Goal: Information Seeking & Learning: Find specific fact

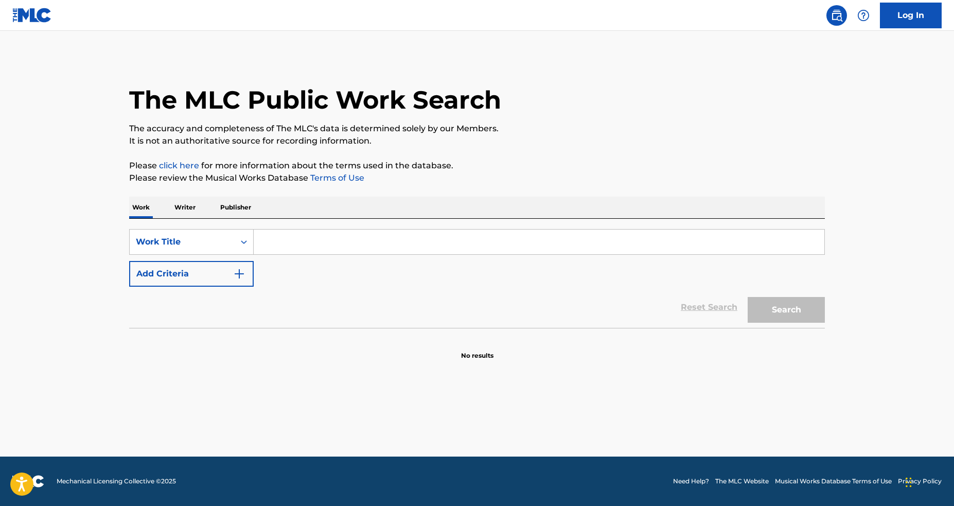
click at [511, 244] on input "Search Form" at bounding box center [539, 242] width 571 height 25
paste input "T9195720515"
click at [511, 244] on input "T9195720515" at bounding box center [539, 242] width 571 height 25
paste input "T9195720515"
type input "T9195720515"
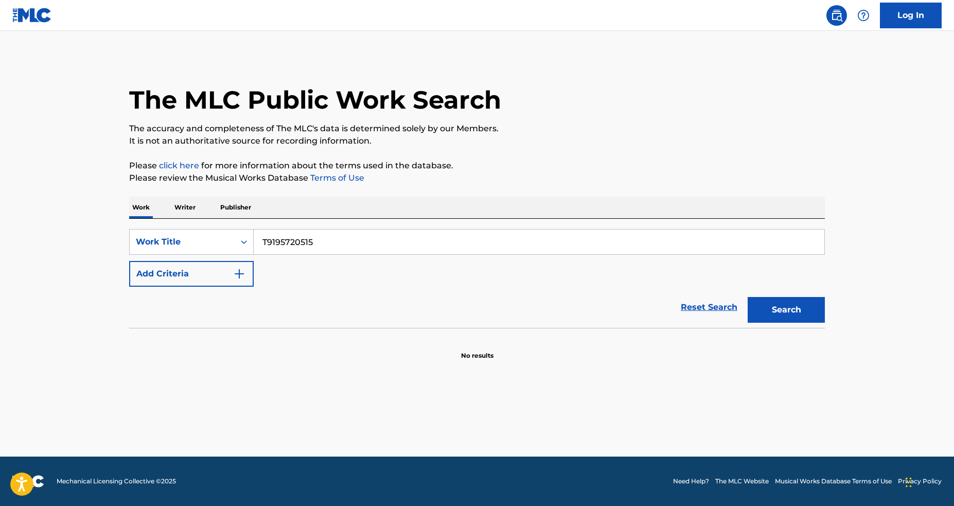
click at [801, 324] on div "Search" at bounding box center [784, 307] width 82 height 41
click at [801, 319] on button "Search" at bounding box center [786, 310] width 77 height 26
click at [249, 245] on icon "Search Form" at bounding box center [244, 242] width 10 height 10
click at [192, 298] on div "ISWC" at bounding box center [192, 294] width 124 height 26
click at [613, 290] on div "Reset Search Search" at bounding box center [477, 307] width 696 height 41
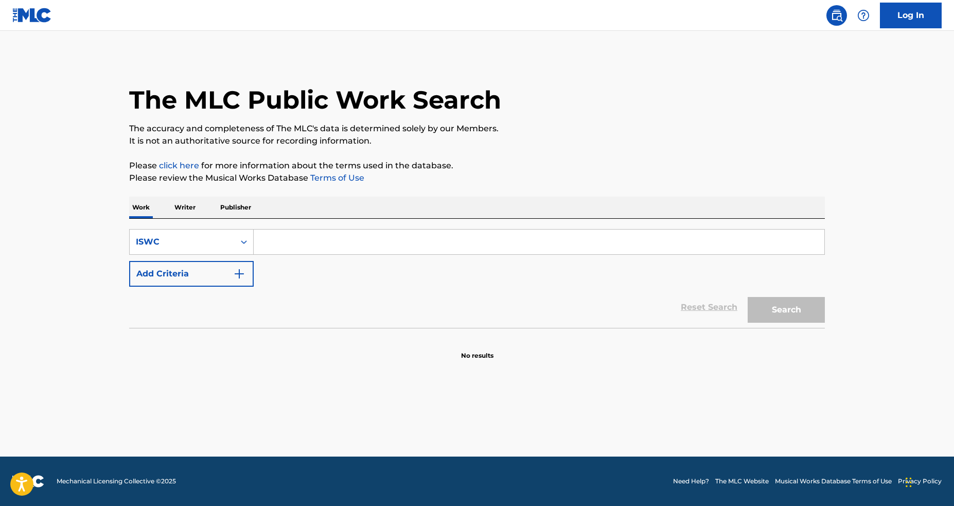
click at [531, 257] on div "SearchWithCriteria1286342b-ae91-43d1-87a6-b1c2721c7afc ISWC Add Criteria" at bounding box center [477, 258] width 696 height 58
click at [531, 246] on input "Search Form" at bounding box center [539, 242] width 571 height 25
paste input "T9195720515"
type input "T9195720515"
click at [748, 297] on button "Search" at bounding box center [786, 310] width 77 height 26
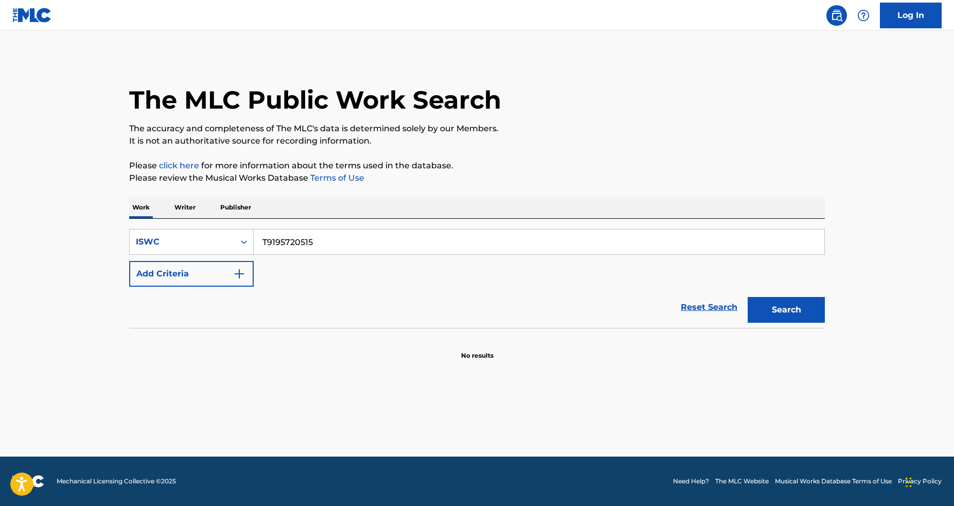
click at [281, 238] on input "T9195720515" at bounding box center [539, 242] width 571 height 25
click at [249, 243] on div "Search Form" at bounding box center [244, 242] width 19 height 19
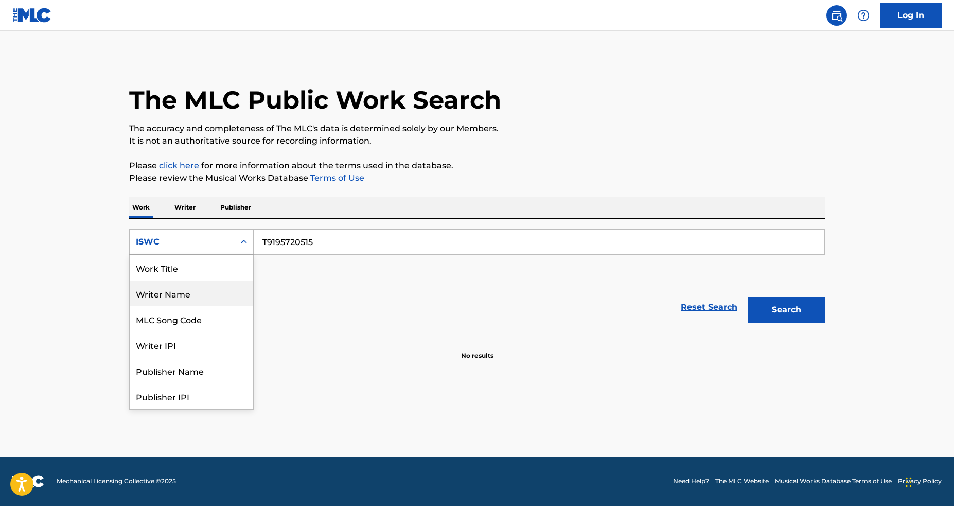
click at [210, 276] on div "Work Title" at bounding box center [192, 268] width 124 height 26
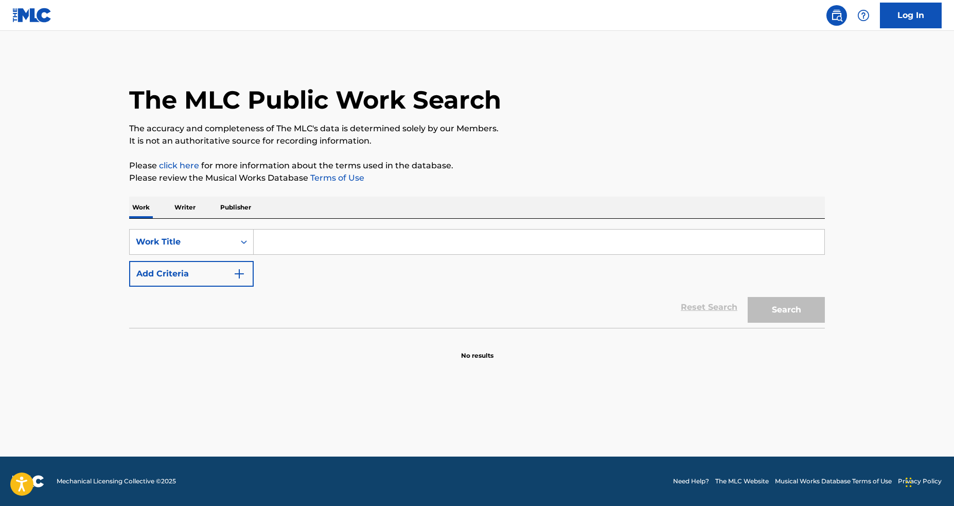
click at [318, 242] on input "Search Form" at bounding box center [539, 242] width 571 height 25
paste input "Brighter Days"
type input "Brighter Days"
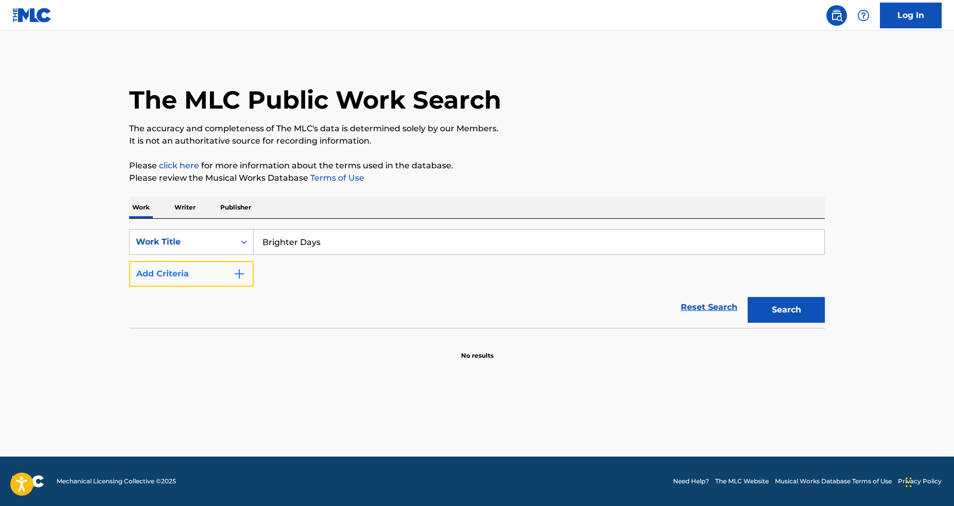
click at [215, 282] on button "Add Criteria" at bounding box center [191, 274] width 125 height 26
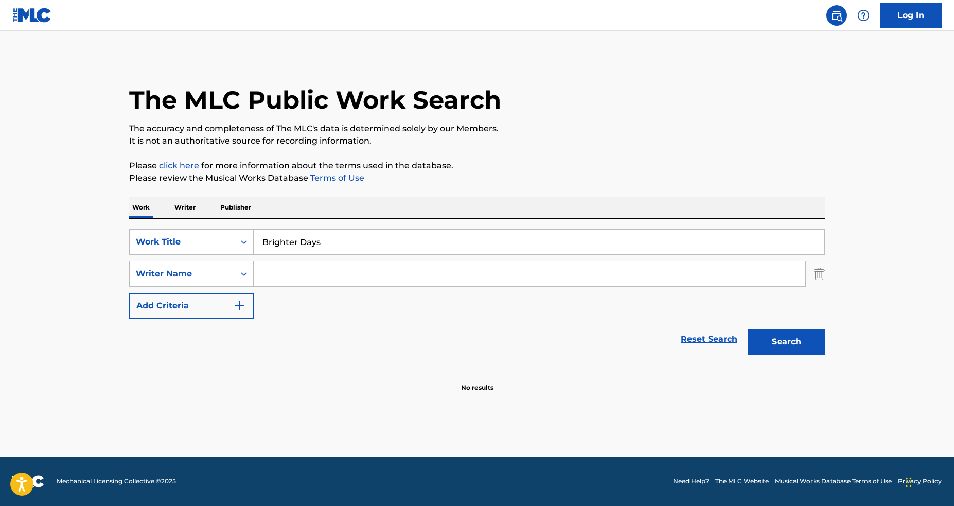
click at [461, 269] on input "Search Form" at bounding box center [530, 273] width 552 height 25
paste input "FEALOFANI"
type input "FEALOFANI"
click at [783, 339] on button "Search" at bounding box center [786, 342] width 77 height 26
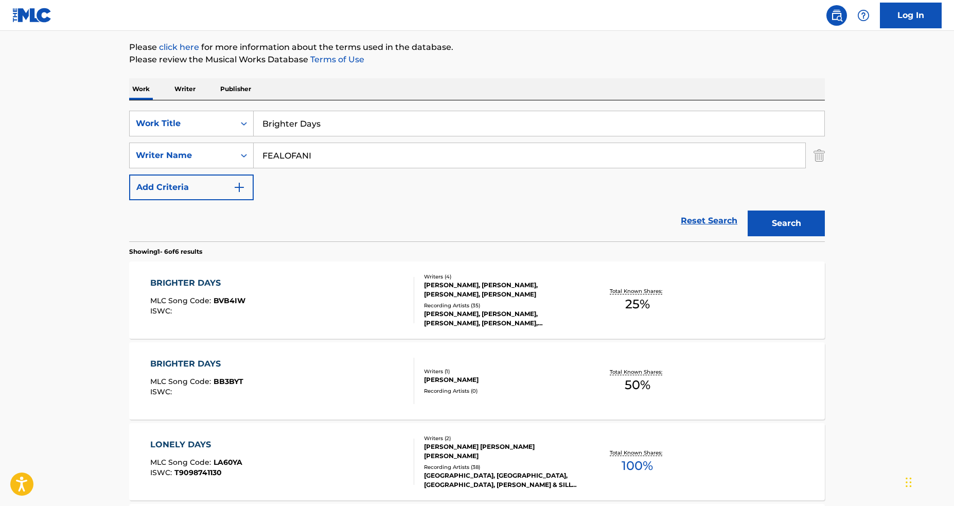
scroll to position [185, 0]
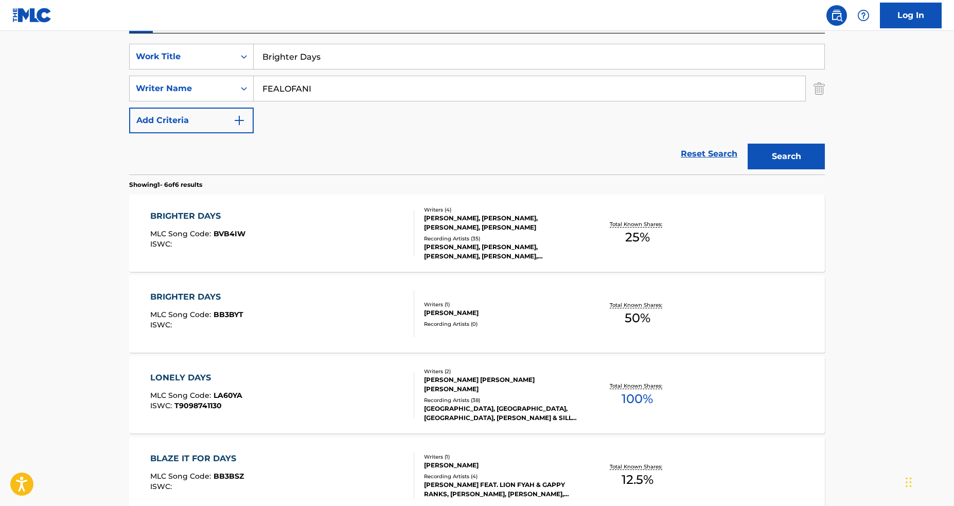
click at [420, 239] on div "Writers ( 4 ) CARL NOA, REECE TAGARA, JERRY FEALOFANI AFEMATA, MAX FIELD PERRY …" at bounding box center [496, 233] width 165 height 55
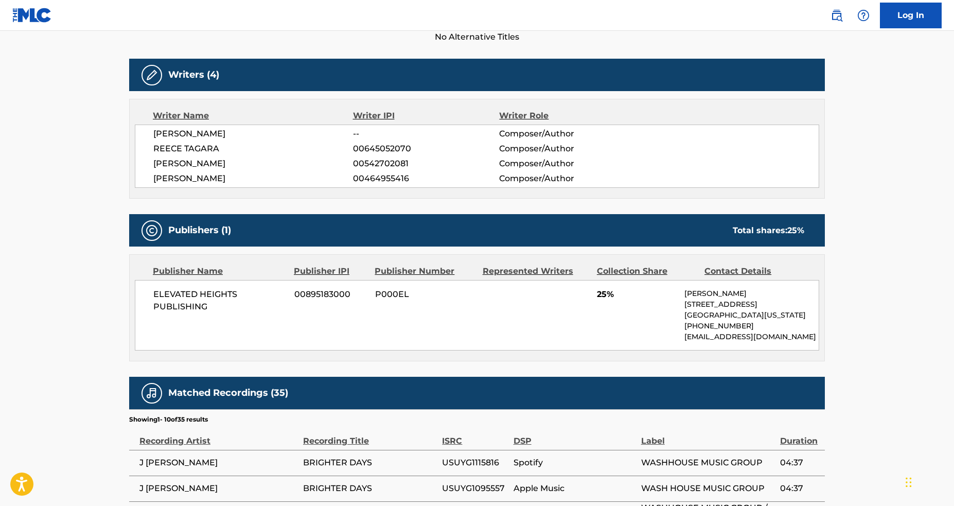
scroll to position [403, 0]
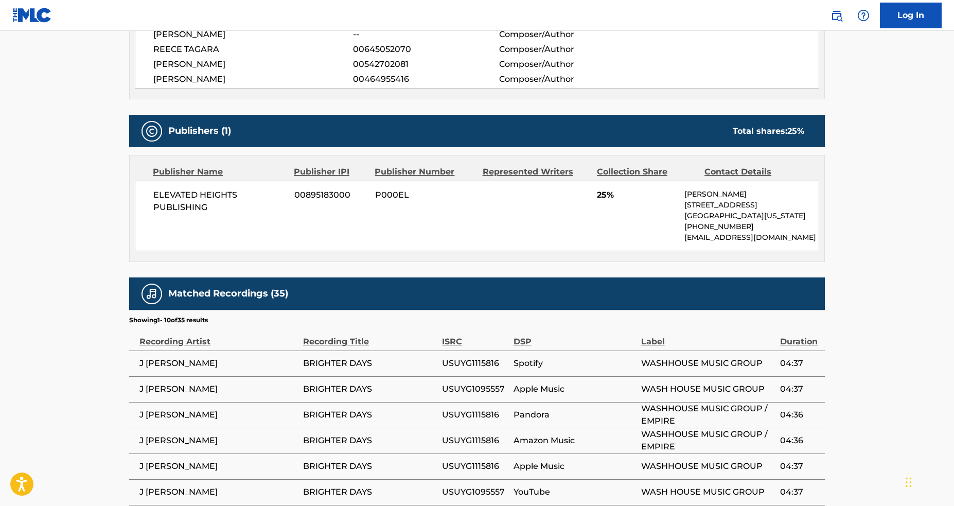
click at [369, 229] on div "ELEVATED HEIGHTS PUBLISHING 00895183000 P000EL 25% Max Perry 1750A LEXINGTON AV…" at bounding box center [477, 216] width 685 height 71
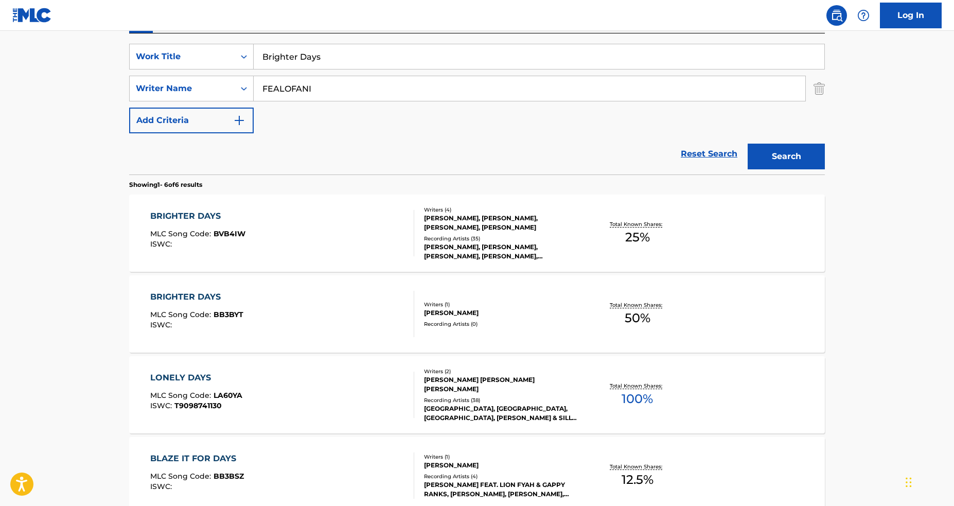
click at [340, 314] on div "BRIGHTER DAYS MLC Song Code : BB3BYT ISWC :" at bounding box center [282, 314] width 265 height 46
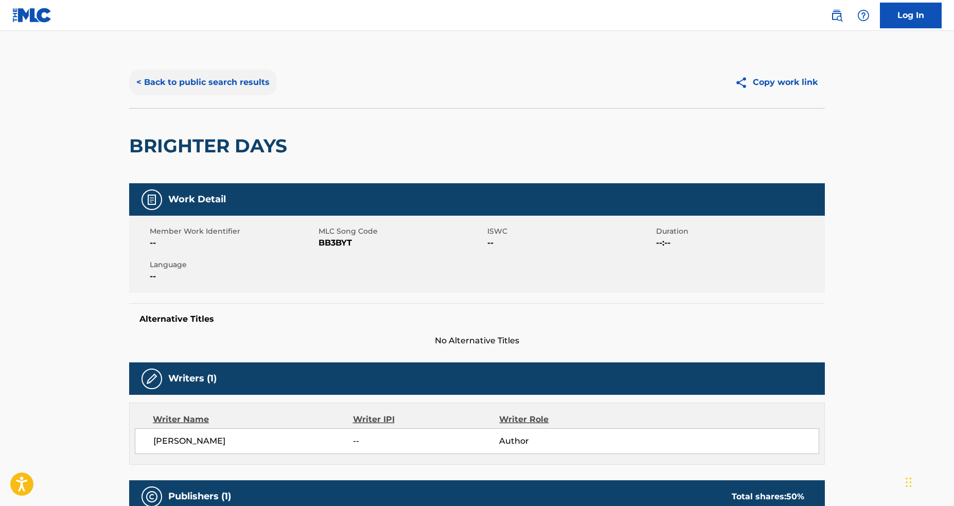
click at [170, 86] on button "< Back to public search results" at bounding box center [203, 82] width 148 height 26
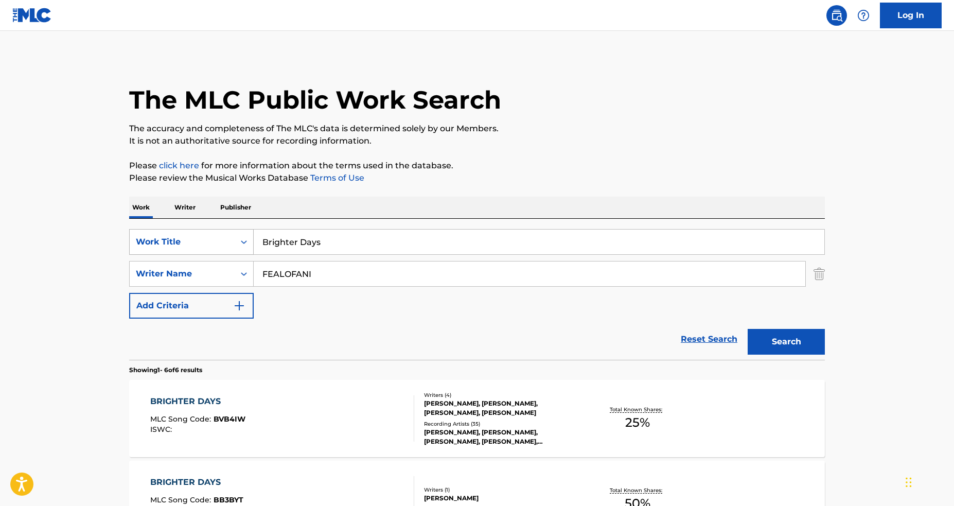
click at [179, 245] on div "Work Title" at bounding box center [182, 242] width 93 height 12
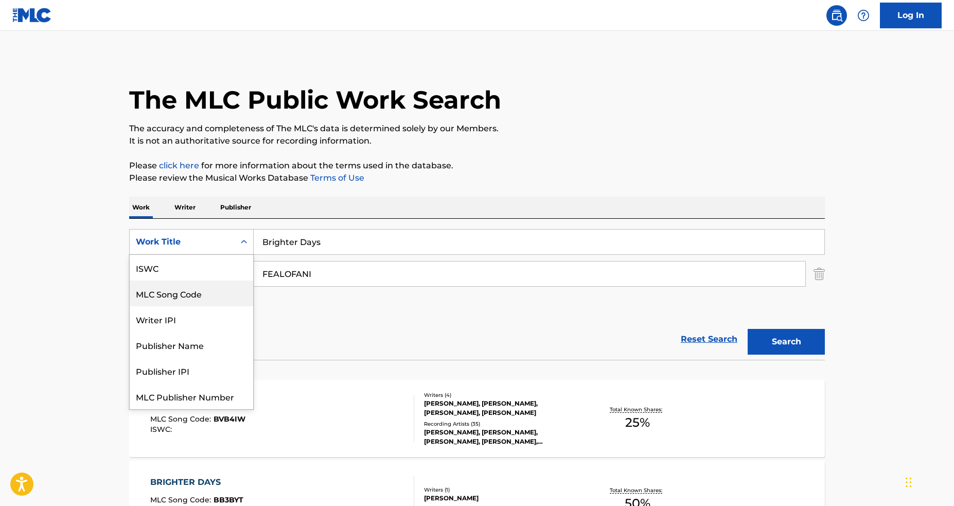
click at [193, 270] on div "ISWC" at bounding box center [192, 268] width 124 height 26
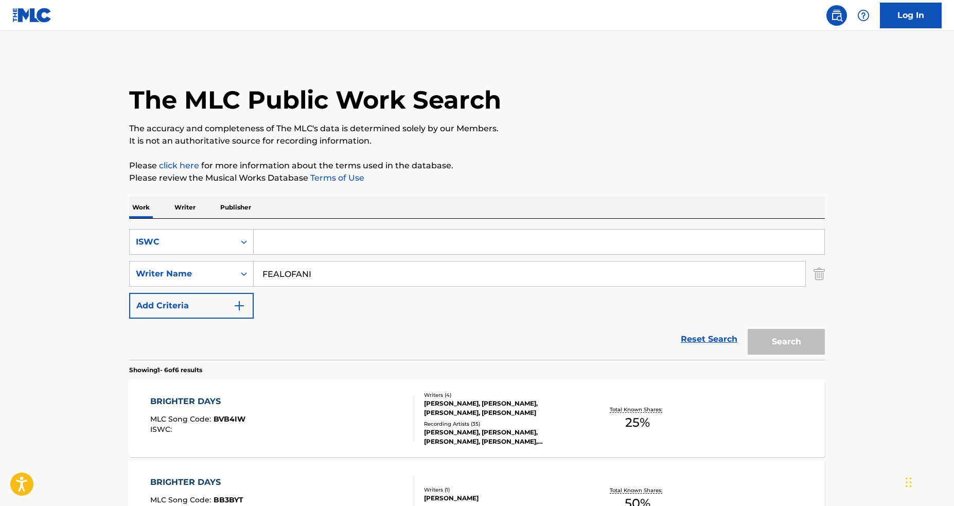
click at [367, 244] on input "Search Form" at bounding box center [539, 242] width 571 height 25
paste input "T0724428583"
type input "T0724428583"
click at [299, 277] on input "FEALOFANI" at bounding box center [530, 273] width 552 height 25
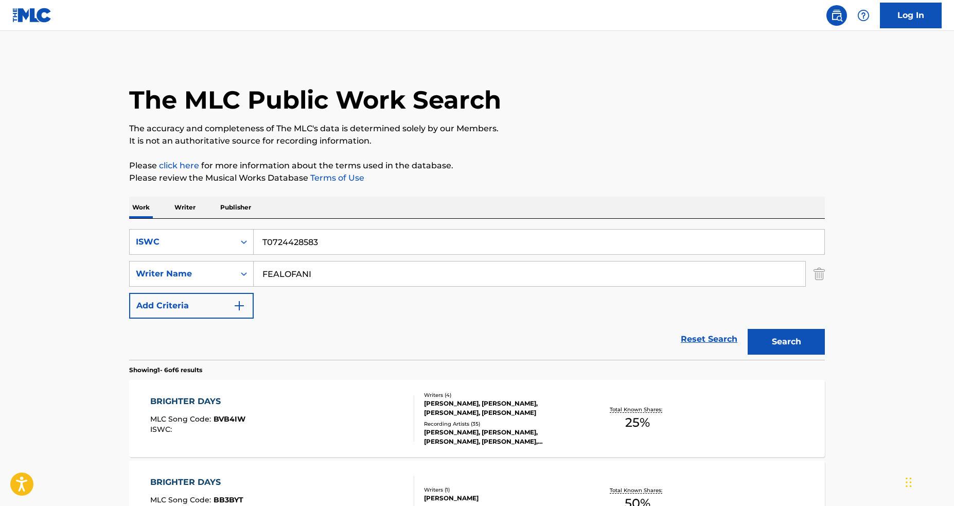
click at [299, 277] on input "FEALOFANI" at bounding box center [530, 273] width 552 height 25
click at [748, 329] on button "Search" at bounding box center [786, 342] width 77 height 26
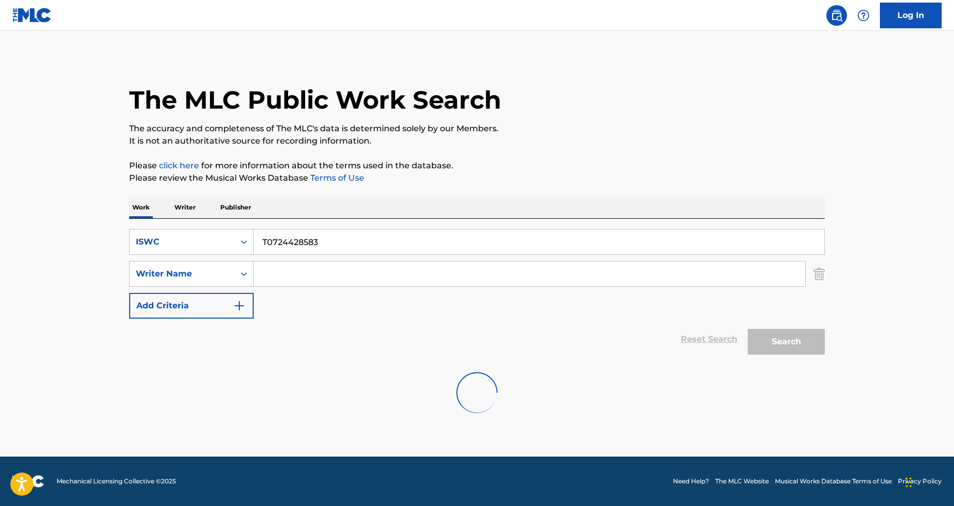
click at [329, 314] on div "SearchWithCriteria196aade7-7661-421b-aa80-00492ec70ee1 ISWC T0724428583 SearchW…" at bounding box center [477, 274] width 696 height 90
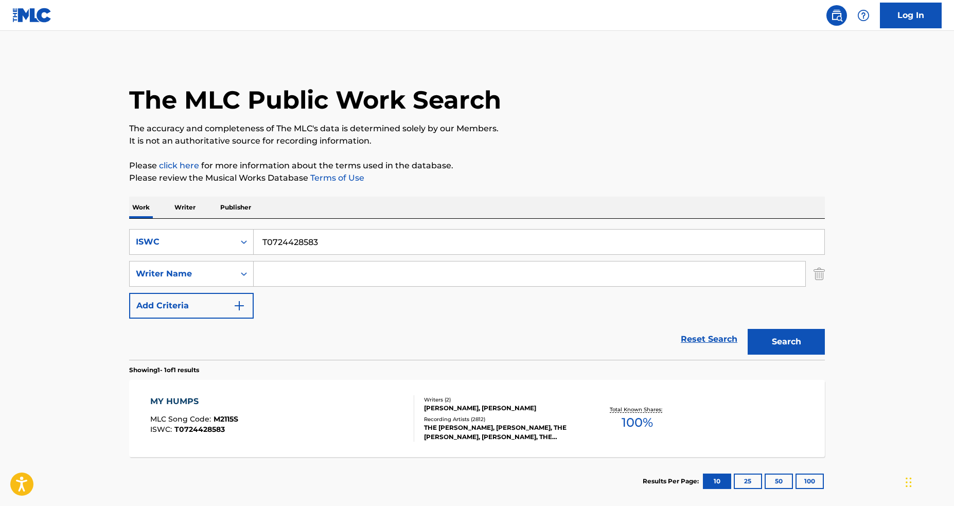
click at [427, 448] on div "MY HUMPS MLC Song Code : M2115S ISWC : T0724428583 Writers ( 2 ) ORRIN LYNN TOL…" at bounding box center [477, 418] width 696 height 77
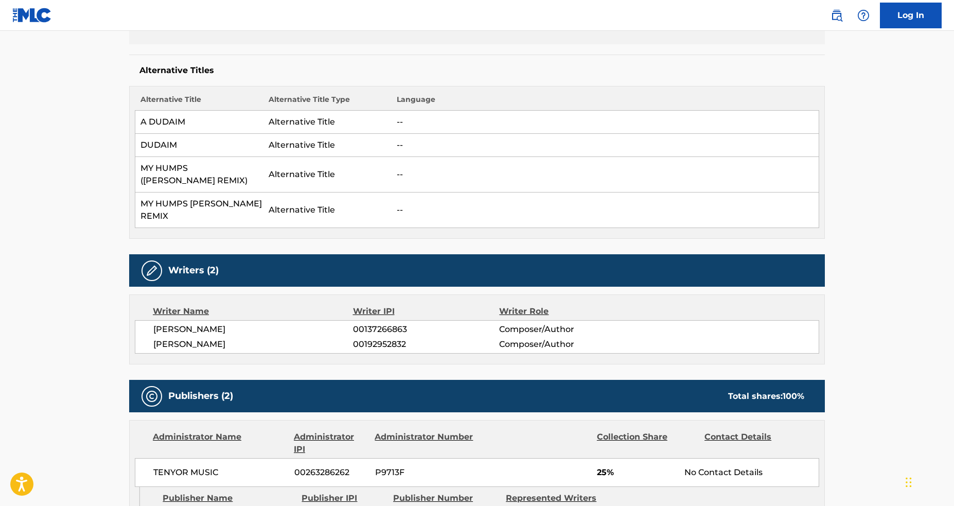
scroll to position [523, 0]
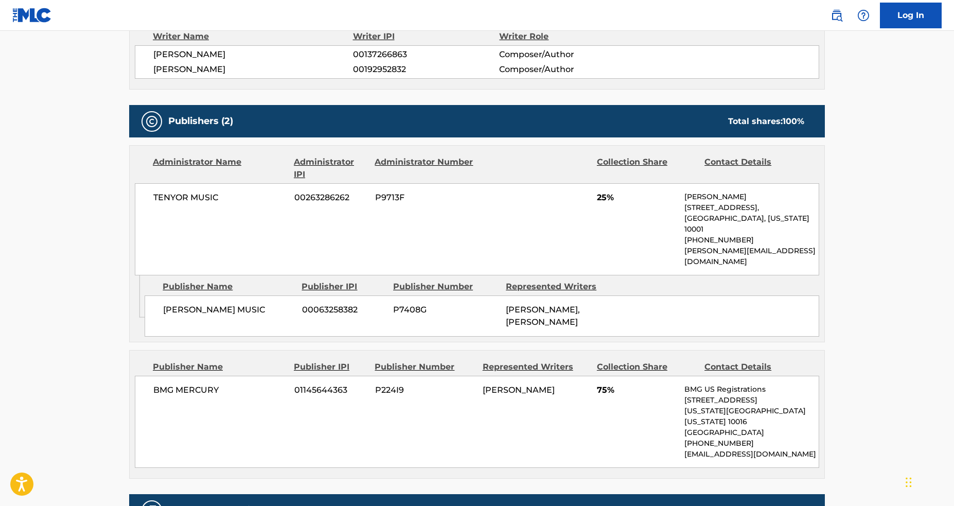
click at [728, 281] on div "Publisher Name Publisher IPI Publisher Number Represented Writers" at bounding box center [482, 287] width 675 height 12
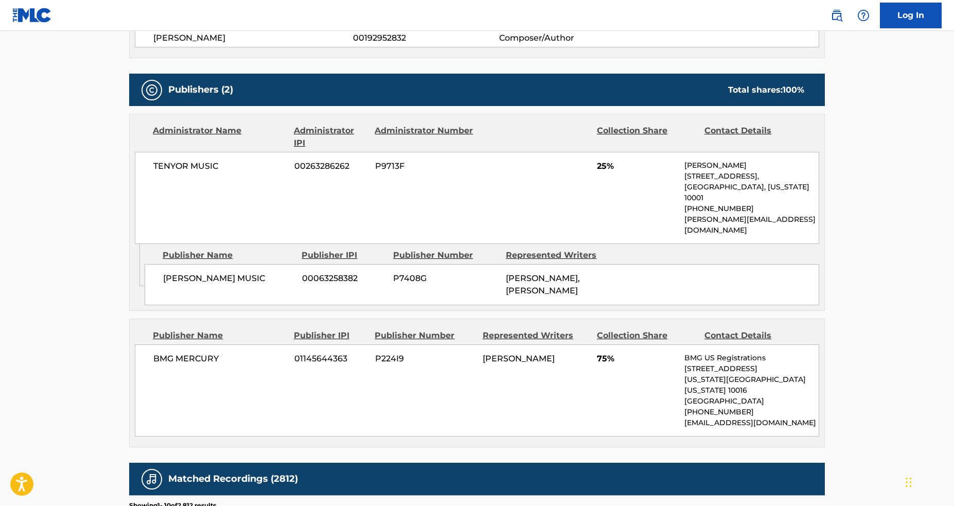
scroll to position [610, 0]
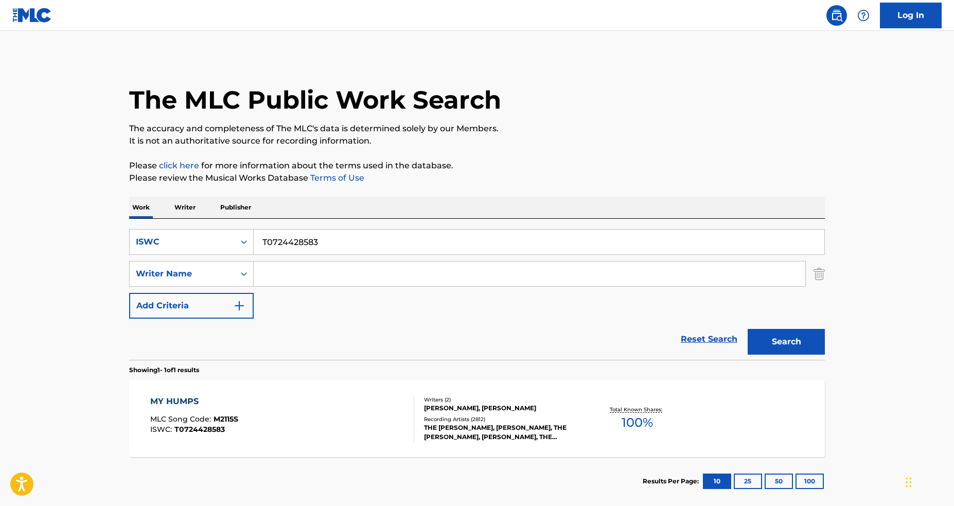
click at [334, 233] on input "T0724428583" at bounding box center [539, 242] width 571 height 25
click at [485, 326] on div "Reset Search Search" at bounding box center [477, 339] width 696 height 41
click at [384, 243] on input "T0724428583" at bounding box center [539, 242] width 571 height 25
click at [385, 242] on input "T0724428583" at bounding box center [539, 242] width 571 height 25
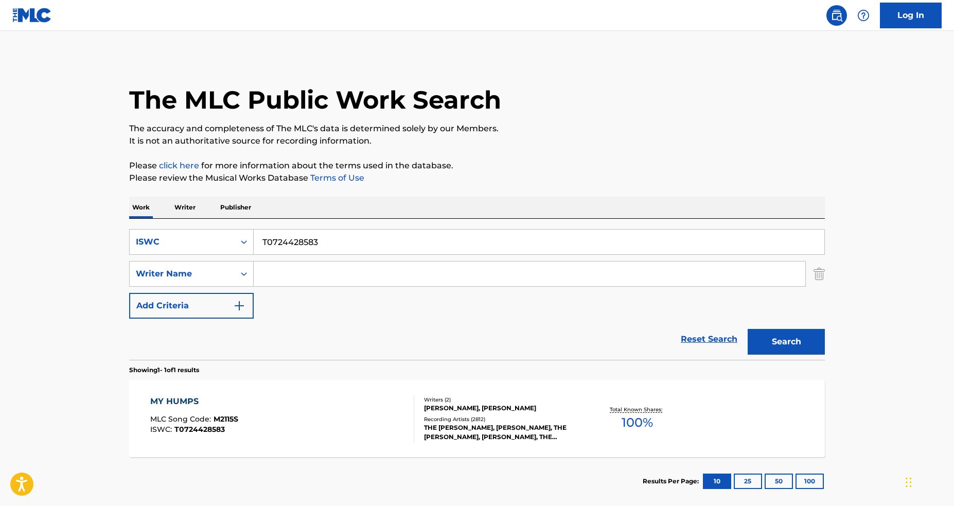
paste input "9124420855"
type input "T9124420855"
click at [763, 331] on button "Search" at bounding box center [786, 342] width 77 height 26
click at [444, 435] on div "[PERSON_NAME], [PERSON_NAME], [PERSON_NAME], [PERSON_NAME] "DARKCHILD" [PERSON_…" at bounding box center [501, 437] width 155 height 19
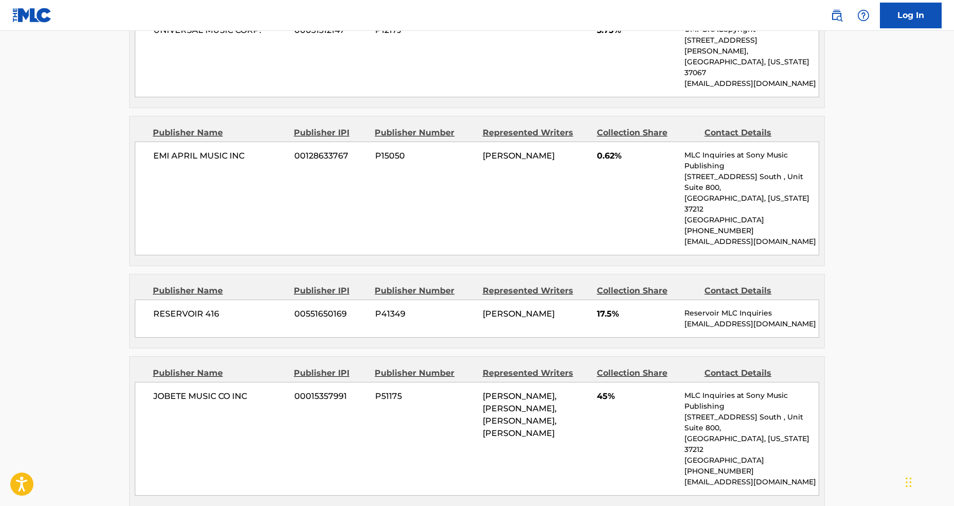
scroll to position [184, 0]
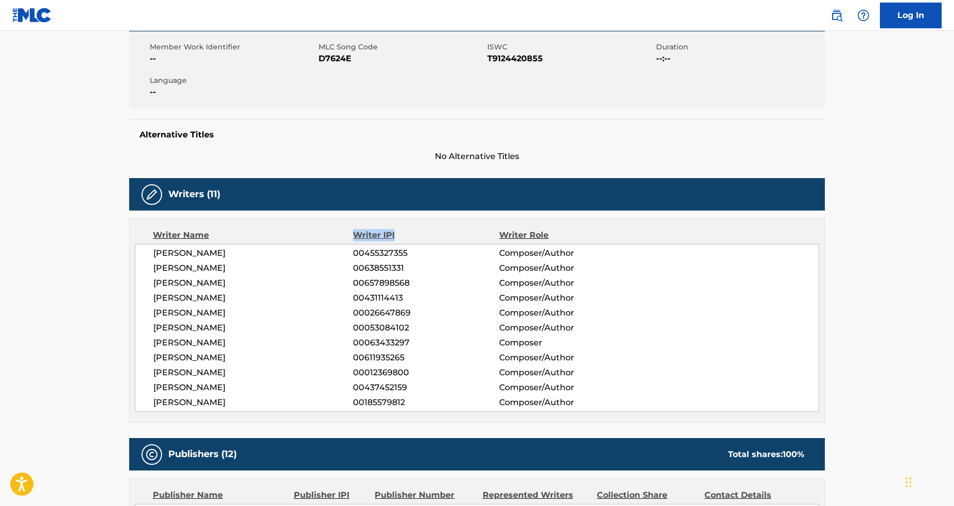
click at [400, 230] on div "Writer Name Writer IPI Writer Role THOMAS LUMPKINS 00455327355 Composer/Author …" at bounding box center [477, 320] width 696 height 204
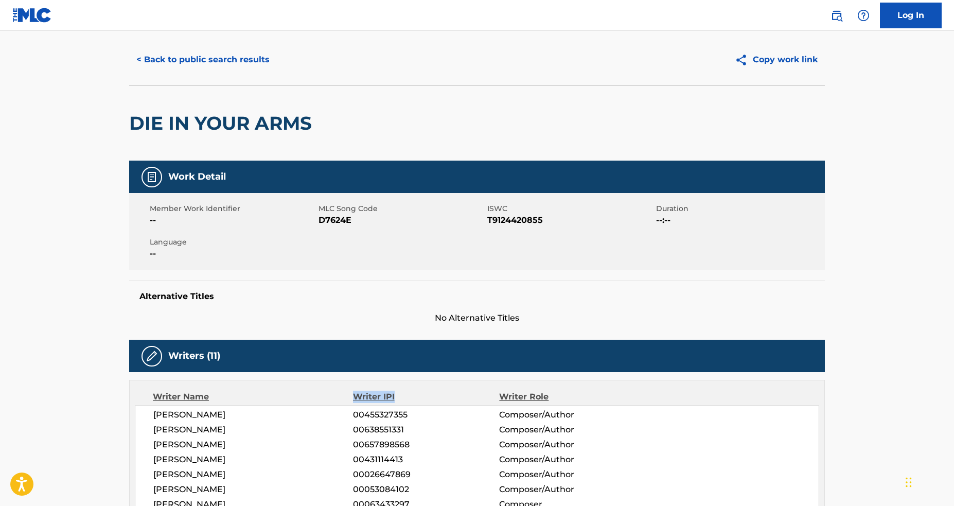
scroll to position [0, 0]
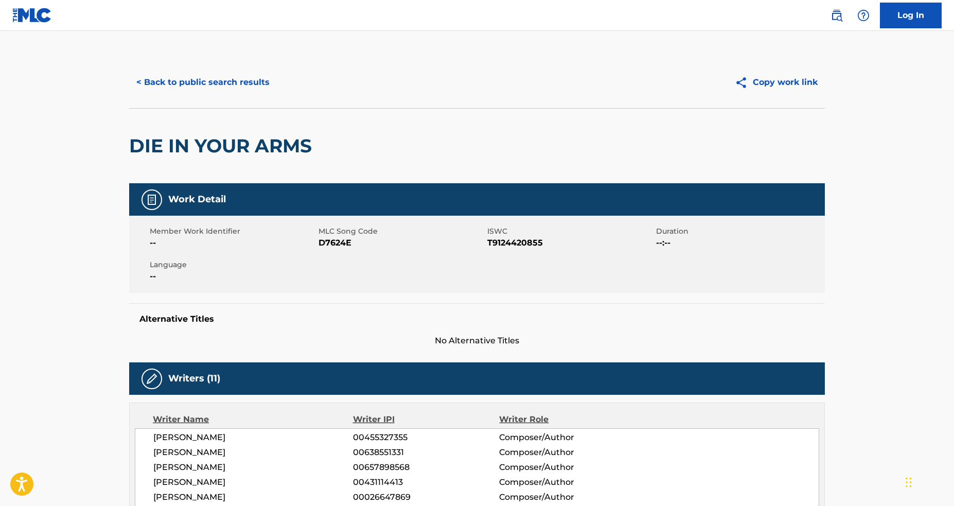
click at [245, 102] on div "< Back to public search results Copy work link" at bounding box center [477, 82] width 696 height 51
click at [226, 82] on button "< Back to public search results" at bounding box center [203, 82] width 148 height 26
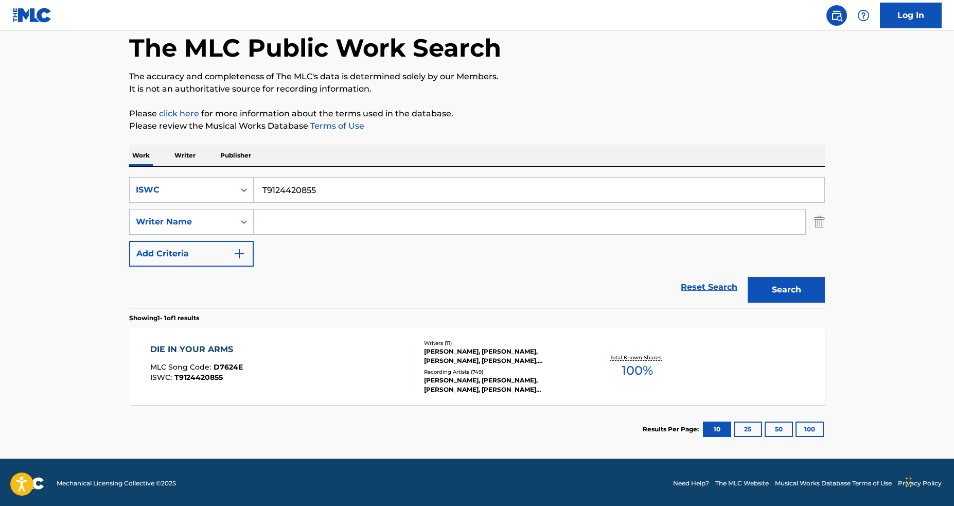
scroll to position [54, 0]
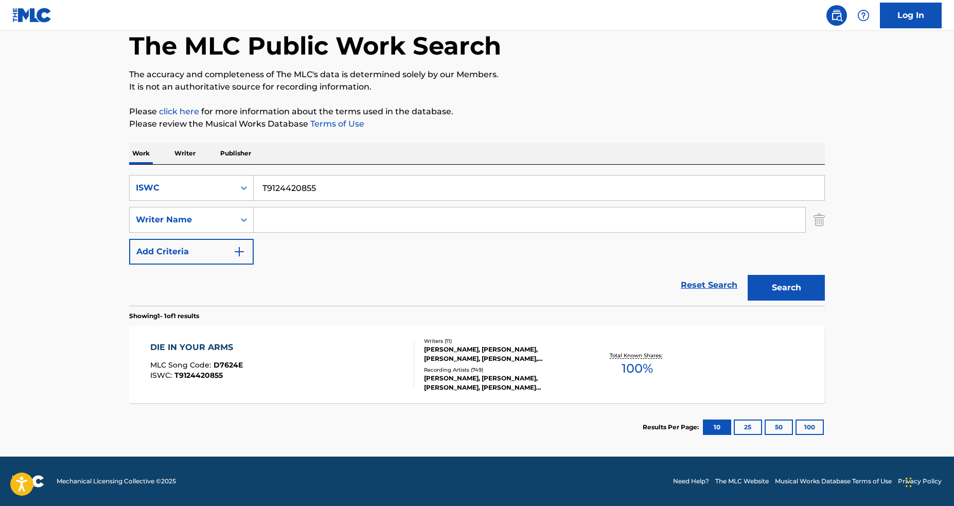
click at [476, 285] on div "Reset Search Search" at bounding box center [477, 285] width 696 height 41
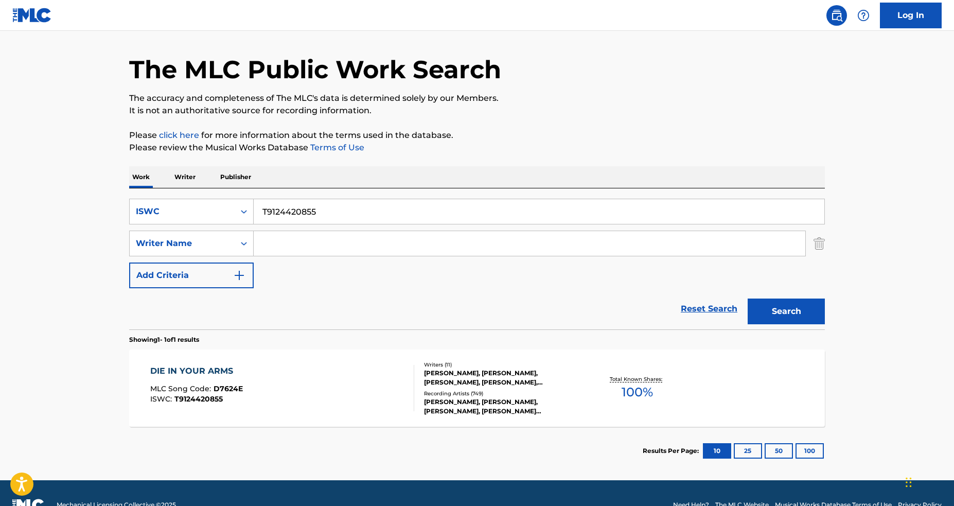
scroll to position [0, 0]
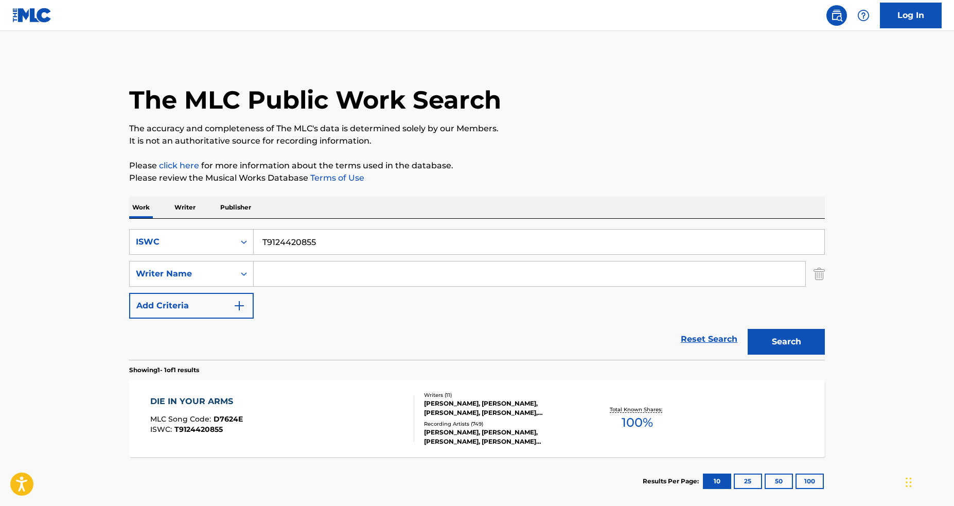
click at [295, 239] on input "T9124420855" at bounding box center [539, 242] width 571 height 25
paste input "209173400"
type input "T9209173400"
click at [748, 329] on button "Search" at bounding box center [786, 342] width 77 height 26
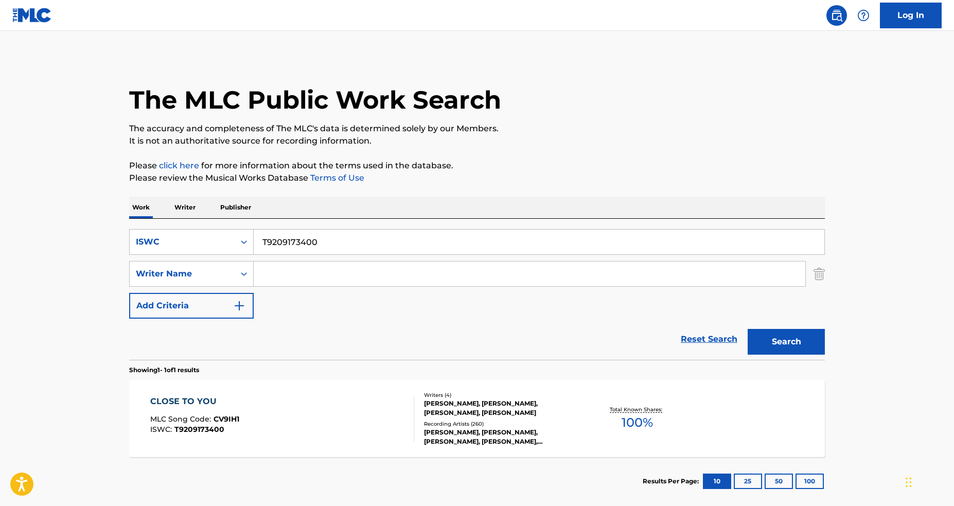
click at [338, 387] on div "CLOSE TO YOU MLC Song Code : CV9IH1 ISWC : T9209173400 Writers ( 4 ) BURT F BAC…" at bounding box center [477, 418] width 696 height 77
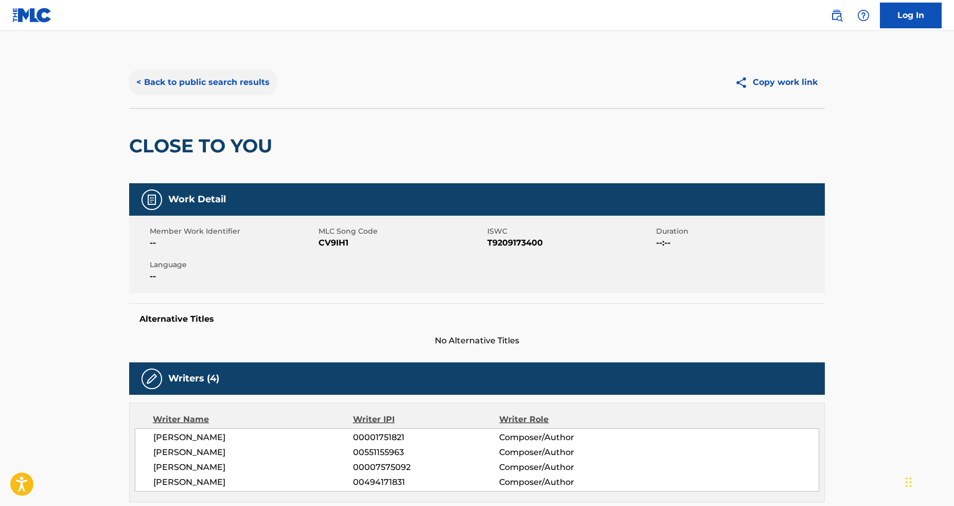
click at [194, 82] on button "< Back to public search results" at bounding box center [203, 82] width 148 height 26
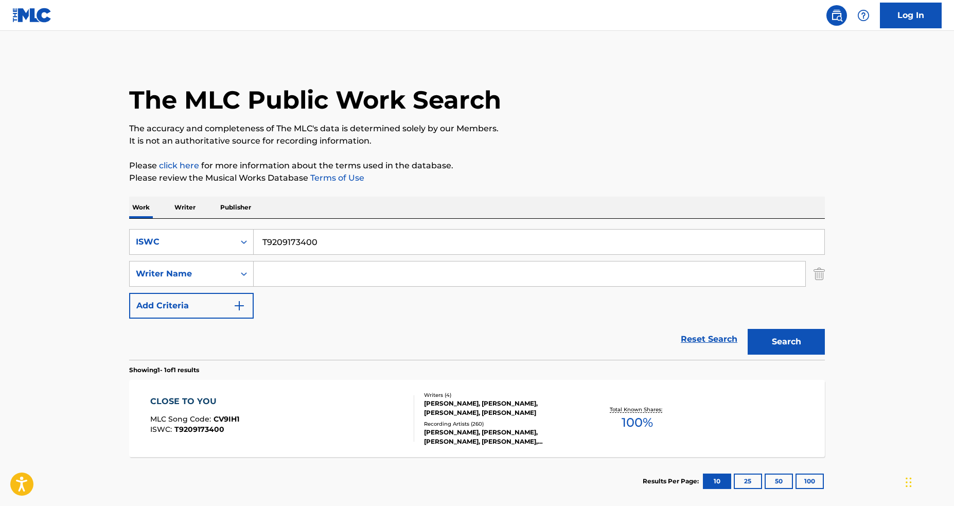
click at [286, 265] on input "Search Form" at bounding box center [530, 273] width 552 height 25
paste input "NEMBHARD"
type input "NEMBHARD"
click at [197, 242] on div "ISWC" at bounding box center [182, 242] width 93 height 12
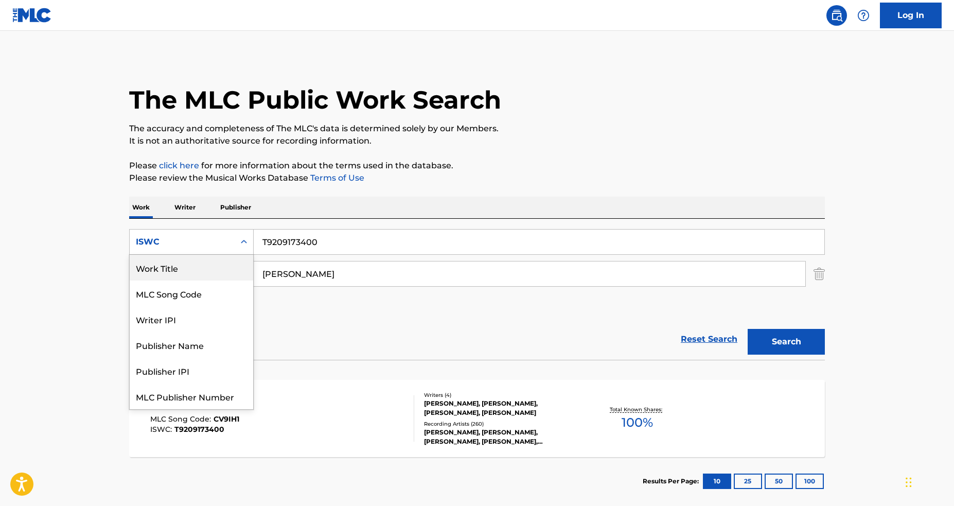
drag, startPoint x: 213, startPoint y: 274, endPoint x: 228, endPoint y: 271, distance: 15.2
click at [213, 274] on div "Work Title" at bounding box center [192, 268] width 124 height 26
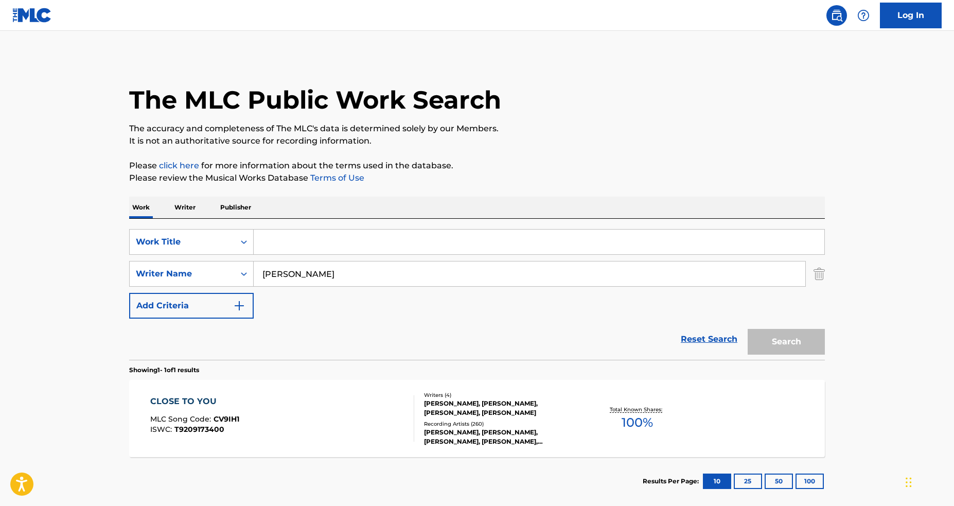
click at [332, 238] on input "Search Form" at bounding box center [539, 242] width 571 height 25
type input "gangsta"
click at [748, 329] on button "Search" at bounding box center [786, 342] width 77 height 26
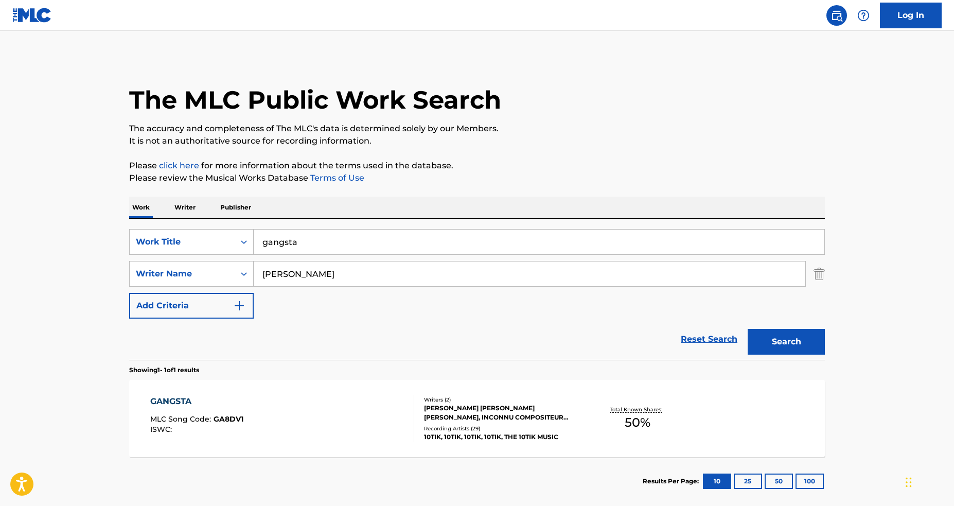
click at [348, 406] on div "GANGSTA MLC Song Code : GA8DV1 ISWC :" at bounding box center [282, 418] width 265 height 46
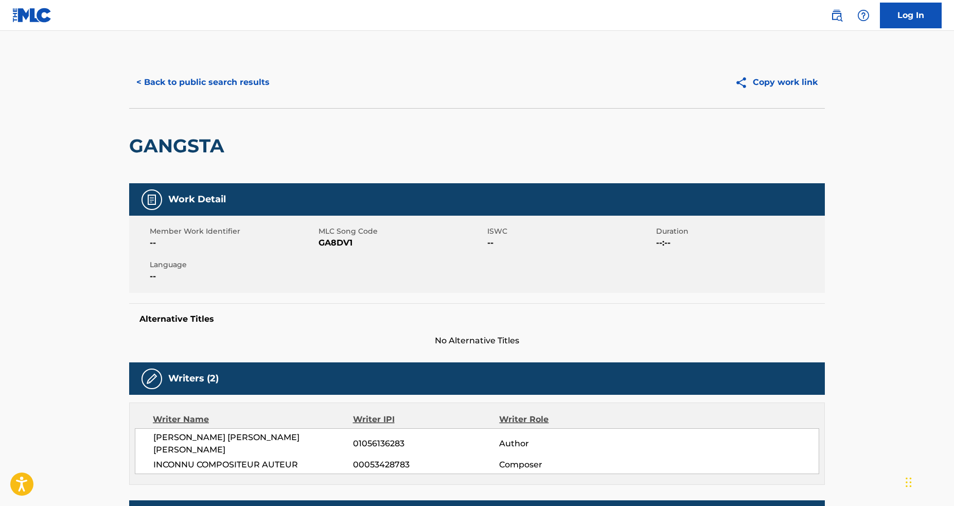
scroll to position [303, 0]
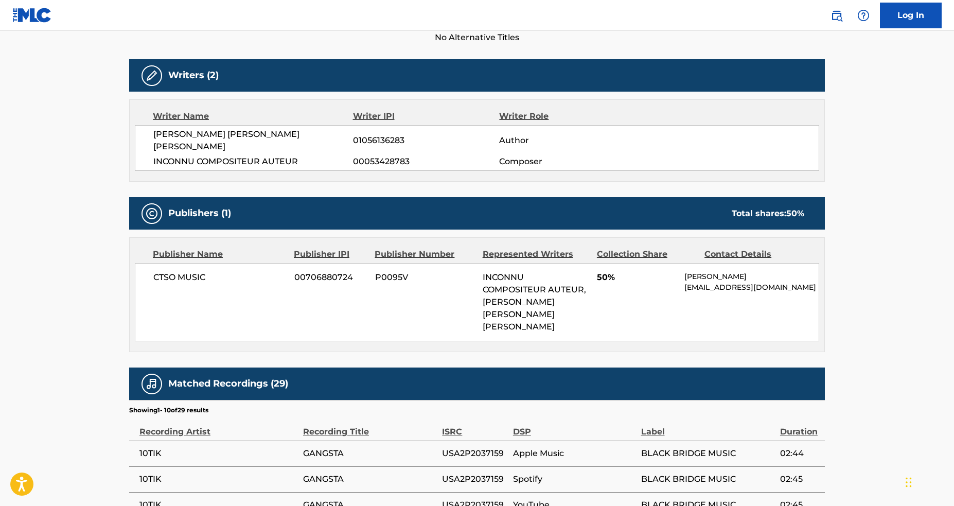
click at [452, 303] on div "CTSO MUSIC 00706880724 P0095V INCONNU COMPOSITEUR AUTEUR, CARLTON ROBERT GEORGE…" at bounding box center [477, 302] width 685 height 78
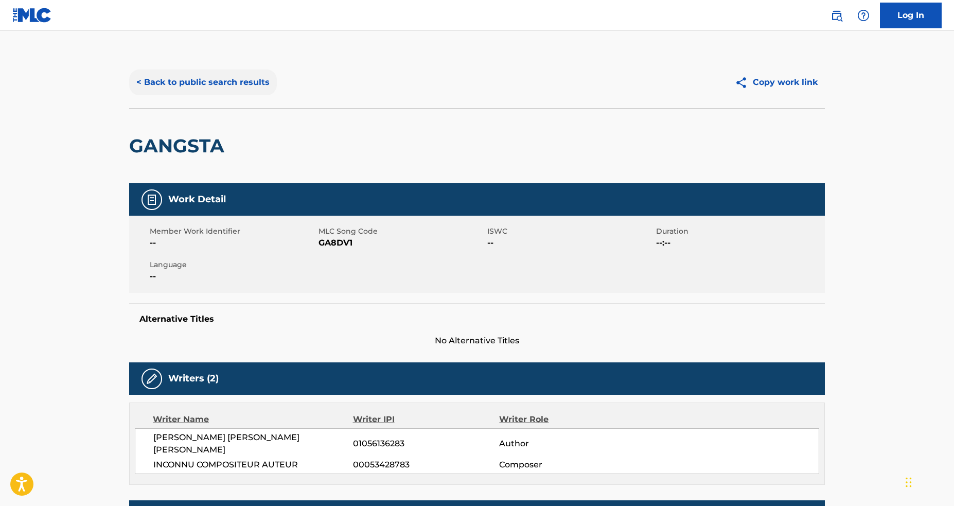
click at [224, 88] on button "< Back to public search results" at bounding box center [203, 82] width 148 height 26
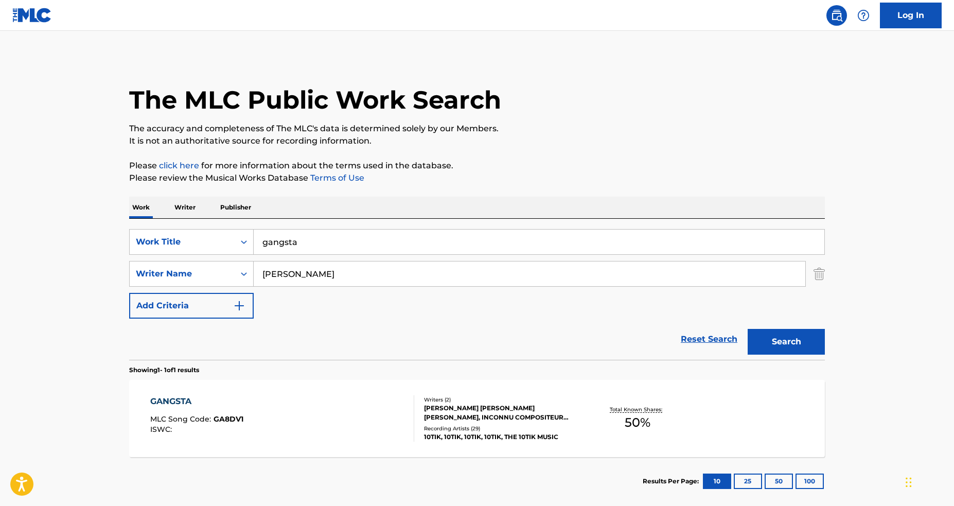
click at [335, 236] on input "gangsta" at bounding box center [539, 242] width 571 height 25
paste input "CAN T HELP FALLING IN LOVE"
type input "CAN T HELP FALLING IN LOVE"
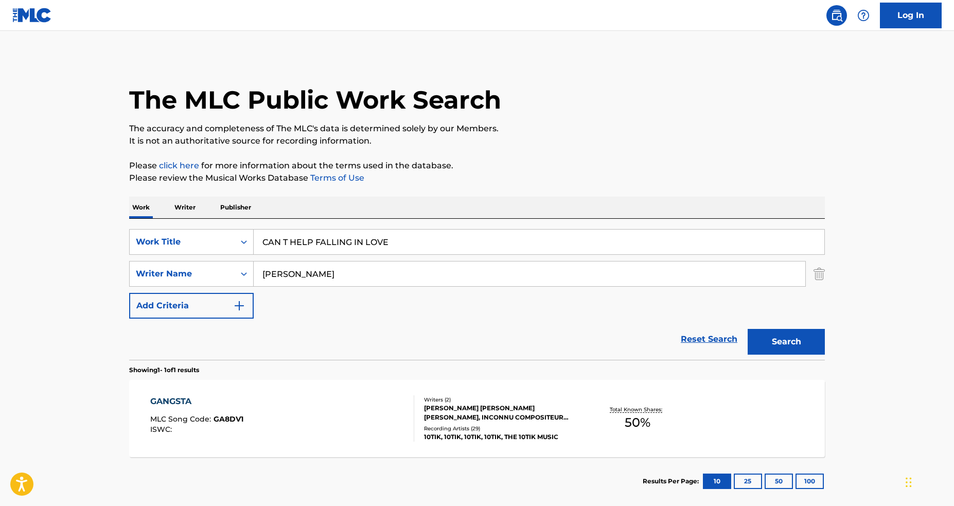
click at [325, 273] on input "NEMBHARD" at bounding box center [530, 273] width 552 height 25
click at [748, 329] on button "Search" at bounding box center [786, 342] width 77 height 26
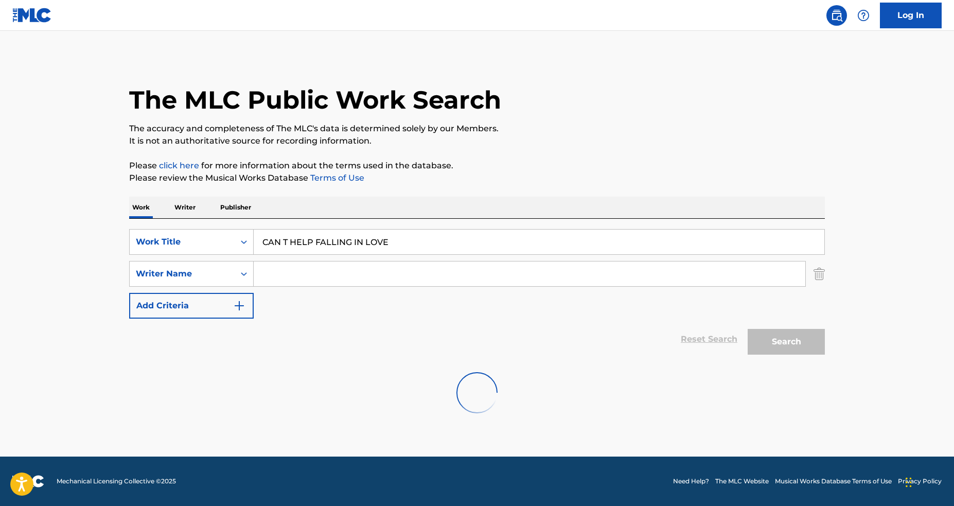
click at [120, 254] on div "The MLC Public Work Search The accuracy and completeness of The MLC's data is d…" at bounding box center [477, 241] width 721 height 369
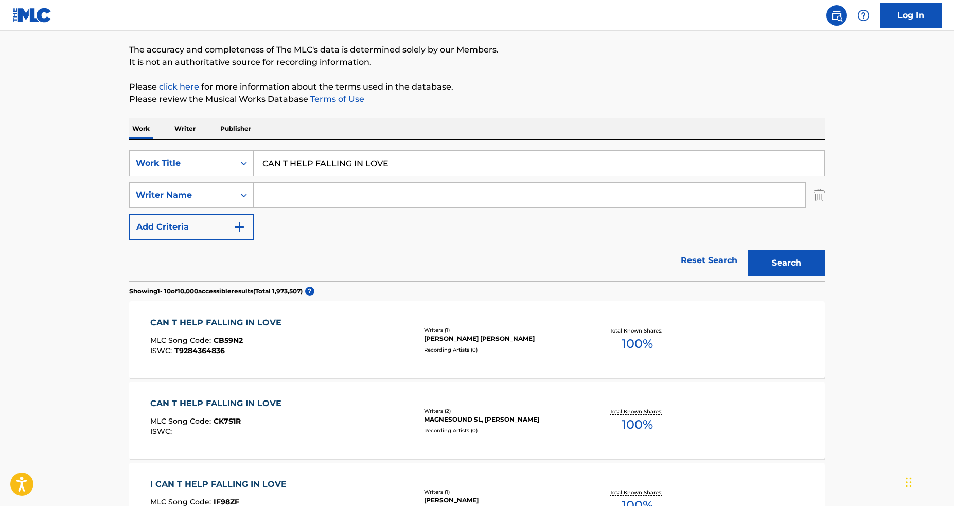
scroll to position [754, 0]
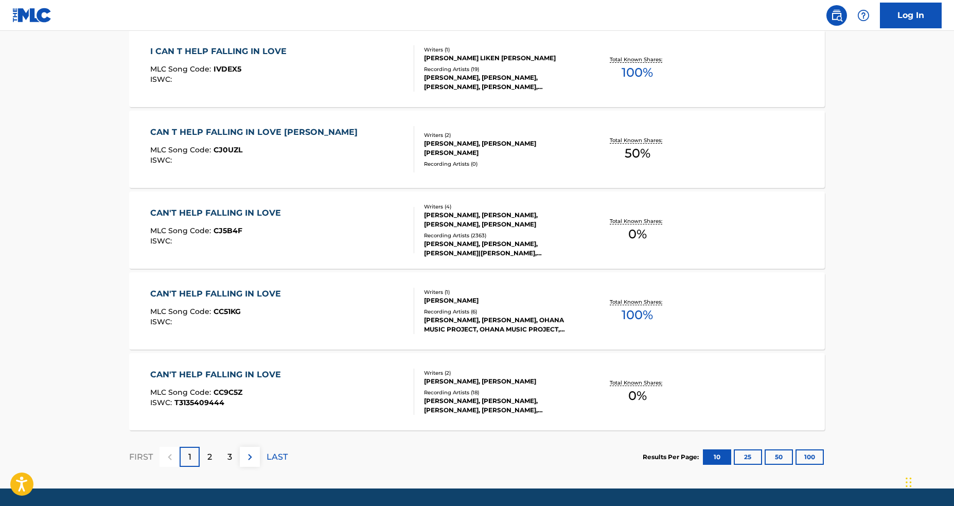
click at [535, 241] on div "HALEY REINHART, ALEXANDRE PACHABEZIAN, ELVIS PRESLEY|MARK RONSON, PAW MCCARTNEY…" at bounding box center [501, 248] width 155 height 19
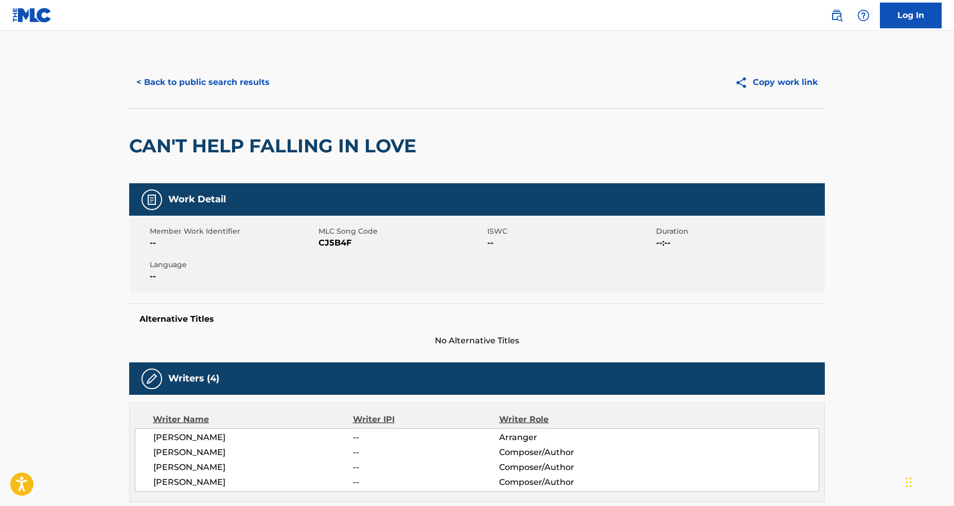
click at [196, 96] on div "< Back to public search results Copy work link" at bounding box center [477, 82] width 696 height 51
click at [193, 97] on div "< Back to public search results Copy work link" at bounding box center [477, 82] width 696 height 51
click at [204, 84] on button "< Back to public search results" at bounding box center [203, 82] width 148 height 26
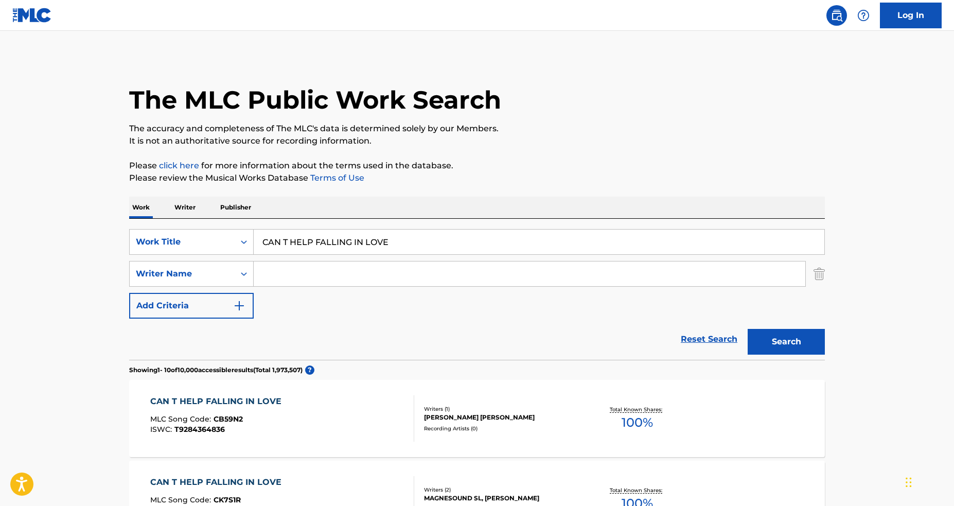
click at [413, 249] on input "CAN T HELP FALLING IN LOVE" at bounding box center [539, 242] width 571 height 25
click at [191, 245] on div "Work Title" at bounding box center [182, 242] width 93 height 12
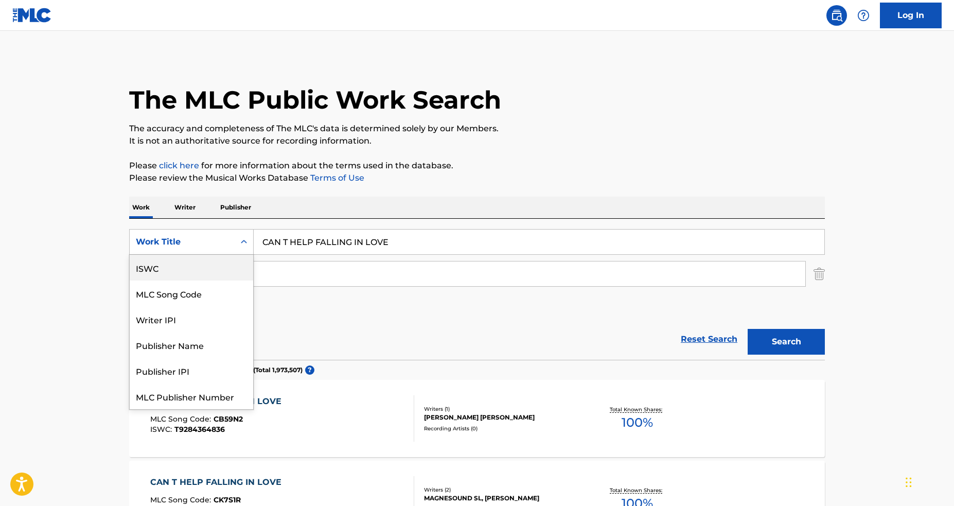
click at [206, 270] on div "ISWC" at bounding box center [192, 268] width 124 height 26
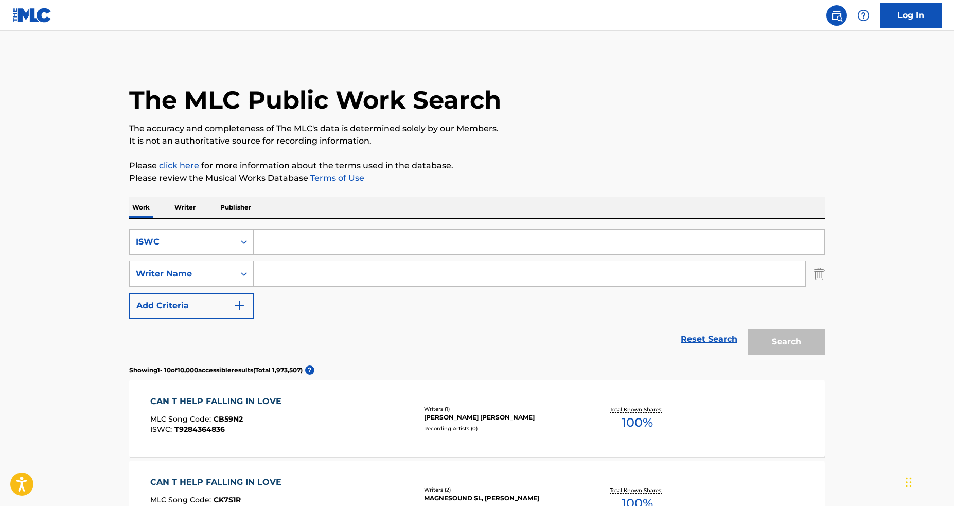
click at [298, 246] on input "Search Form" at bounding box center [539, 242] width 571 height 25
paste input "T0700266881"
type input "T0700266881"
click at [748, 329] on button "Search" at bounding box center [786, 342] width 77 height 26
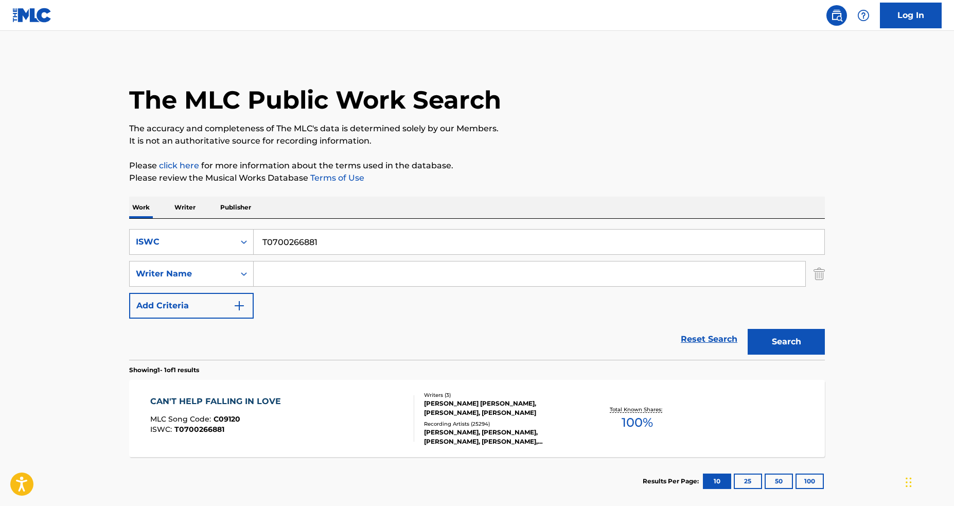
click at [370, 431] on div "CAN'T HELP FALLING IN LOVE MLC Song Code : C09120 ISWC : T0700266881" at bounding box center [282, 418] width 265 height 46
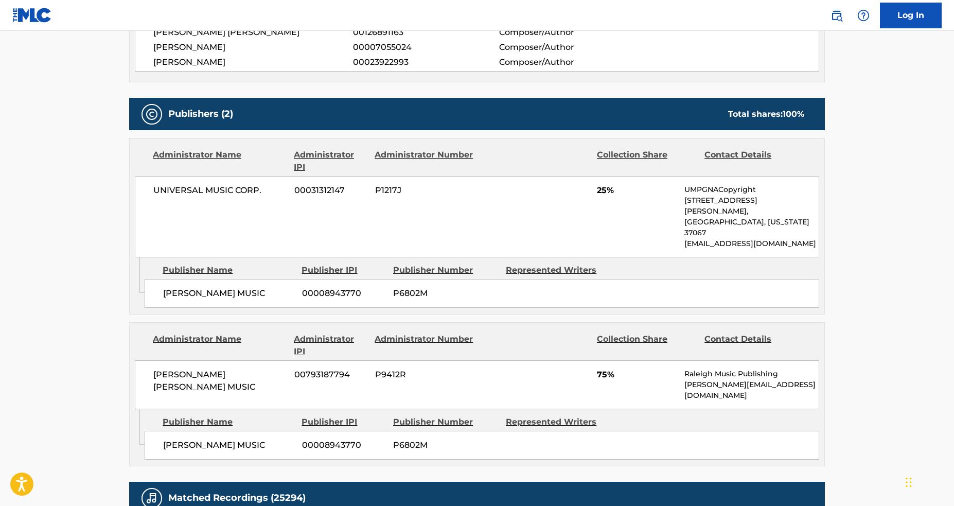
scroll to position [2238, 0]
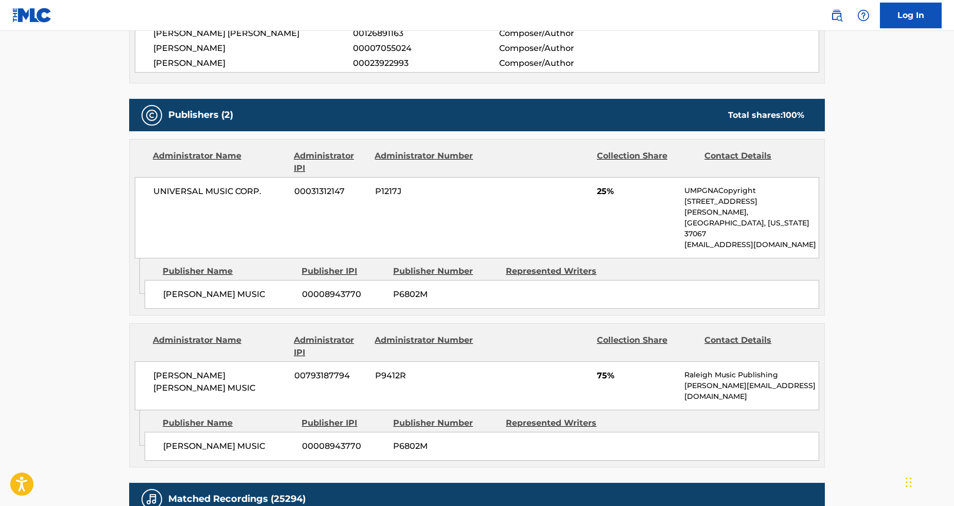
click at [403, 432] on div "GLADYS MUSIC 00008943770 P6802M" at bounding box center [482, 446] width 675 height 29
click at [405, 440] on span "P6802M" at bounding box center [445, 446] width 105 height 12
click at [677, 361] on div "STEVE PETER MUSIC 00793187794 P9412R 75% Raleigh Music Publishing peter@raleigh…" at bounding box center [477, 385] width 685 height 49
click at [704, 380] on p "peter@raleighmusicgroup.com" at bounding box center [752, 391] width 134 height 22
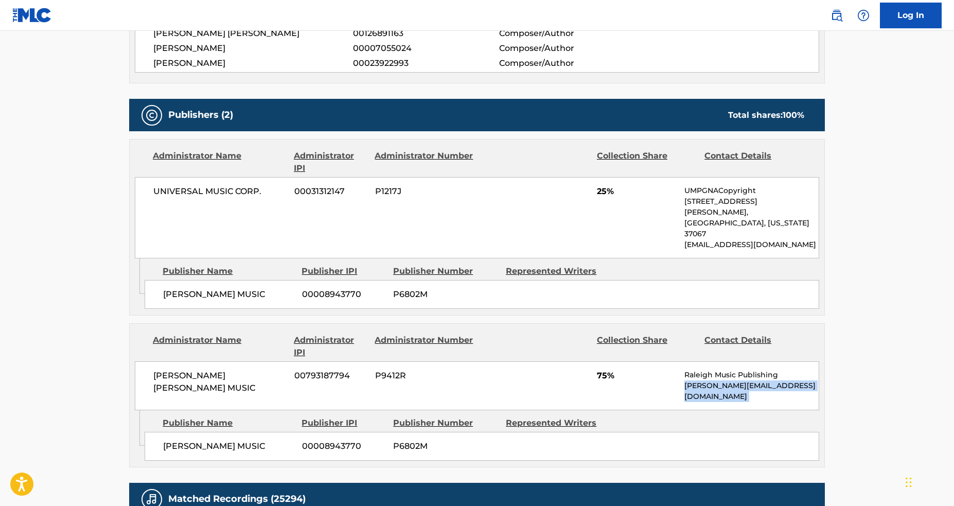
click at [704, 380] on p "peter@raleighmusicgroup.com" at bounding box center [752, 391] width 134 height 22
click at [573, 265] on div "Represented Writers" at bounding box center [558, 271] width 105 height 12
click at [473, 177] on div "UNIVERSAL MUSIC CORP. 00031312147 P1217J 25% UMPGNACopyright 1550 W. McEwen Dri…" at bounding box center [477, 217] width 685 height 81
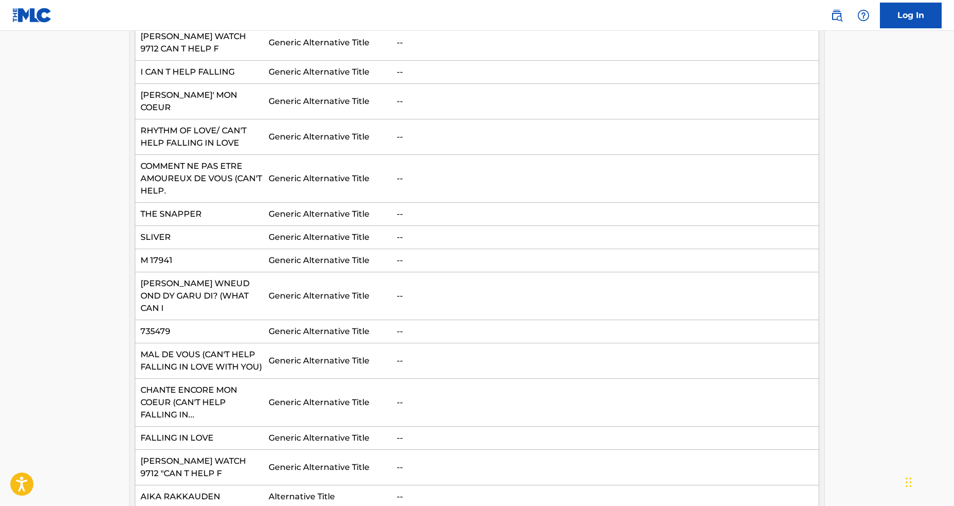
scroll to position [844, 0]
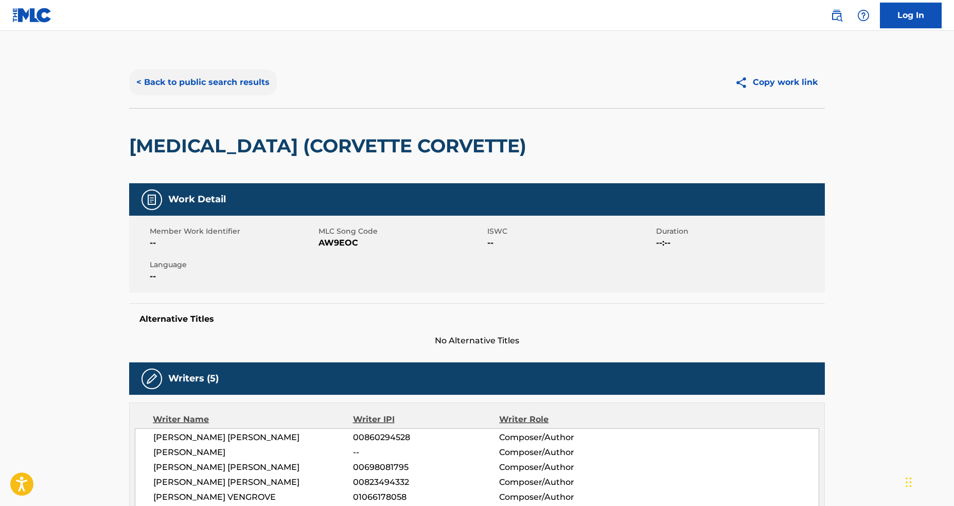
click at [182, 85] on button "< Back to public search results" at bounding box center [203, 82] width 148 height 26
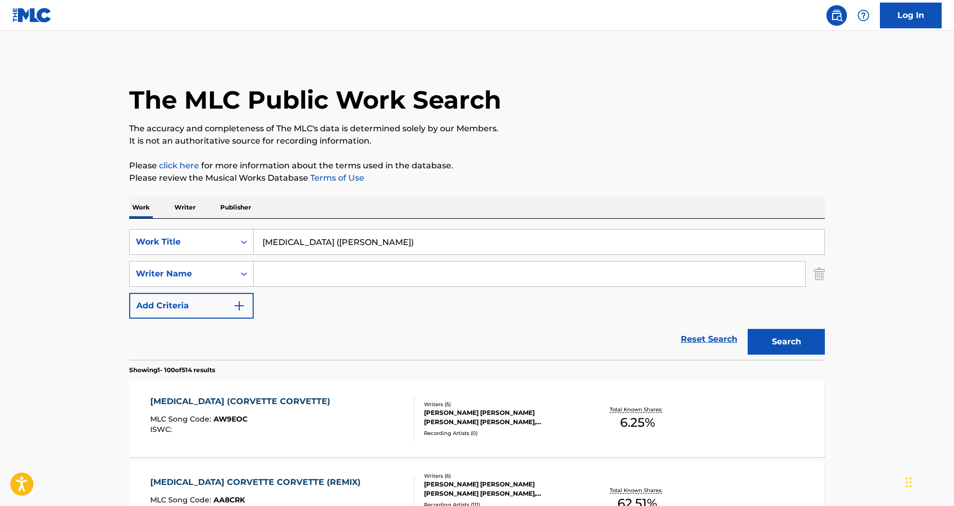
click at [350, 232] on input "[MEDICAL_DATA] ([PERSON_NAME])" at bounding box center [539, 242] width 571 height 25
click at [350, 233] on input "[MEDICAL_DATA] ([PERSON_NAME])" at bounding box center [539, 242] width 571 height 25
drag, startPoint x: 246, startPoint y: 244, endPoint x: 240, endPoint y: 247, distance: 6.4
click at [246, 243] on icon "Search Form" at bounding box center [244, 242] width 10 height 10
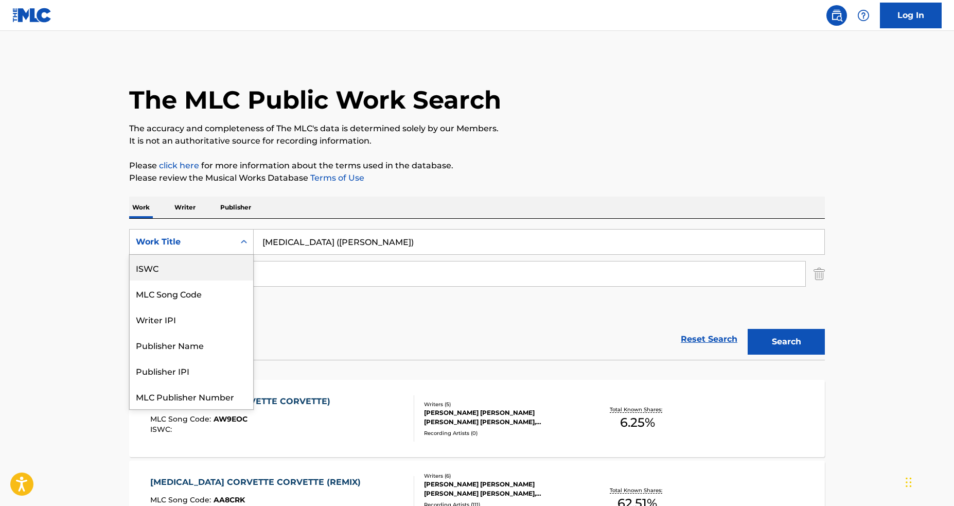
click at [189, 272] on div "ISWC" at bounding box center [192, 268] width 124 height 26
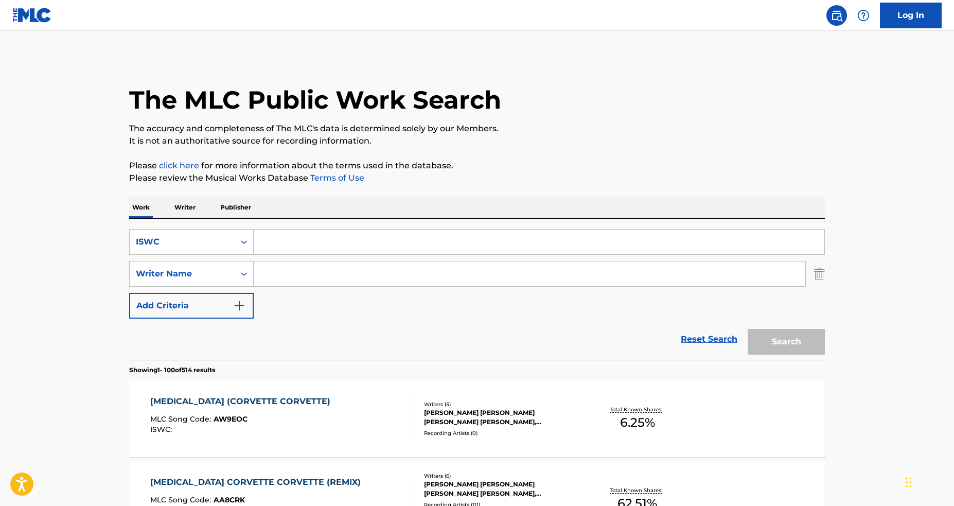
click at [284, 249] on input "Search Form" at bounding box center [539, 242] width 571 height 25
paste input "T0101629860"
type input "T0101629860"
click at [748, 329] on button "Search" at bounding box center [786, 342] width 77 height 26
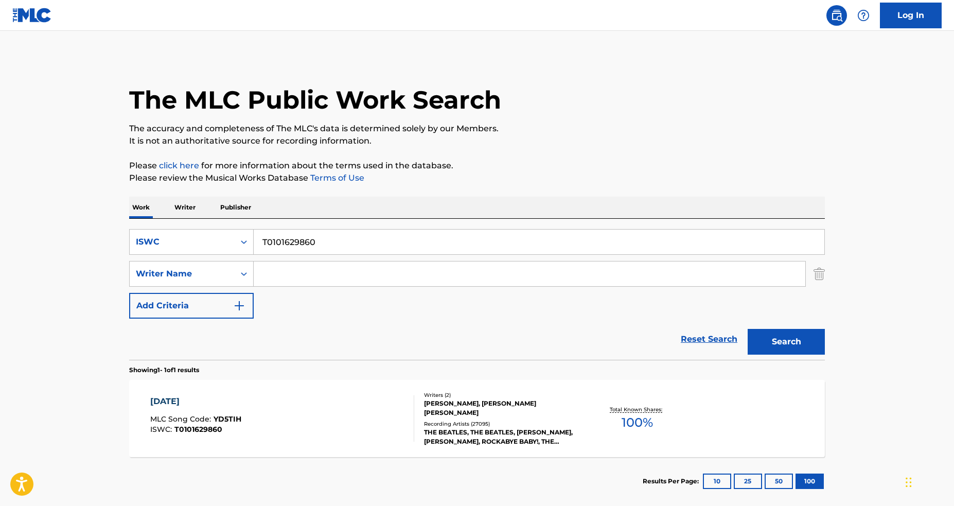
click at [371, 303] on div "SearchWithCriteria899e70e3-ccbb-408a-bd4d-828ebd18733b ISWC T0101629860 SearchW…" at bounding box center [477, 274] width 696 height 90
click at [375, 397] on div "[DATE] MLC Song Code : YD5TIH ISWC : T0101629860" at bounding box center [282, 418] width 265 height 46
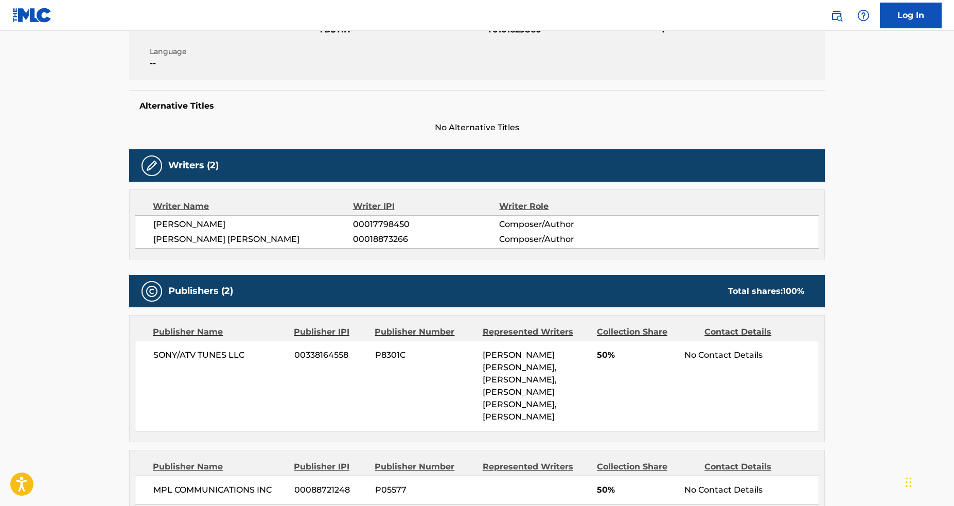
scroll to position [389, 0]
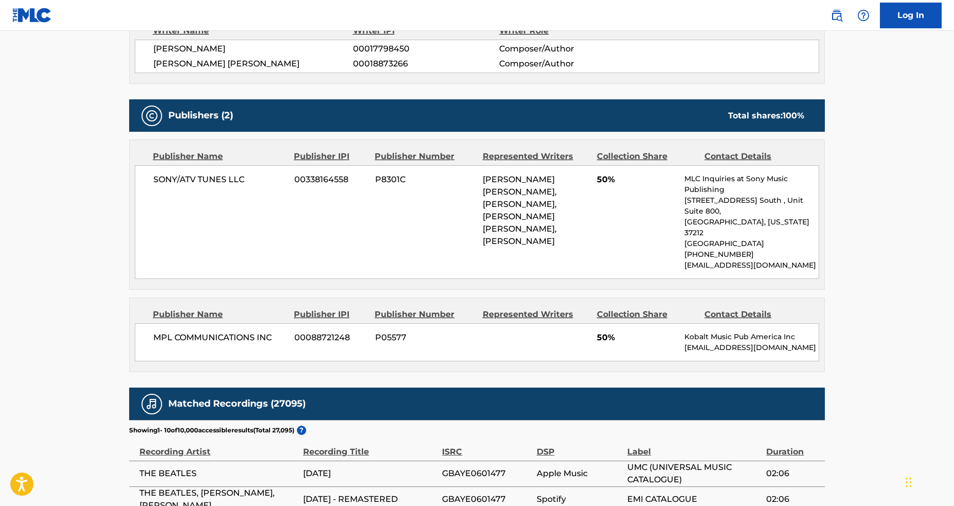
click at [424, 298] on div "Publisher Name Publisher IPI Publisher Number Represented Writers Collection Sh…" at bounding box center [477, 335] width 695 height 74
click at [586, 325] on div "MPL COMMUNICATIONS INC 00088721248 P05577 50% Kobalt Music Pub America Inc [EMA…" at bounding box center [477, 342] width 685 height 38
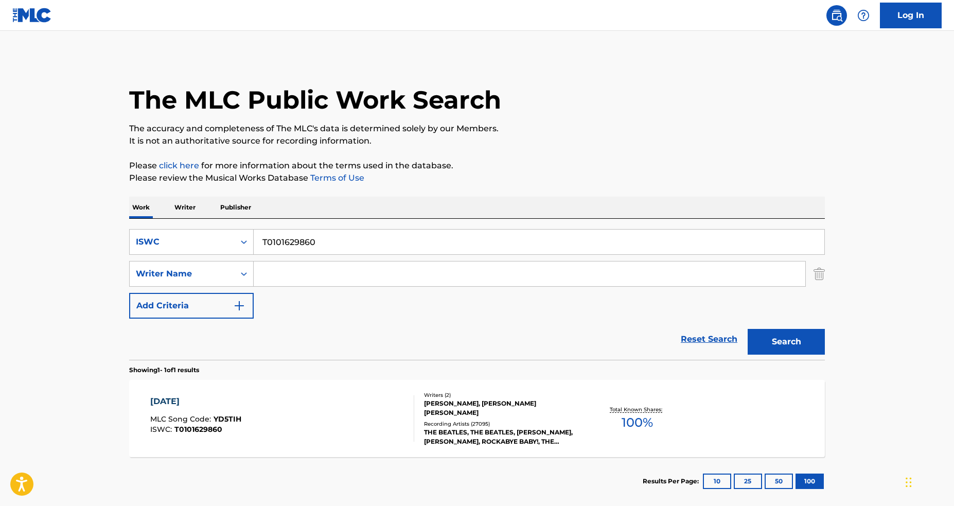
click at [312, 249] on input "T0101629860" at bounding box center [539, 242] width 571 height 25
paste input "70233909"
type input "T0702339090"
click at [748, 329] on button "Search" at bounding box center [786, 342] width 77 height 26
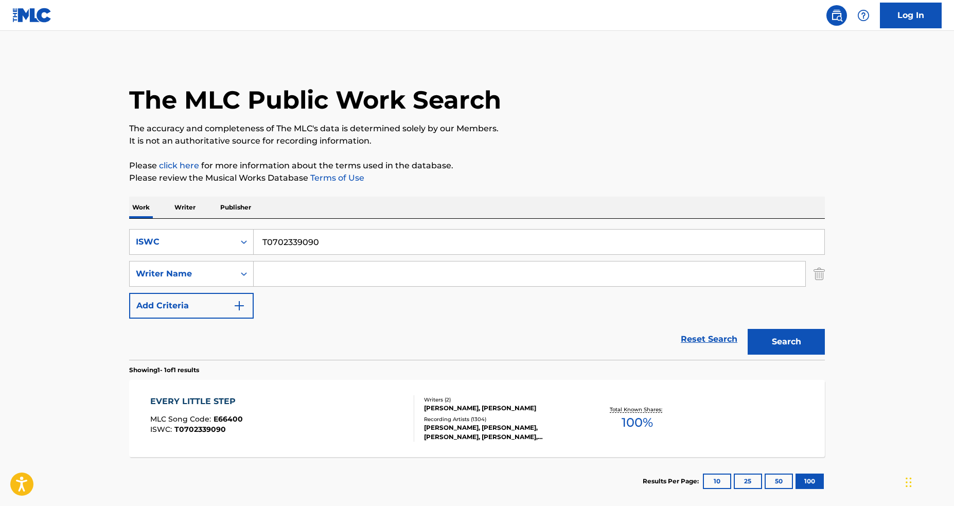
click at [513, 419] on div "Recording Artists ( 1304 )" at bounding box center [501, 419] width 155 height 8
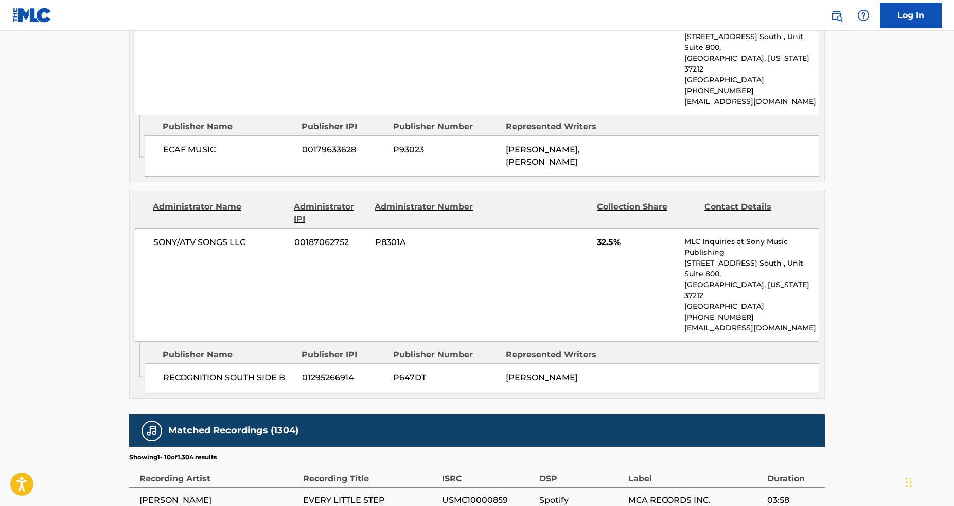
scroll to position [762, 0]
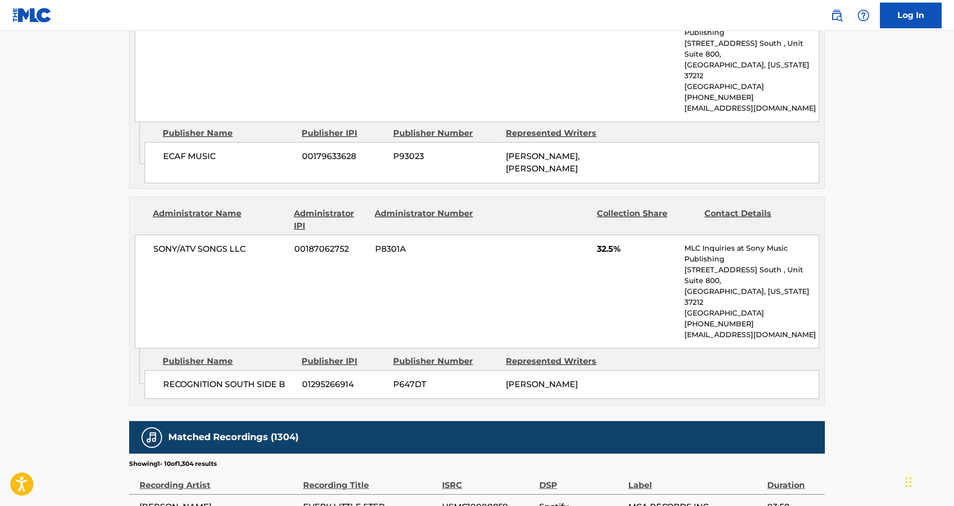
click at [491, 378] on span "P647DT" at bounding box center [445, 384] width 105 height 12
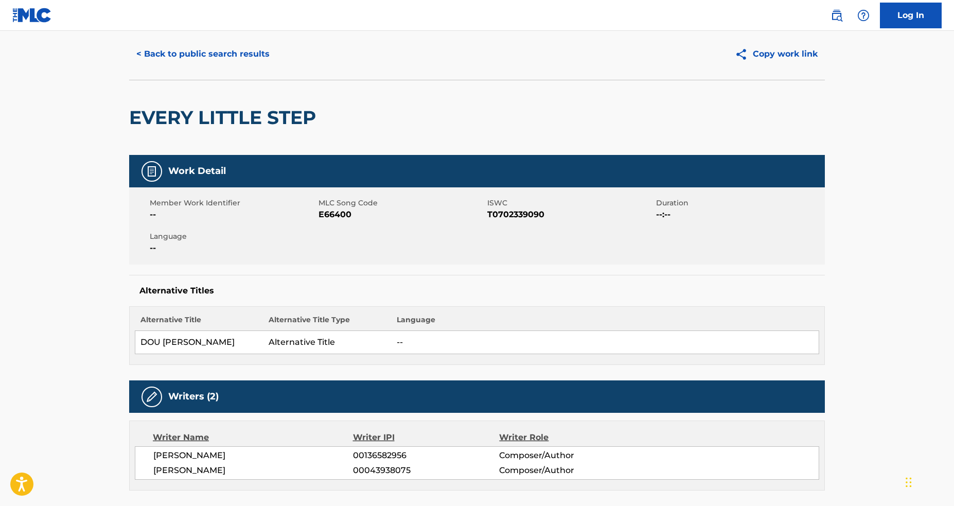
scroll to position [0, 0]
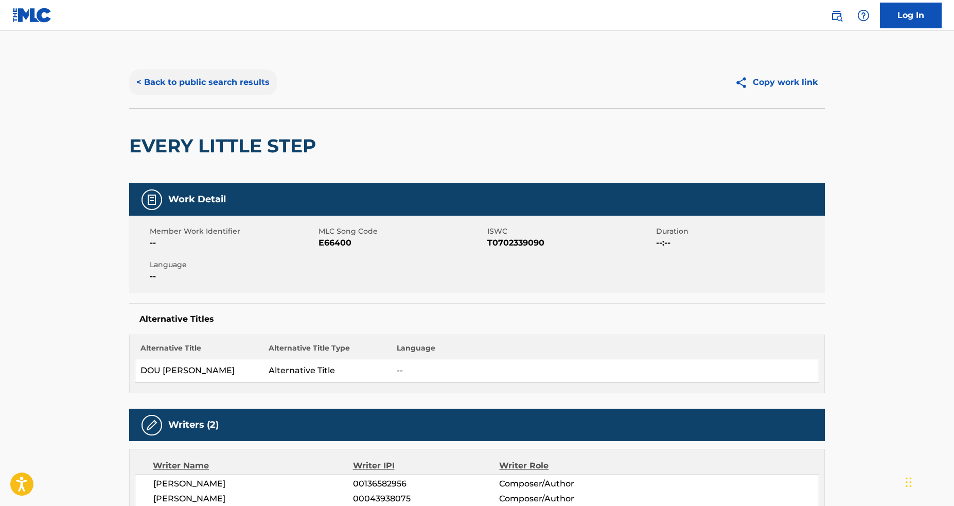
click at [167, 79] on button "< Back to public search results" at bounding box center [203, 82] width 148 height 26
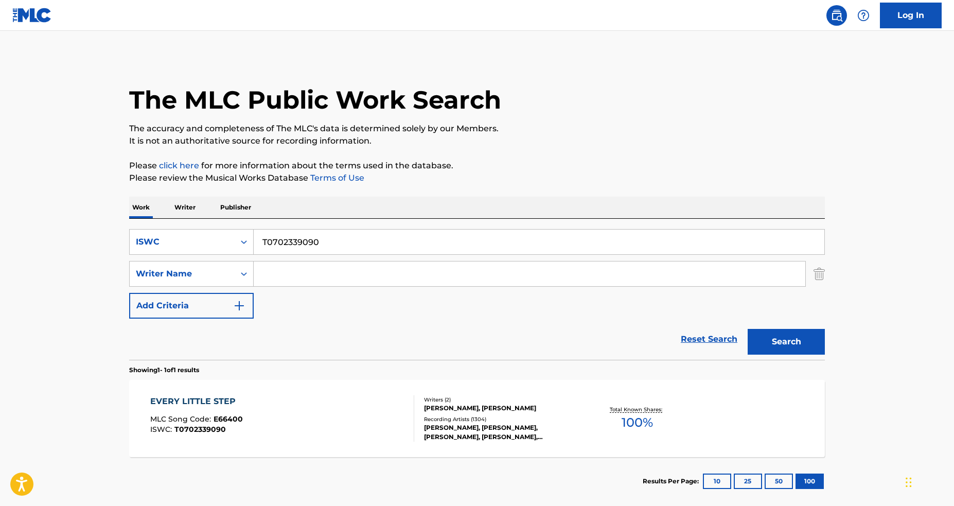
click at [361, 237] on input "T0702339090" at bounding box center [539, 242] width 571 height 25
paste input "3069467574"
type input "T3069467574"
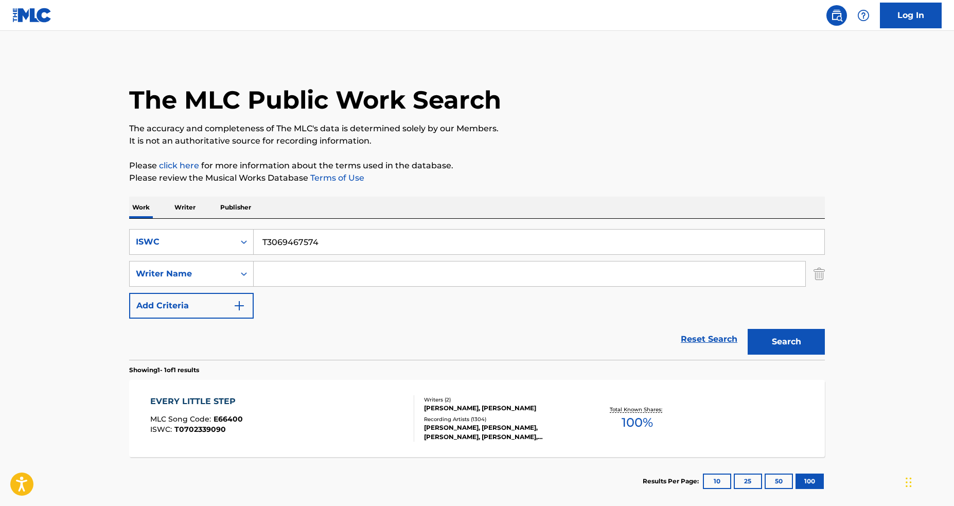
click at [748, 329] on button "Search" at bounding box center [786, 342] width 77 height 26
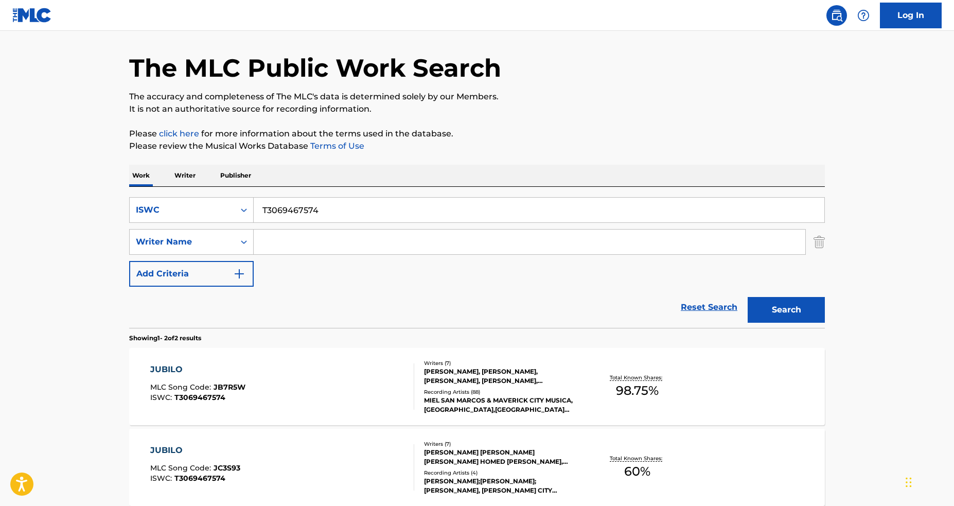
scroll to position [85, 0]
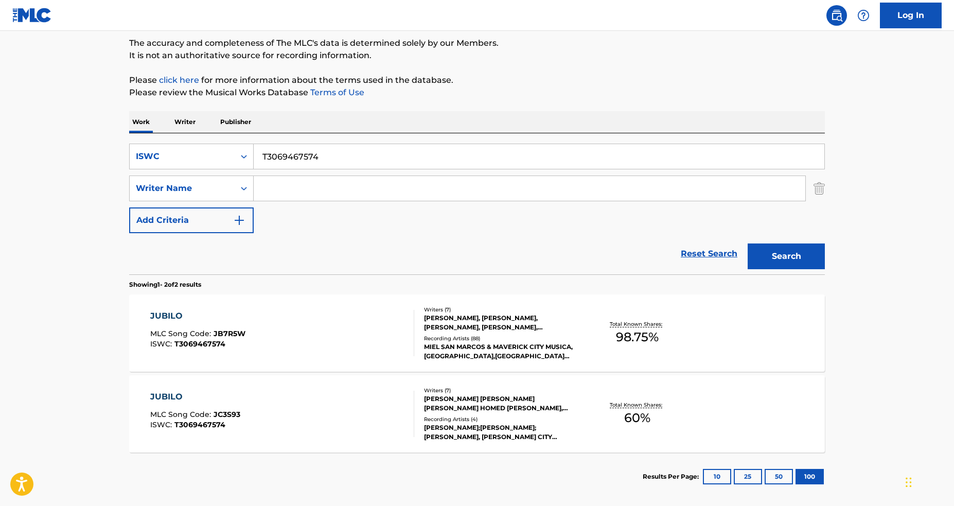
click at [338, 357] on div "JUBILO MLC Song Code : JB7R5W ISWC : T3069467574 Writers ( 7 ) [PERSON_NAME], […" at bounding box center [477, 332] width 696 height 77
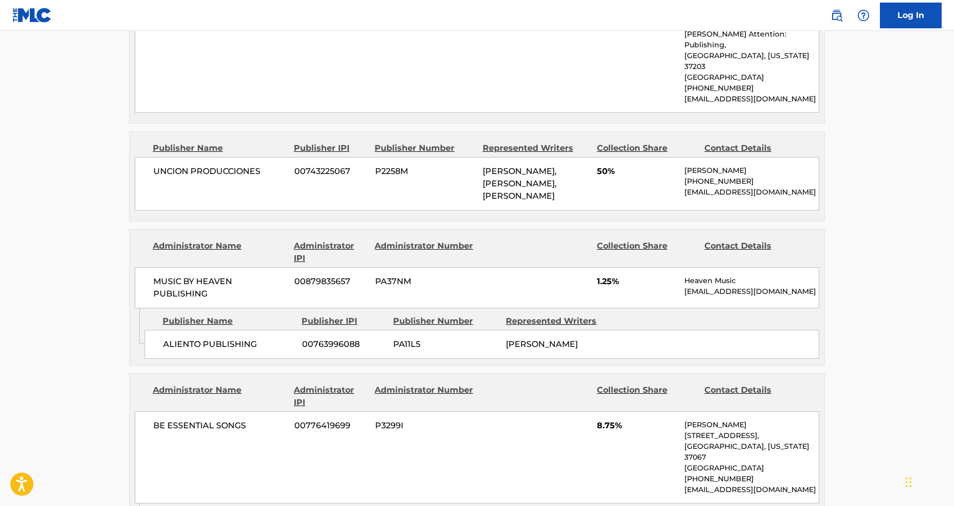
scroll to position [741, 0]
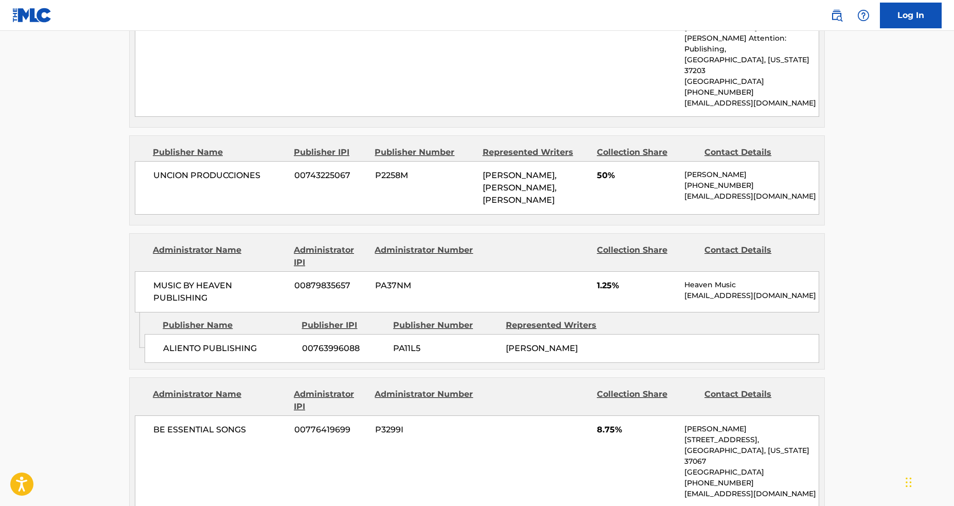
scroll to position [135, 0]
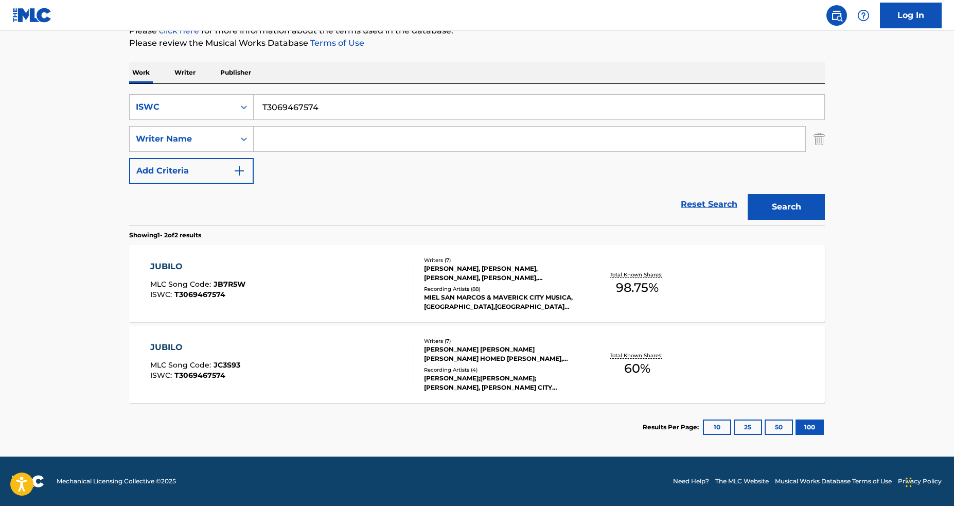
click at [281, 359] on div "JUBILO MLC Song Code : JC3S93 ISWC : T3069467574" at bounding box center [282, 364] width 265 height 46
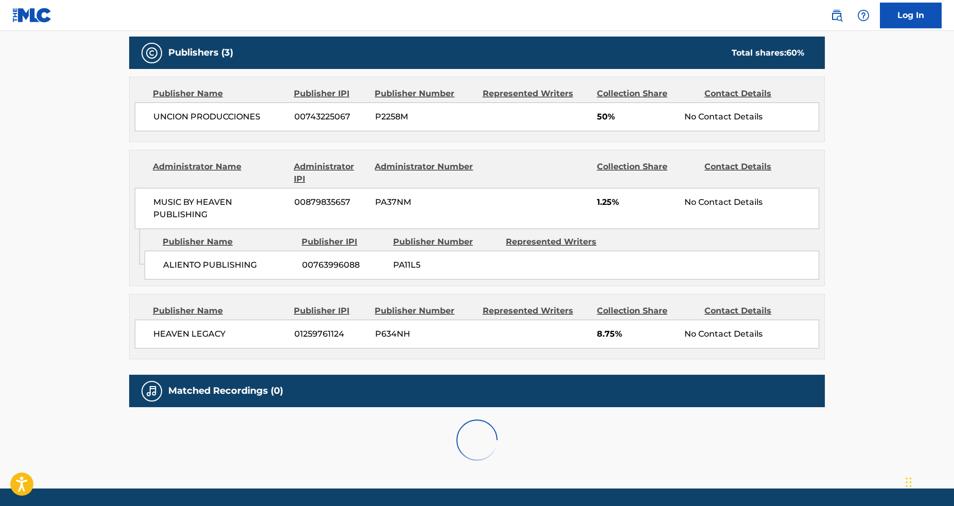
scroll to position [558, 0]
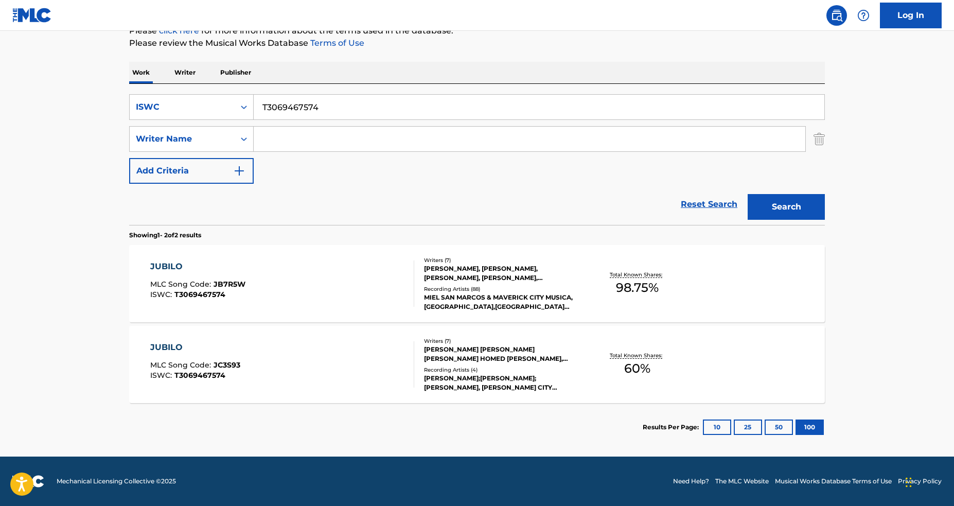
scroll to position [135, 0]
click at [334, 87] on div "SearchWithCriteria899e70e3-ccbb-408a-bd4d-828ebd18733b ISWC T3069467574 SearchW…" at bounding box center [477, 154] width 696 height 141
click at [338, 100] on input "T3069467574" at bounding box center [539, 107] width 571 height 25
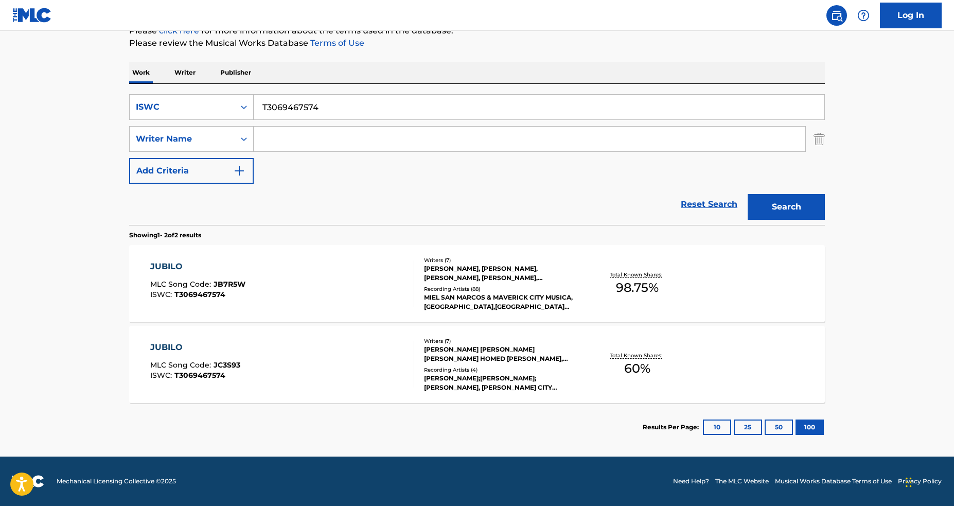
paste input "SE NAO VALORIZAR"
type input "SE NAO VALORIZAR"
click at [748, 194] on button "Search" at bounding box center [786, 207] width 77 height 26
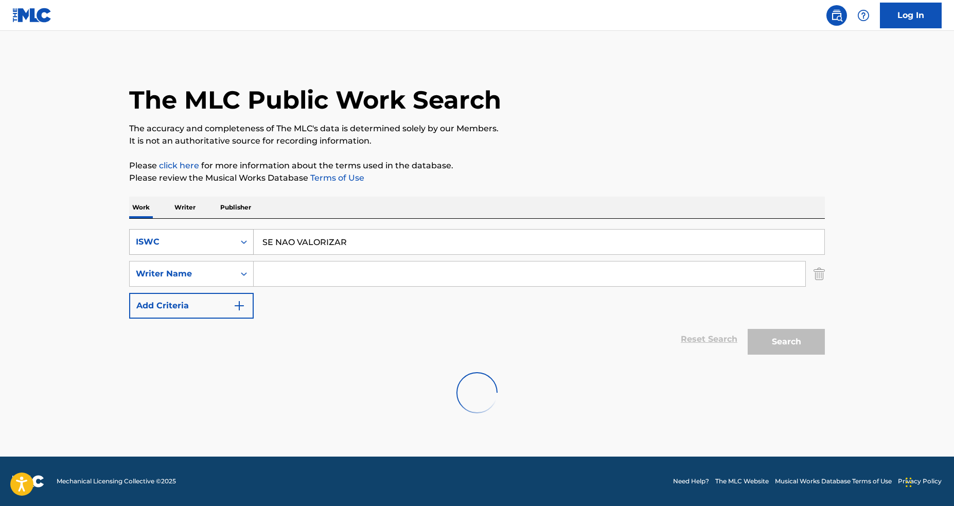
click at [221, 243] on div "ISWC" at bounding box center [182, 242] width 93 height 12
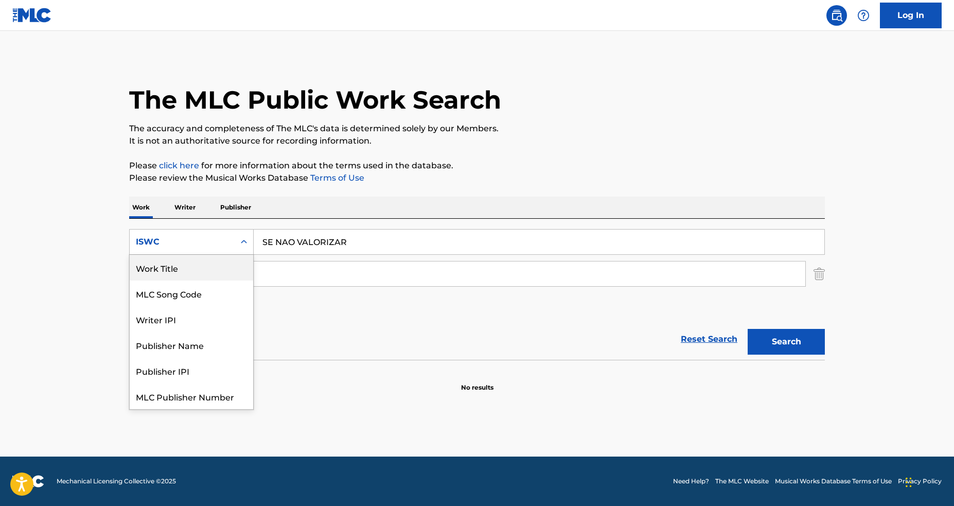
click at [216, 273] on div "Work Title" at bounding box center [192, 268] width 124 height 26
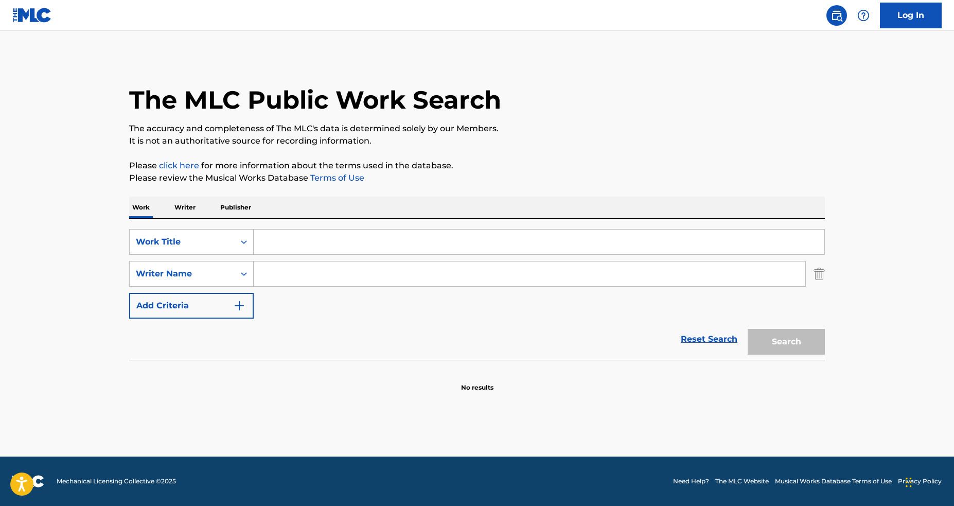
click at [448, 252] on input "Search Form" at bounding box center [539, 242] width 571 height 25
paste input "SE NAO VALORIZAR"
type input "SE NAO VALORIZAR"
click at [801, 352] on button "Search" at bounding box center [786, 342] width 77 height 26
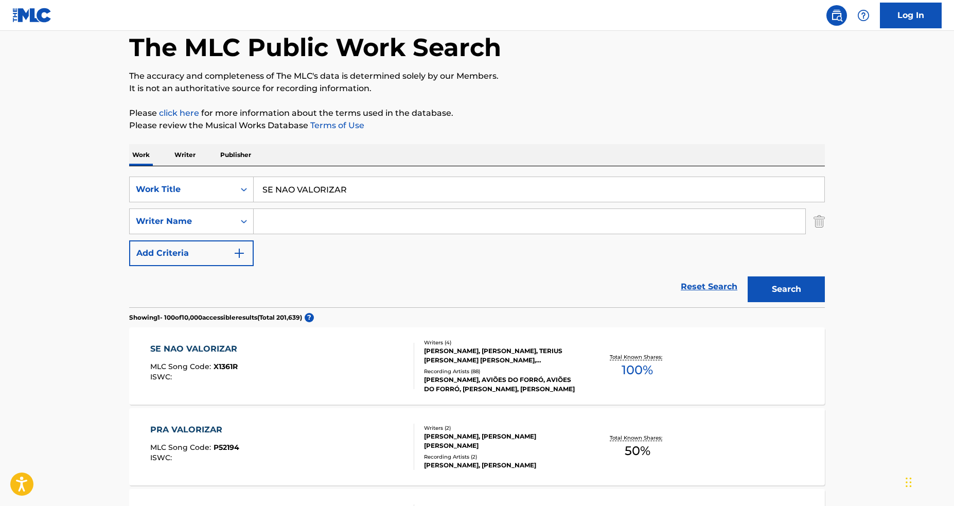
scroll to position [107, 0]
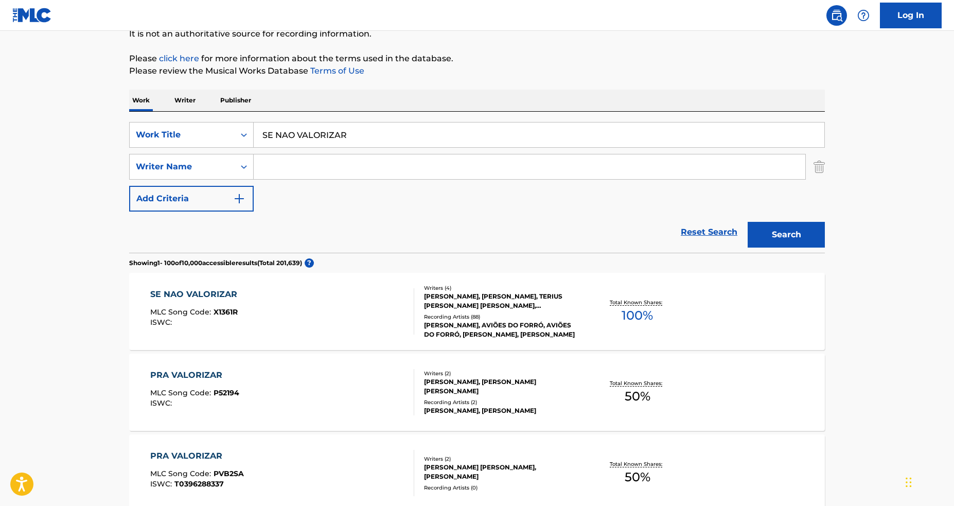
click at [591, 229] on div "Reset Search Search" at bounding box center [477, 232] width 696 height 41
click at [590, 226] on div "Reset Search Search" at bounding box center [477, 232] width 696 height 41
click at [570, 289] on div "Writers ( 4 )" at bounding box center [501, 288] width 155 height 8
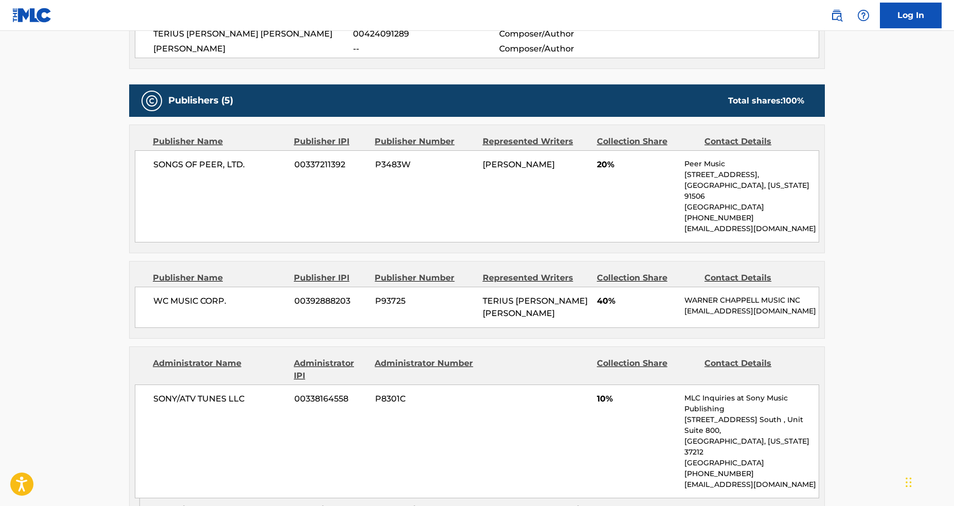
scroll to position [528, 0]
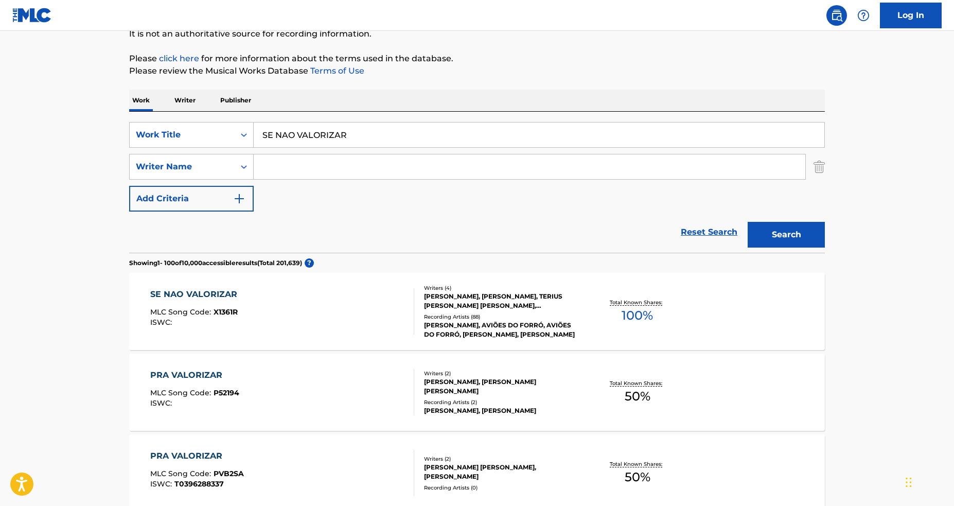
click at [321, 126] on input "SE NAO VALORIZAR" at bounding box center [539, 135] width 571 height 25
click at [322, 126] on input "SE NAO VALORIZAR" at bounding box center [539, 135] width 571 height 25
paste input "T9200485285"
click at [323, 125] on input "T9200485285 [PERSON_NAME]" at bounding box center [539, 135] width 571 height 25
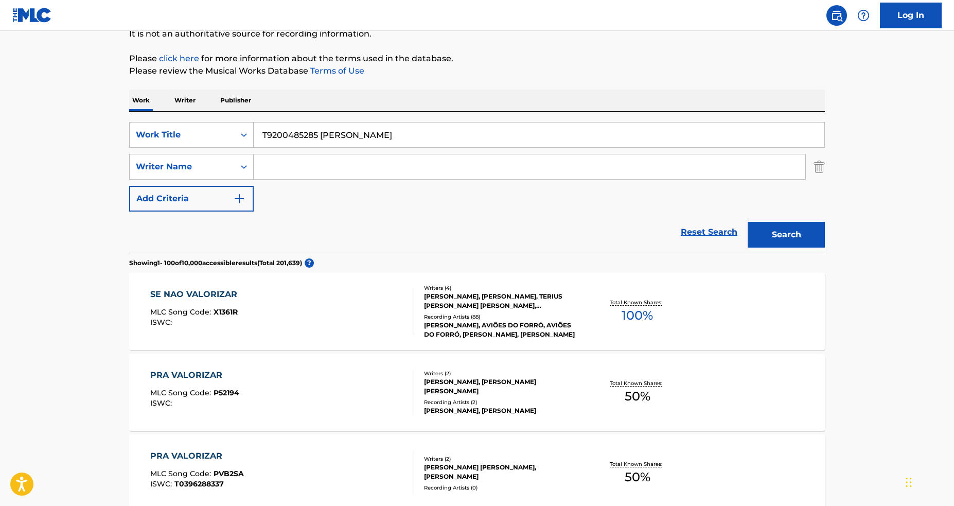
click at [323, 125] on input "T9200485285 [PERSON_NAME]" at bounding box center [539, 135] width 571 height 25
type input "T9200485285 [PERSON_NAME]"
click at [243, 138] on icon "Search Form" at bounding box center [244, 135] width 10 height 10
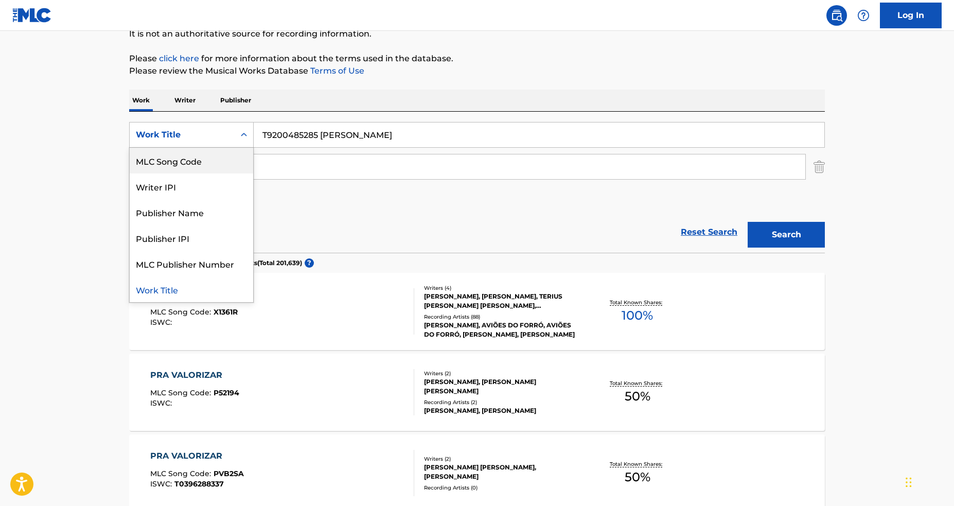
scroll to position [0, 0]
click at [226, 167] on div "ISWC" at bounding box center [192, 161] width 124 height 26
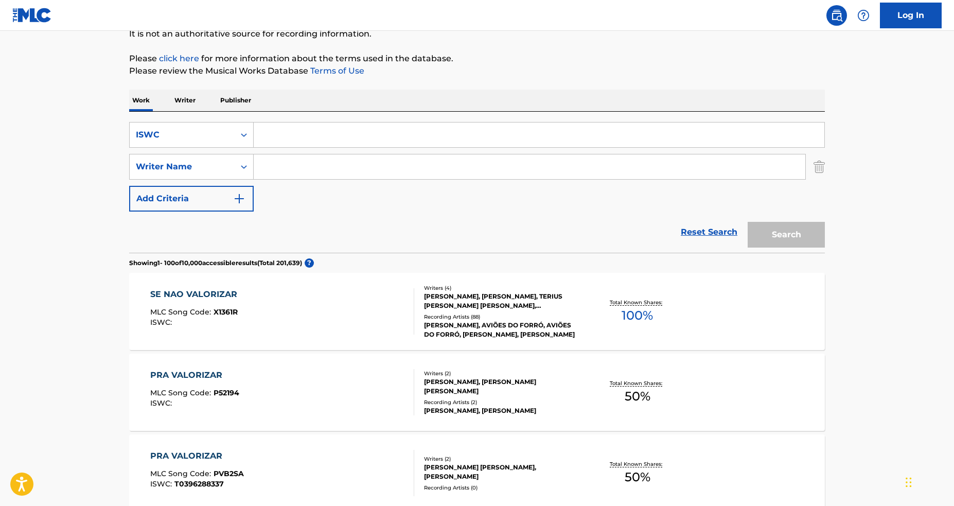
click at [287, 139] on input "Search Form" at bounding box center [539, 135] width 571 height 25
paste input "T9200485285"
type input "T9200485285"
click at [748, 222] on button "Search" at bounding box center [786, 235] width 77 height 26
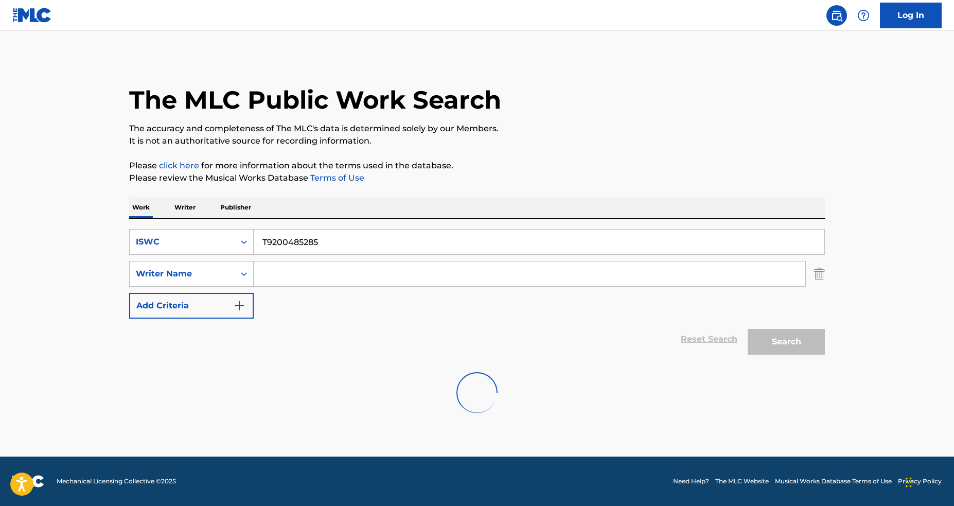
click at [348, 313] on div "SearchWithCriteria27bd6bc7-ba04-479a-836e-c71364eb5f3e ISWC T9200485285 SearchW…" at bounding box center [477, 274] width 696 height 90
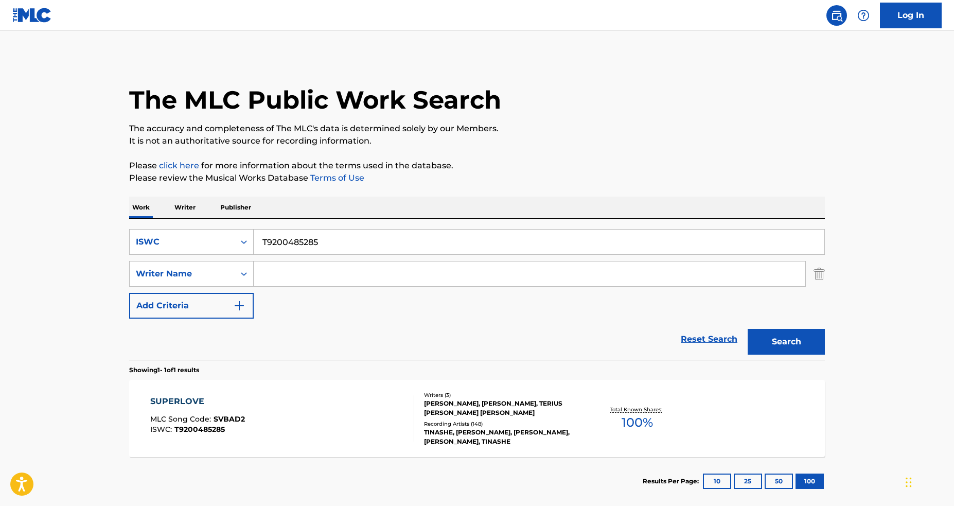
click at [318, 407] on div "SUPERLOVE MLC Song Code : SVBAD2 ISWC : T9200485285" at bounding box center [282, 418] width 265 height 46
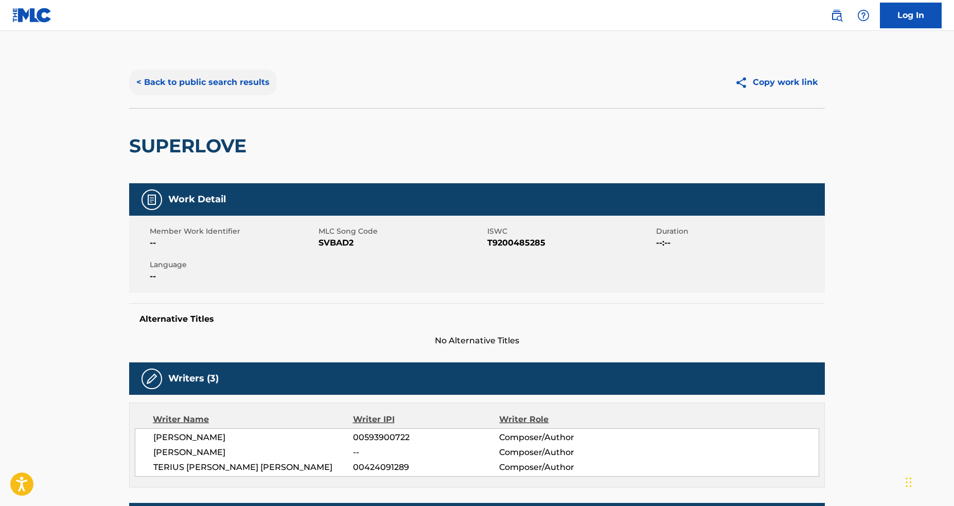
click at [168, 83] on button "< Back to public search results" at bounding box center [203, 82] width 148 height 26
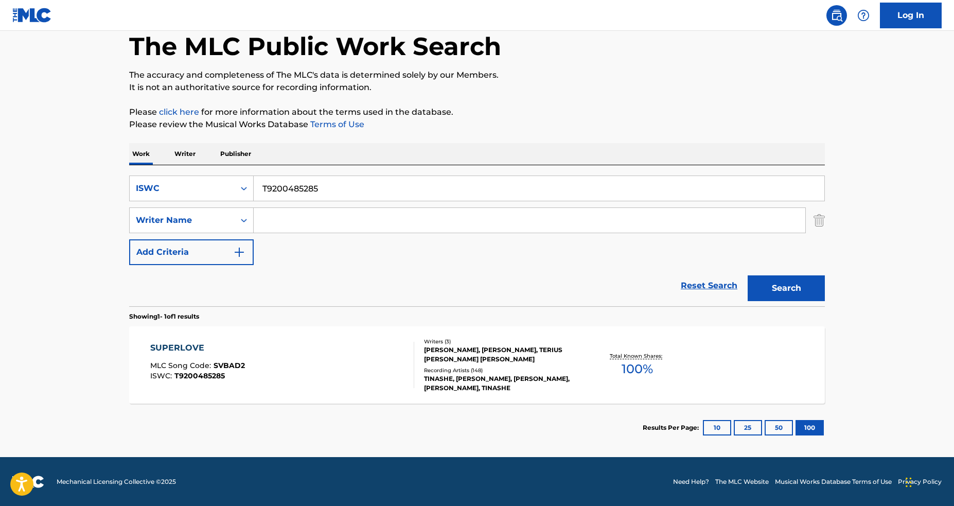
scroll to position [54, 0]
click at [293, 186] on input "T9200485285" at bounding box center [539, 188] width 571 height 25
paste input "3047898346"
type input "T3047898346"
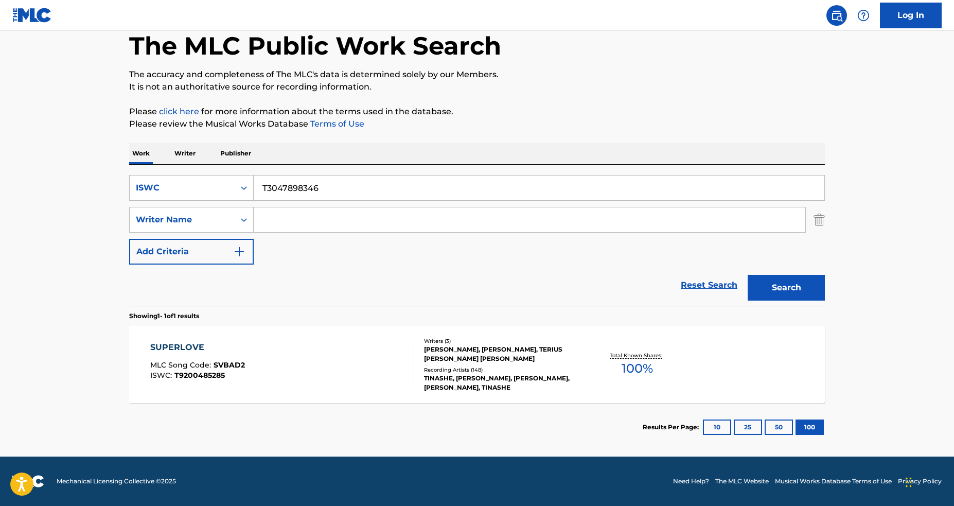
click at [748, 275] on button "Search" at bounding box center [786, 288] width 77 height 26
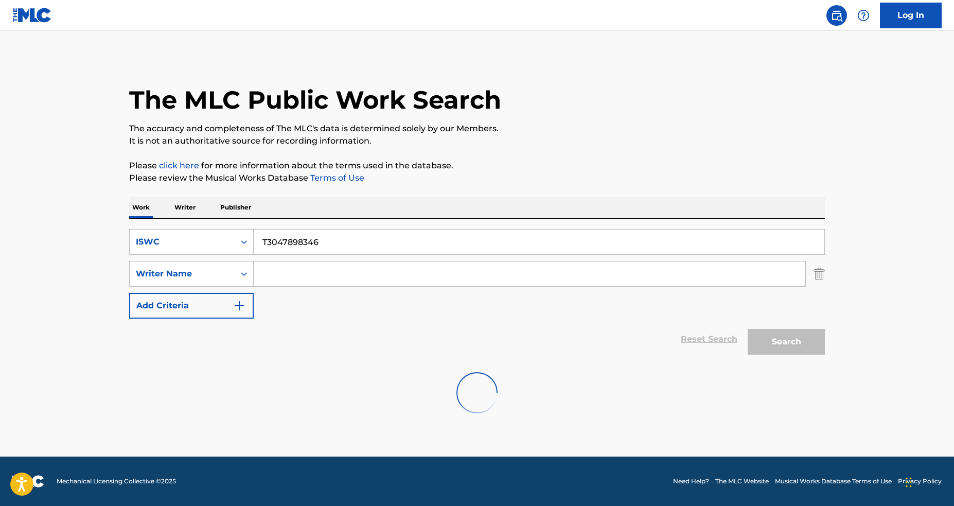
scroll to position [0, 0]
click at [331, 253] on input "T3047898346" at bounding box center [539, 242] width 571 height 25
click at [194, 249] on div "ISWC" at bounding box center [182, 242] width 105 height 20
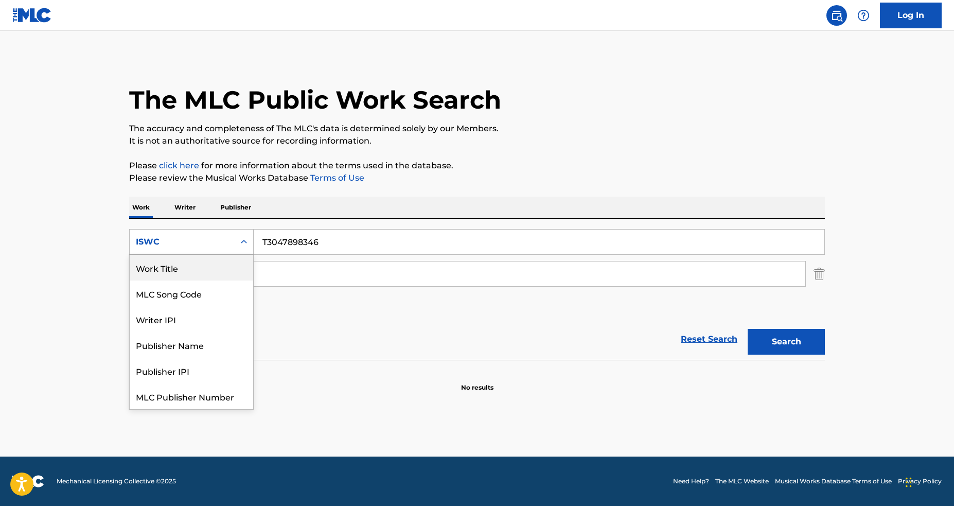
click at [190, 276] on div "Work Title" at bounding box center [192, 268] width 124 height 26
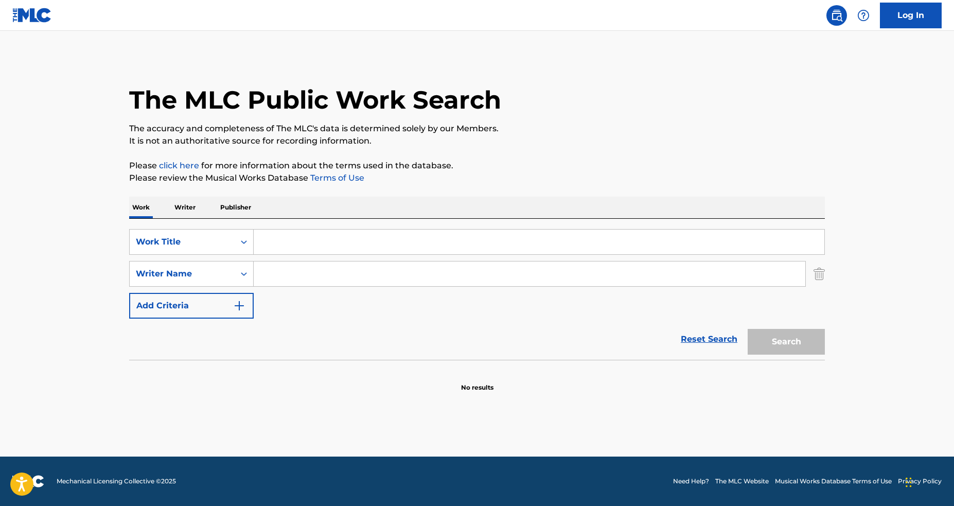
click at [323, 259] on div "SearchWithCriteria3768b03b-5df2-449c-895e-dcda9b6e03f0 Work Title SearchWithCri…" at bounding box center [477, 274] width 696 height 90
click at [324, 252] on input "Search Form" at bounding box center [539, 242] width 571 height 25
paste input "Rampampam"
type input "Rampampam"
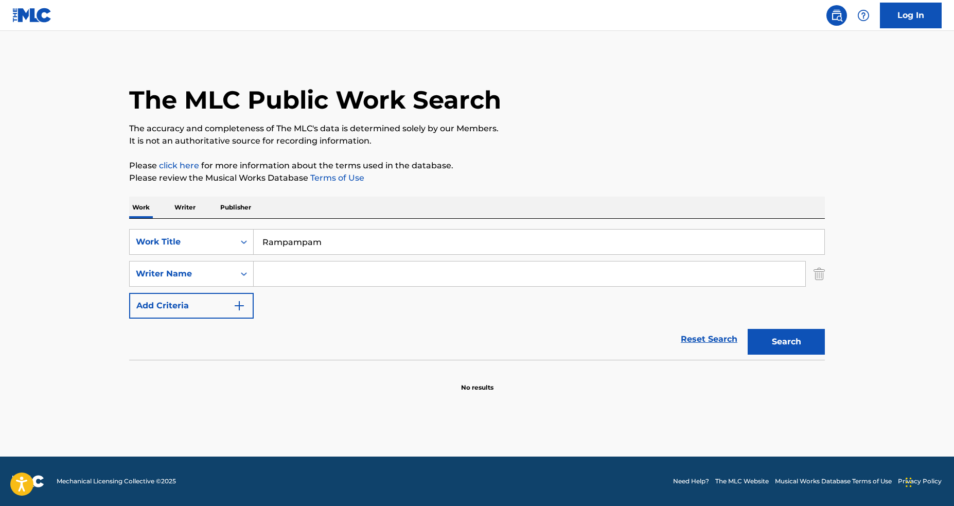
click at [331, 280] on input "Search Form" at bounding box center [530, 273] width 552 height 25
paste input "BOUROSU"
type input "BOUROSU"
click at [743, 341] on div "Search" at bounding box center [784, 339] width 82 height 41
click at [756, 342] on button "Search" at bounding box center [786, 342] width 77 height 26
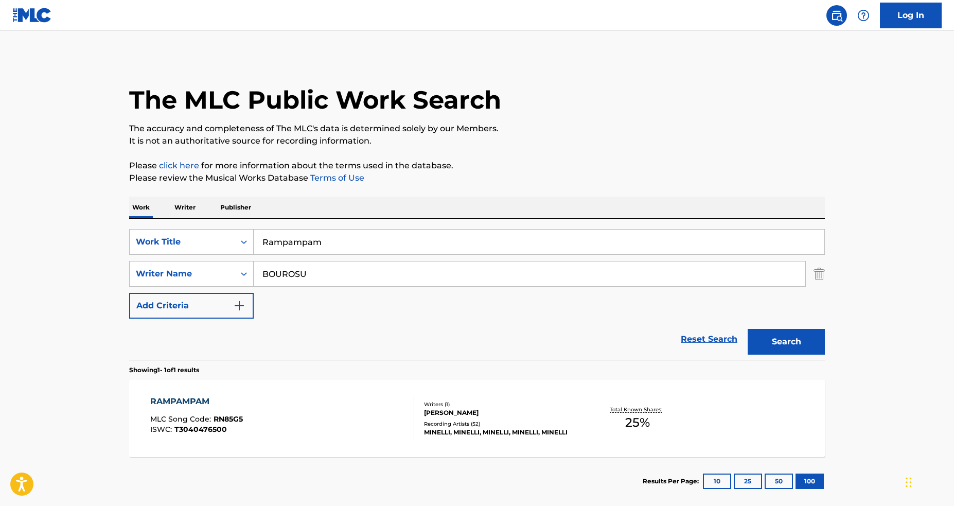
click at [461, 406] on div "Writers ( 1 )" at bounding box center [501, 404] width 155 height 8
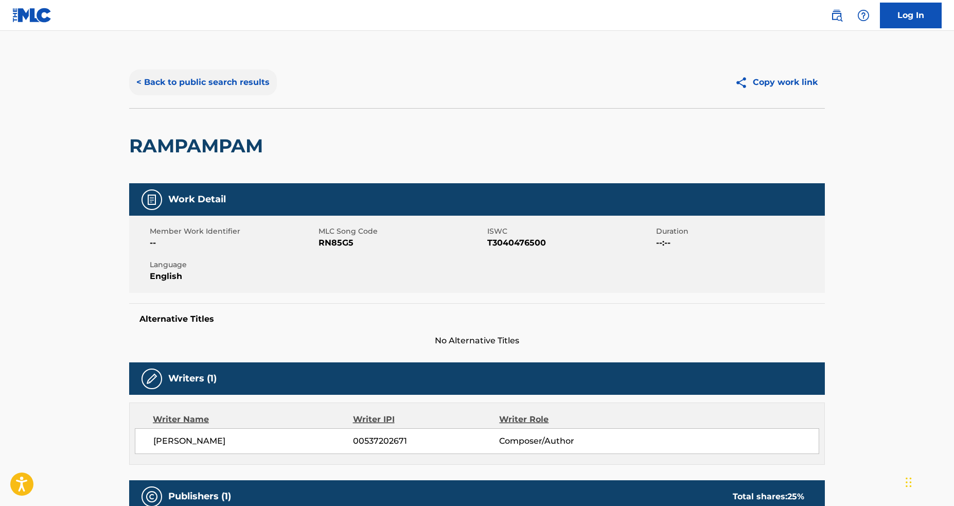
click at [208, 92] on button "< Back to public search results" at bounding box center [203, 82] width 148 height 26
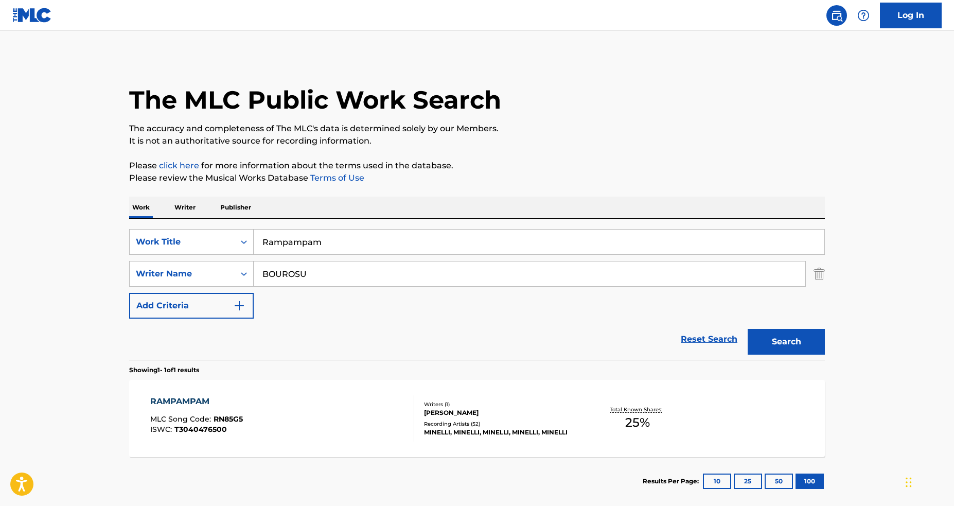
click at [337, 245] on input "Rampampam" at bounding box center [539, 242] width 571 height 25
click at [187, 248] on div "Work Title" at bounding box center [182, 242] width 105 height 20
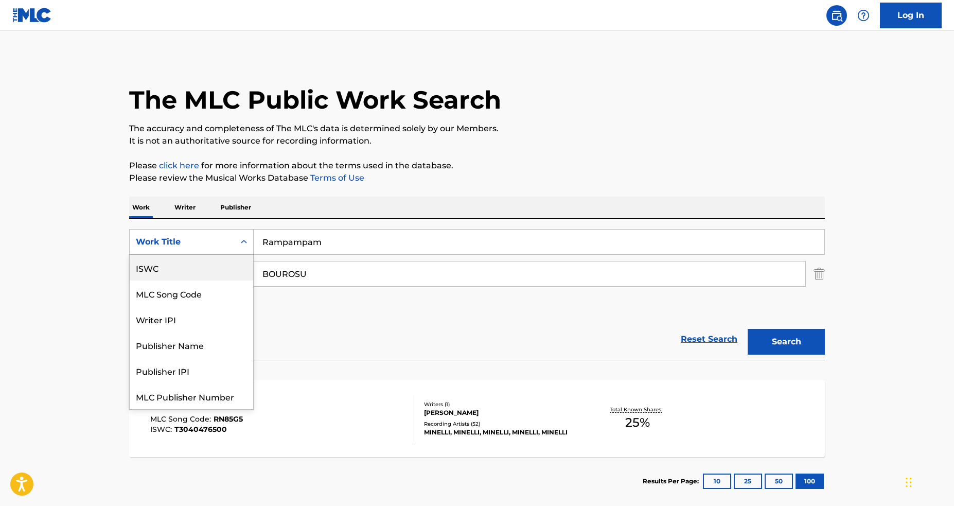
click at [199, 274] on div "ISWC" at bounding box center [192, 268] width 124 height 26
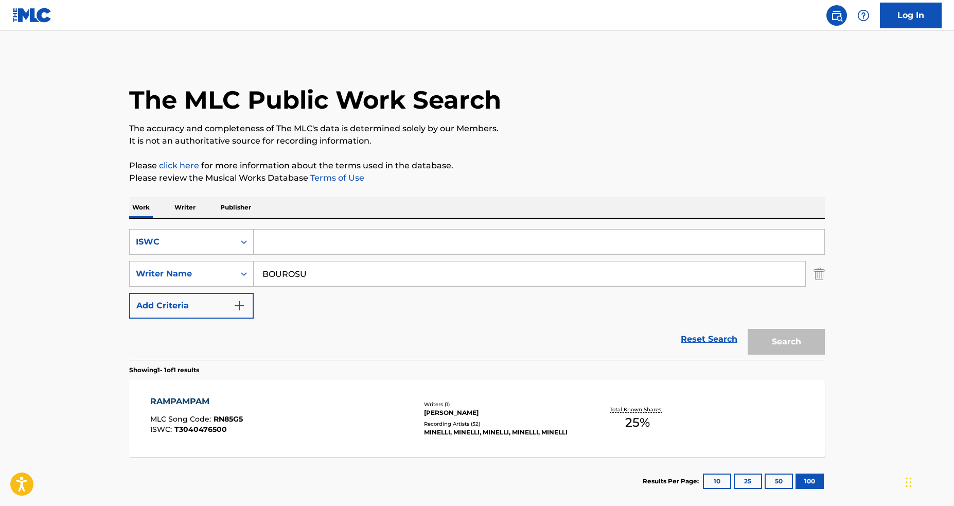
click at [314, 251] on input "Search Form" at bounding box center [539, 242] width 571 height 25
click at [282, 278] on input "BOUROSU" at bounding box center [530, 273] width 552 height 25
click at [298, 246] on input "Search Form" at bounding box center [539, 242] width 571 height 25
paste input "T0028999601"
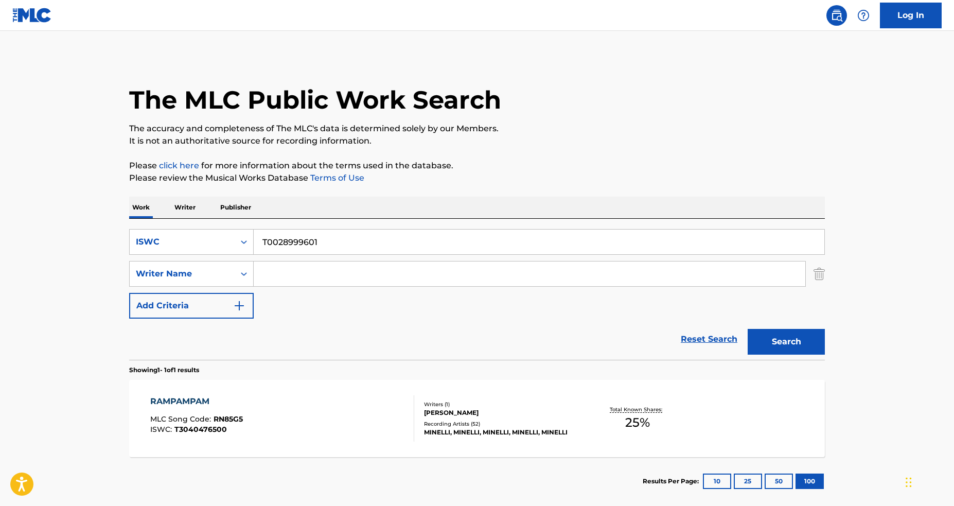
type input "T0028999601"
click at [748, 329] on button "Search" at bounding box center [786, 342] width 77 height 26
click at [381, 449] on div "CALABRIA (FEAT. LUJAVO & NITO-ONNA) MLC Song Code : CA9JBC ISWC : T0028999601 W…" at bounding box center [477, 418] width 696 height 77
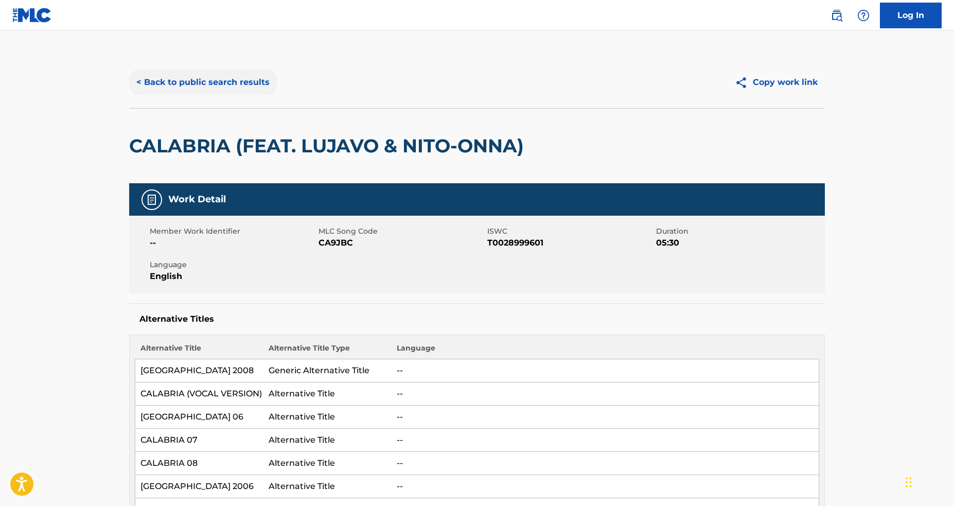
click at [208, 79] on button "< Back to public search results" at bounding box center [203, 82] width 148 height 26
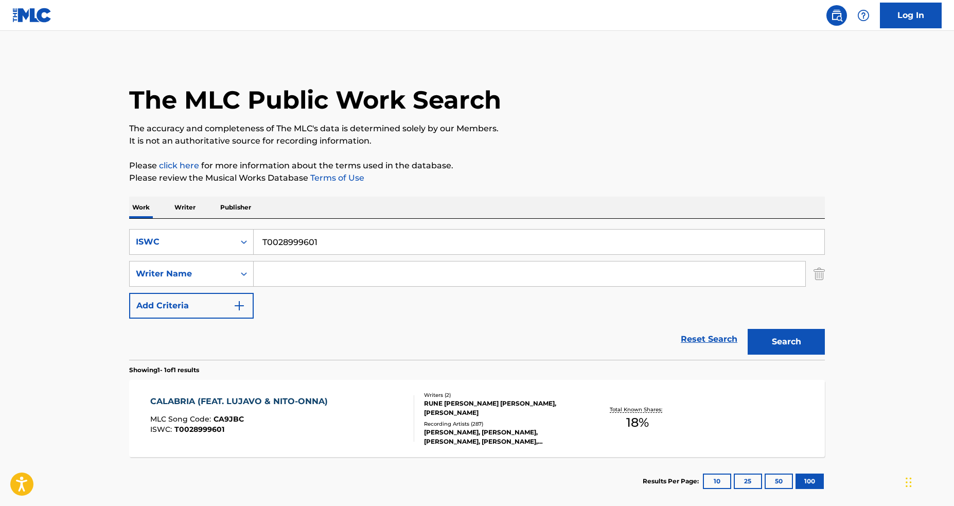
click at [340, 248] on input "T0028999601" at bounding box center [539, 242] width 571 height 25
click at [213, 248] on div "ISWC" at bounding box center [182, 242] width 105 height 20
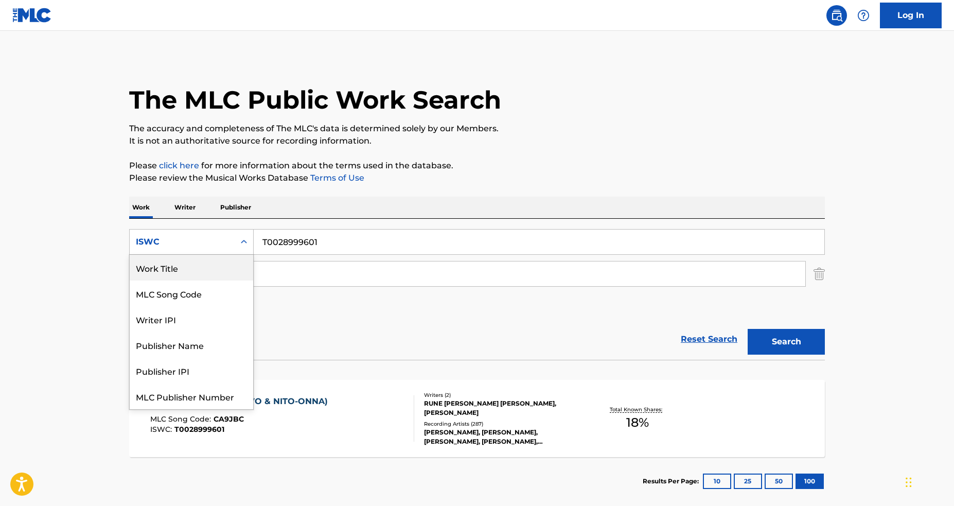
click at [195, 278] on div "Work Title" at bounding box center [192, 268] width 124 height 26
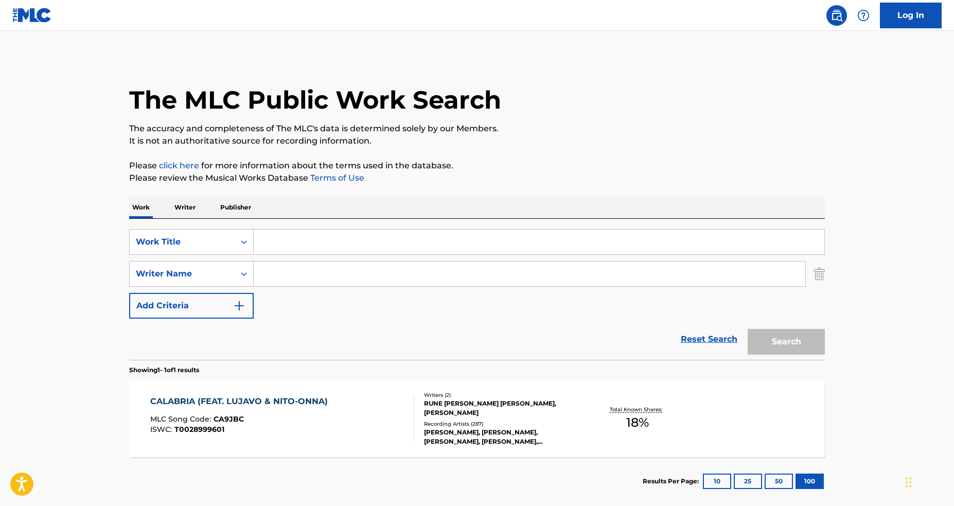
click at [330, 235] on input "Search Form" at bounding box center [539, 242] width 571 height 25
paste input "FEBRERO"
type input "FEBRERO"
click at [299, 273] on input "Search Form" at bounding box center [530, 273] width 552 height 25
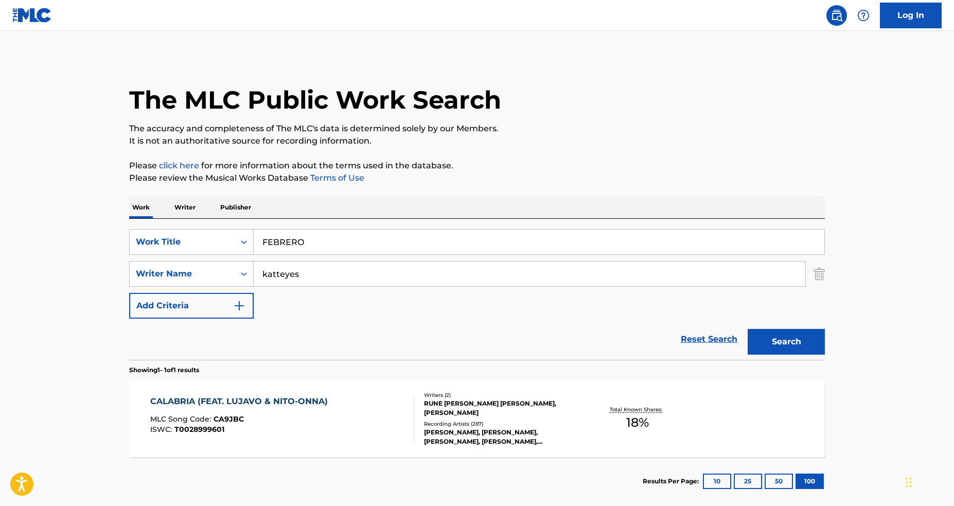
click at [748, 329] on button "Search" at bounding box center [786, 342] width 77 height 26
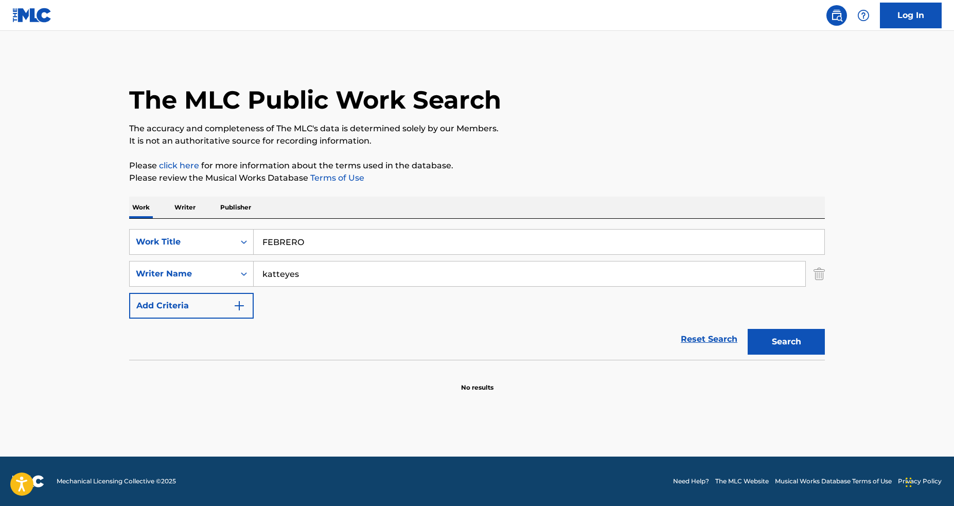
click at [422, 269] on input "katteyes" at bounding box center [530, 273] width 552 height 25
paste input "[PERSON_NAME]"
type input "[PERSON_NAME]"
click at [748, 329] on button "Search" at bounding box center [786, 342] width 77 height 26
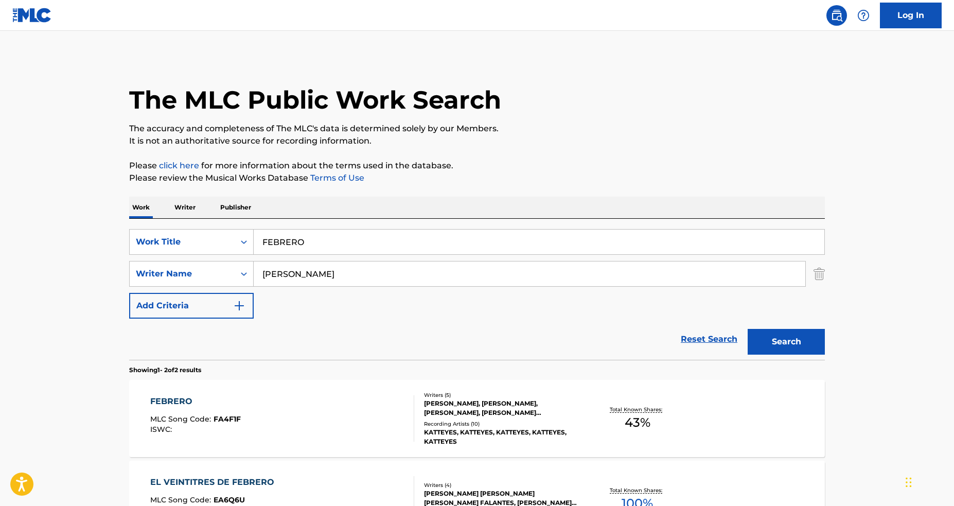
scroll to position [23, 0]
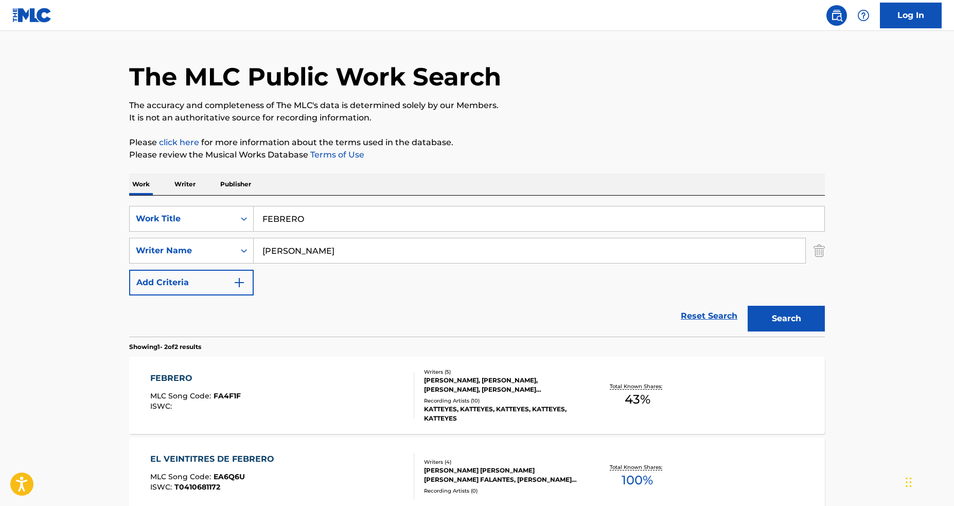
click at [422, 380] on div "Writers ( 5 ) [PERSON_NAME], [PERSON_NAME], [PERSON_NAME], [PERSON_NAME] [PERSO…" at bounding box center [496, 395] width 165 height 55
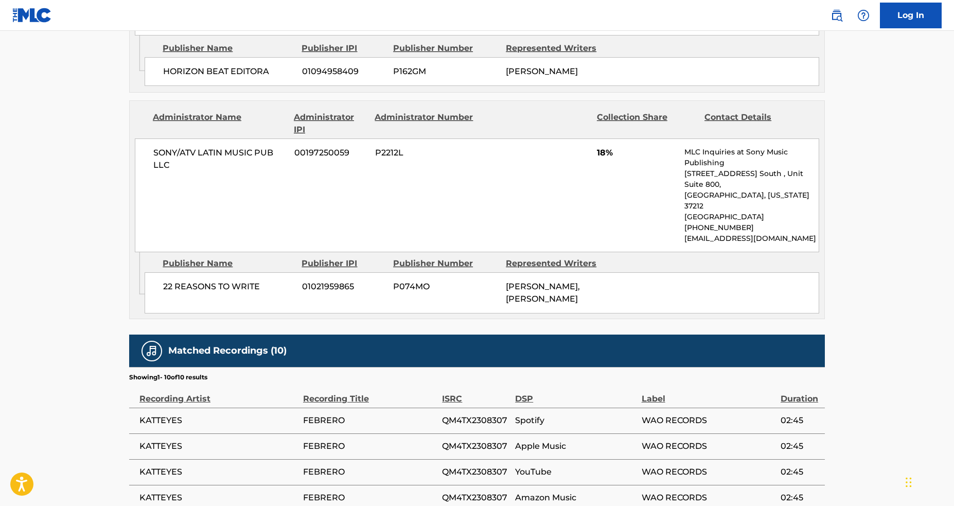
scroll to position [579, 0]
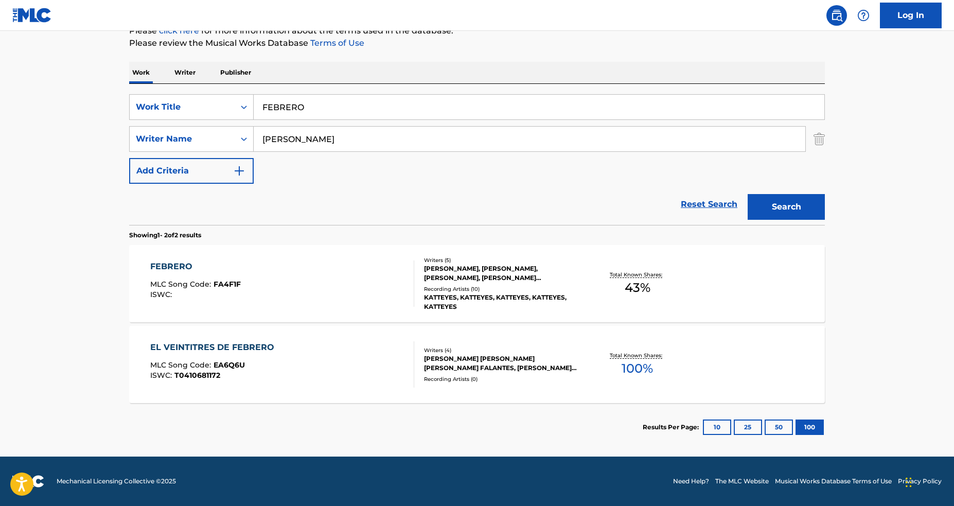
scroll to position [23, 0]
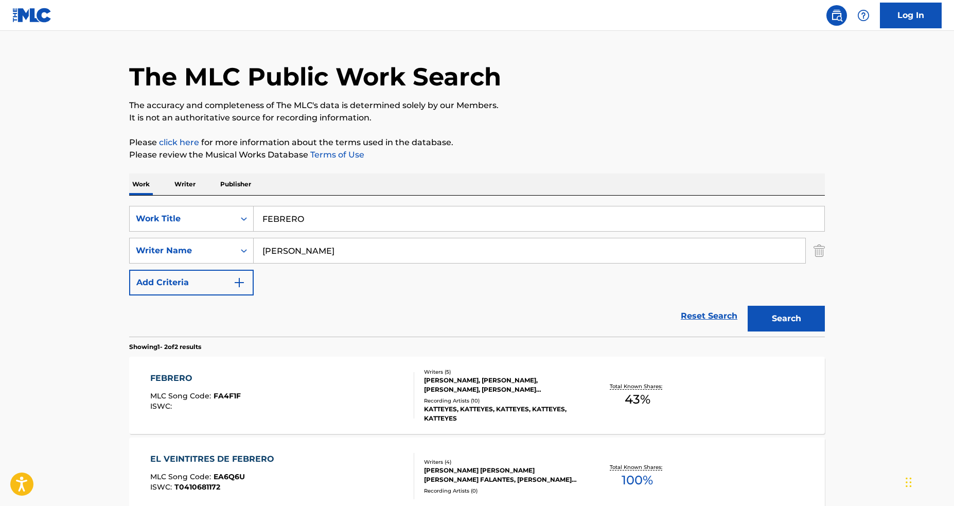
click at [315, 211] on input "FEBRERO" at bounding box center [539, 218] width 571 height 25
paste input "Quiero"
type input "Quiero"
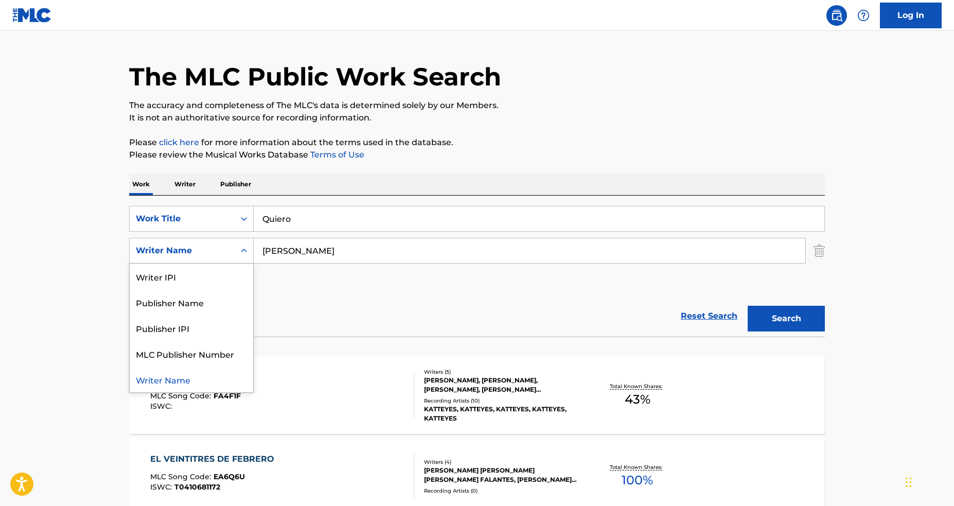
click at [238, 248] on div "Search Form" at bounding box center [244, 250] width 19 height 19
click at [343, 243] on input "[PERSON_NAME]" at bounding box center [530, 250] width 552 height 25
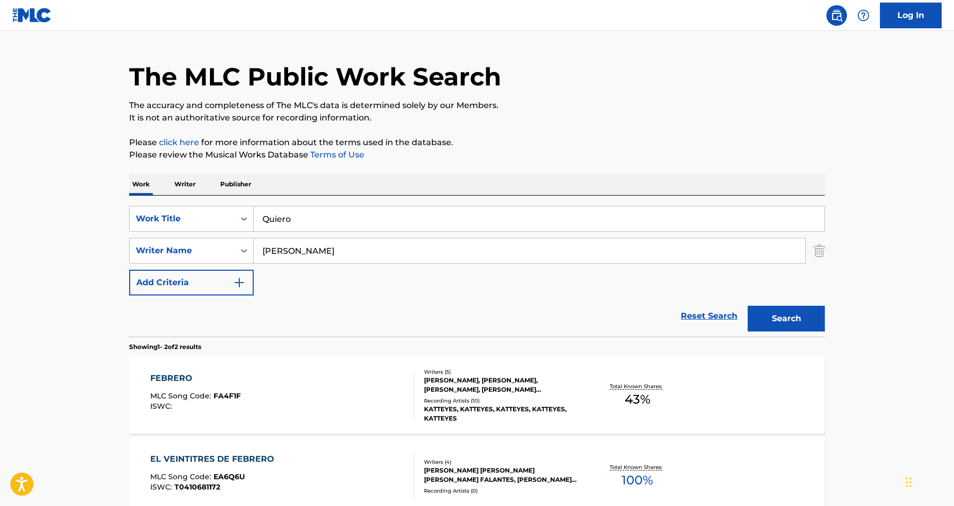
click at [321, 249] on input "[PERSON_NAME]" at bounding box center [530, 250] width 552 height 25
paste input "ontreras"
type input "[PERSON_NAME]"
click at [796, 307] on button "Search" at bounding box center [786, 319] width 77 height 26
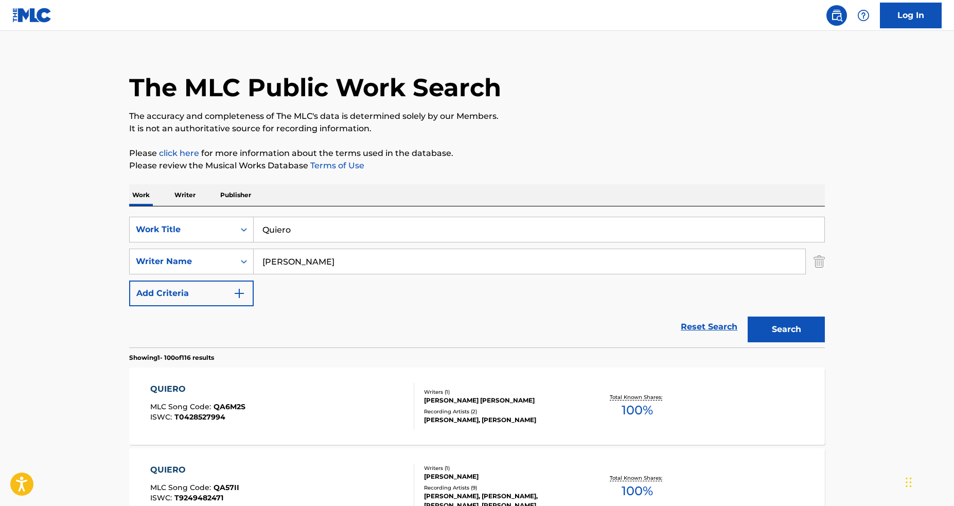
scroll to position [19, 0]
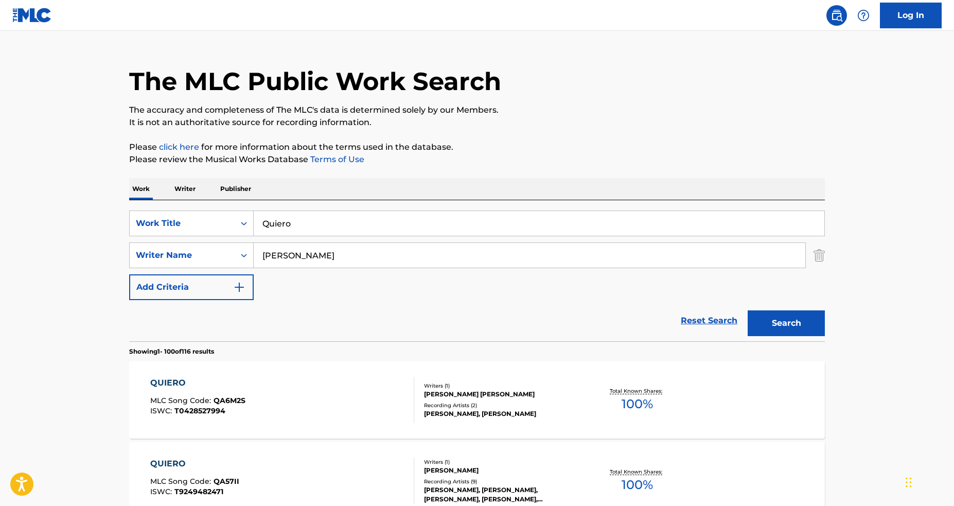
click at [569, 310] on div "Reset Search Search" at bounding box center [477, 320] width 696 height 41
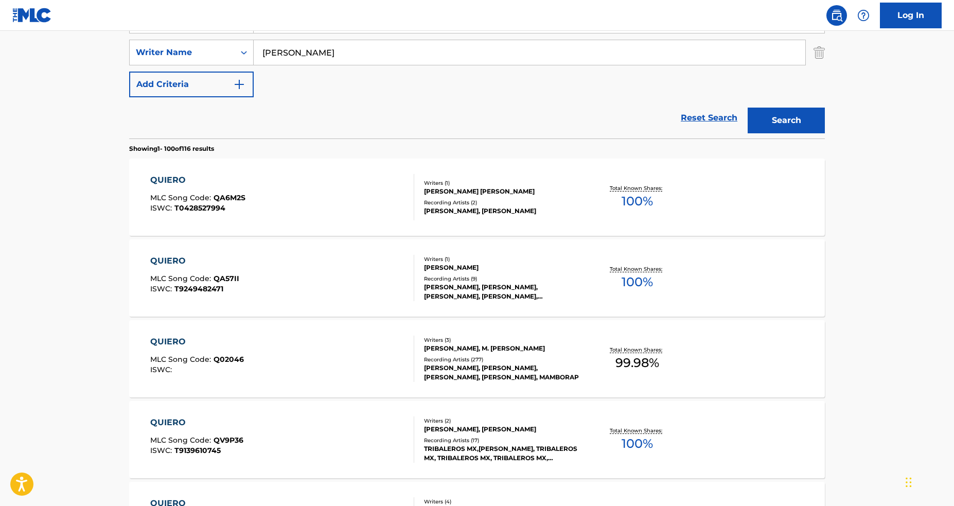
click at [462, 229] on div "QUIERO MLC Song Code : QA6M2S ISWC : T0428527994 Writers ( 1 ) [PERSON_NAME] [P…" at bounding box center [477, 197] width 696 height 77
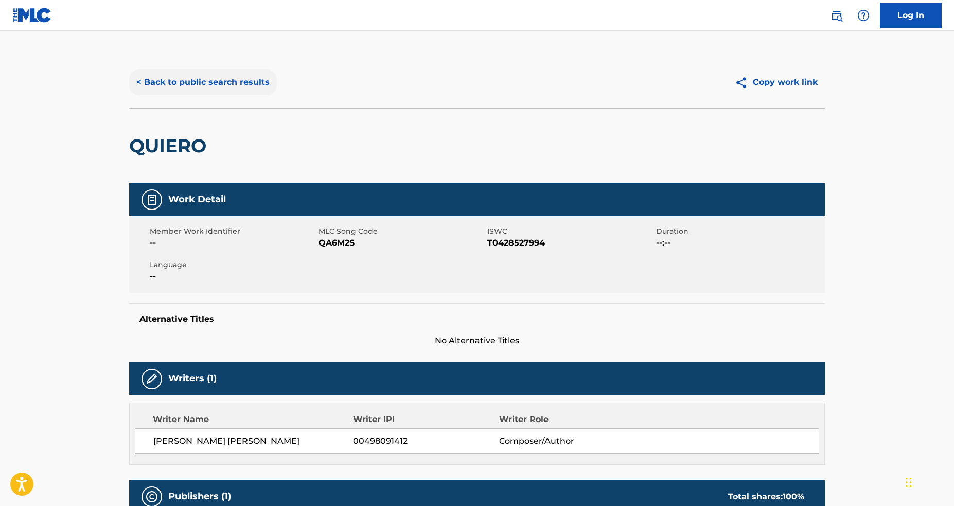
click at [243, 80] on button "< Back to public search results" at bounding box center [203, 82] width 148 height 26
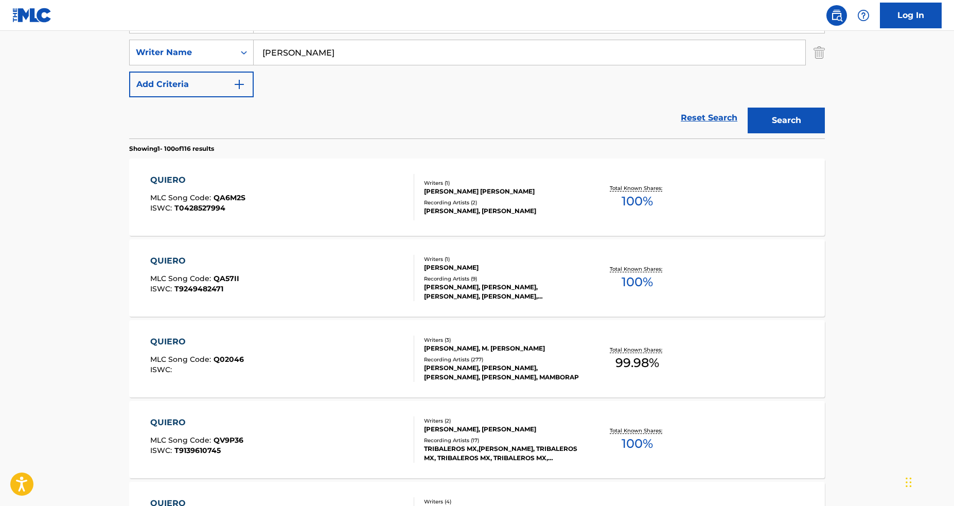
scroll to position [203, 0]
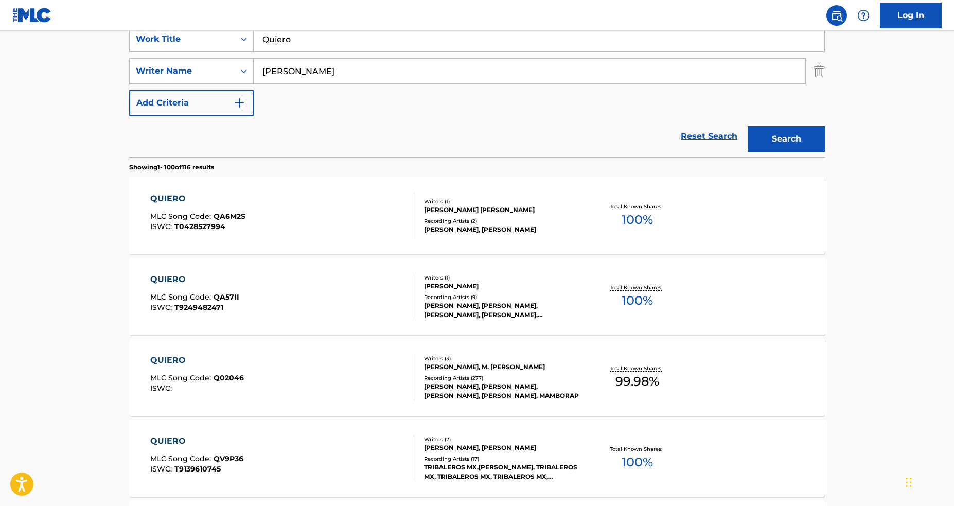
click at [396, 388] on div "QUIERO MLC Song Code : Q02046 ISWC :" at bounding box center [282, 377] width 265 height 46
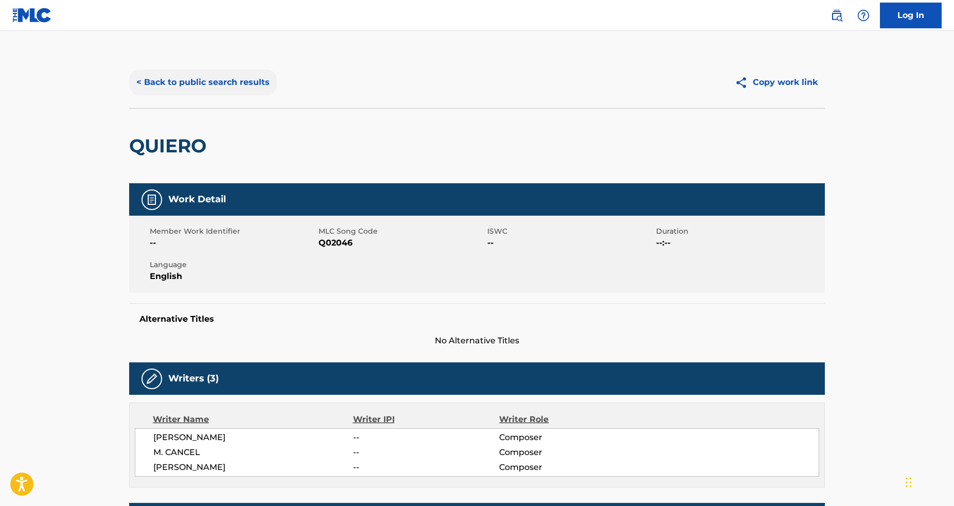
click at [228, 92] on button "< Back to public search results" at bounding box center [203, 82] width 148 height 26
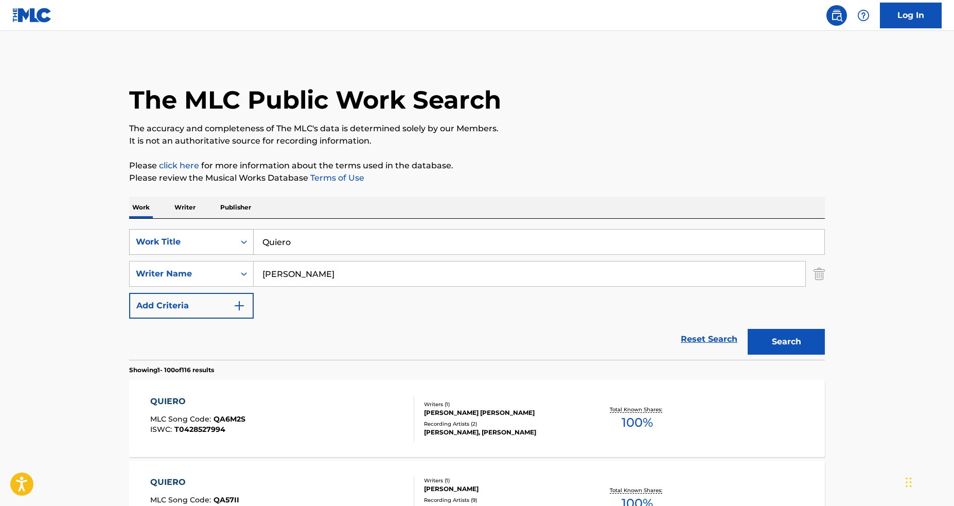
click at [206, 252] on div "Work Title" at bounding box center [191, 242] width 125 height 26
click at [212, 240] on div "Work Title" at bounding box center [182, 242] width 93 height 12
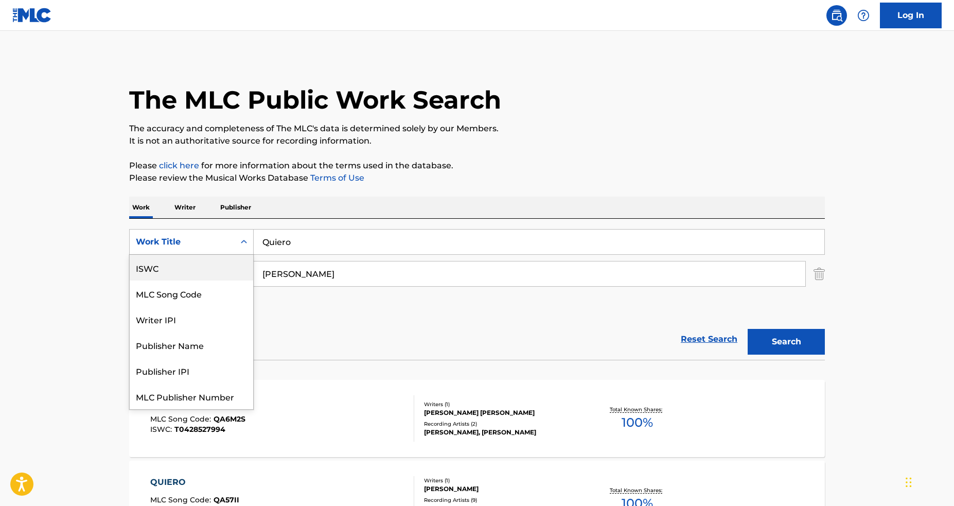
click at [208, 266] on div "ISWC" at bounding box center [192, 268] width 124 height 26
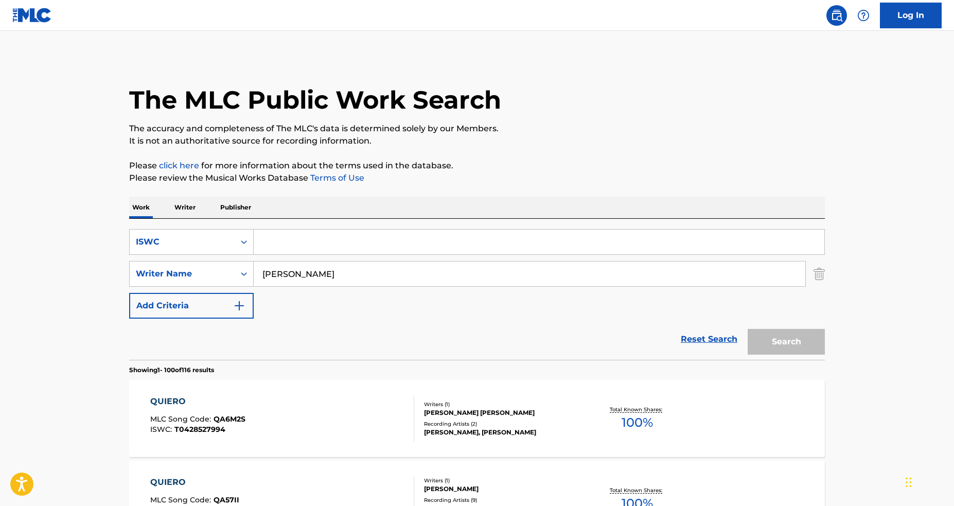
click at [285, 248] on input "Search Form" at bounding box center [539, 242] width 571 height 25
click at [279, 279] on input "[PERSON_NAME]" at bounding box center [530, 273] width 552 height 25
click at [298, 246] on input "Search Form" at bounding box center [539, 242] width 571 height 25
paste input "T9124420855"
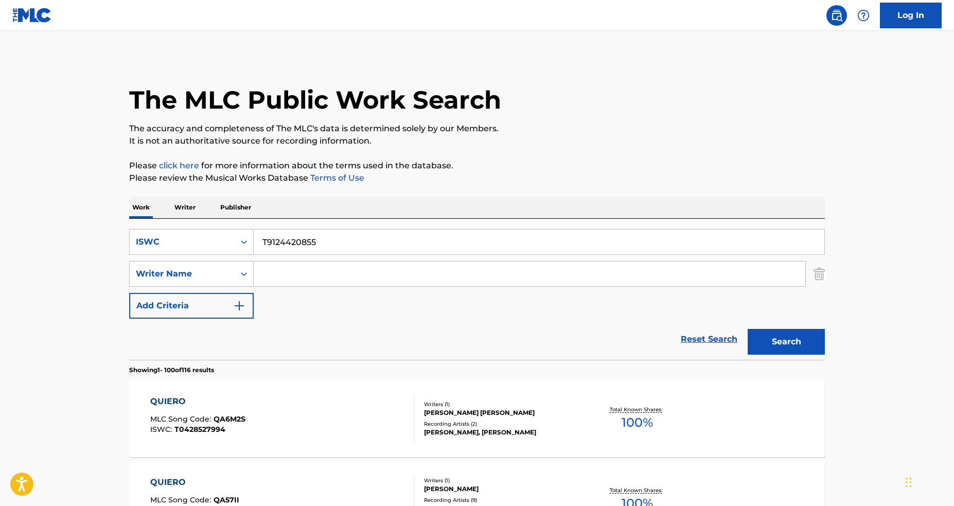
type input "T9124420855"
click at [748, 329] on button "Search" at bounding box center [786, 342] width 77 height 26
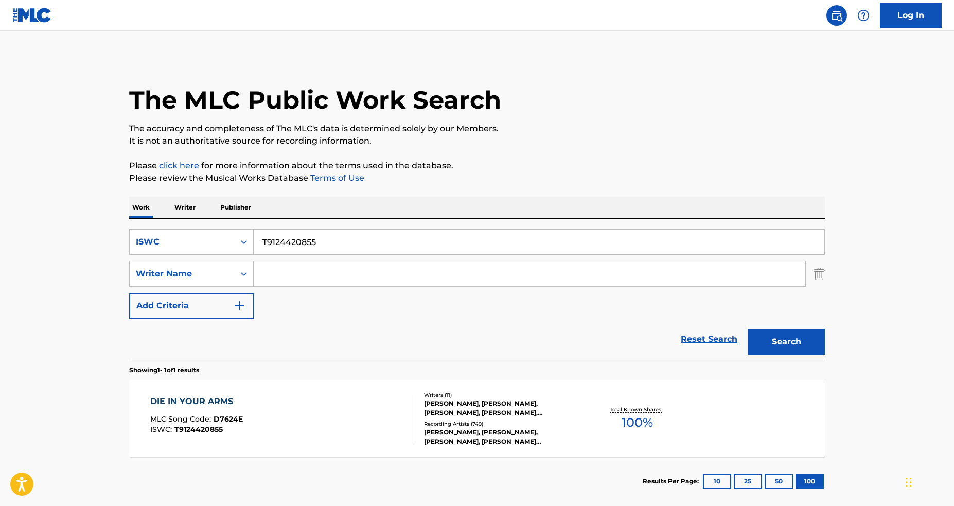
click at [258, 242] on input "T9124420855" at bounding box center [539, 242] width 571 height 25
drag, startPoint x: 341, startPoint y: 349, endPoint x: 360, endPoint y: 363, distance: 23.9
click at [341, 349] on div "Reset Search Search" at bounding box center [477, 339] width 696 height 41
click at [401, 415] on div "DIE IN YOUR ARMS MLC Song Code : D7624E ISWC : T9124420855" at bounding box center [282, 418] width 265 height 46
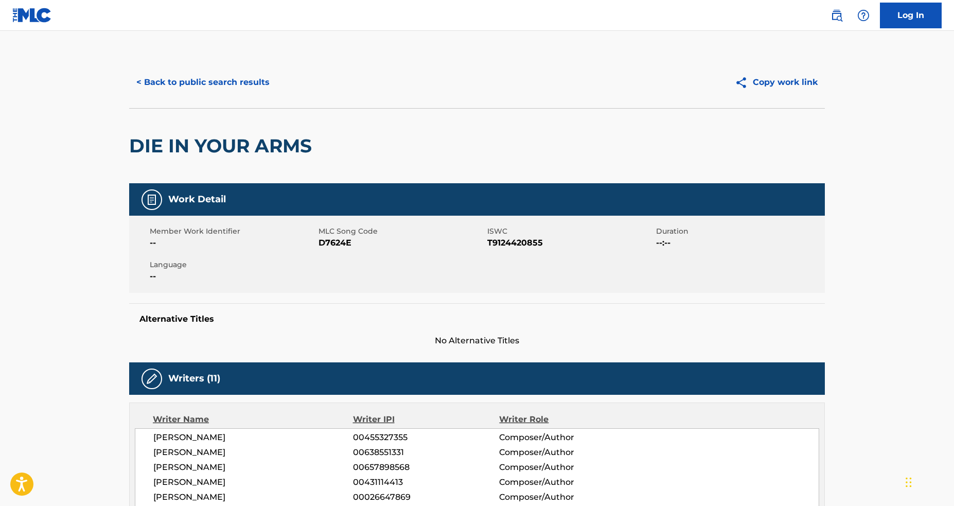
scroll to position [20, 0]
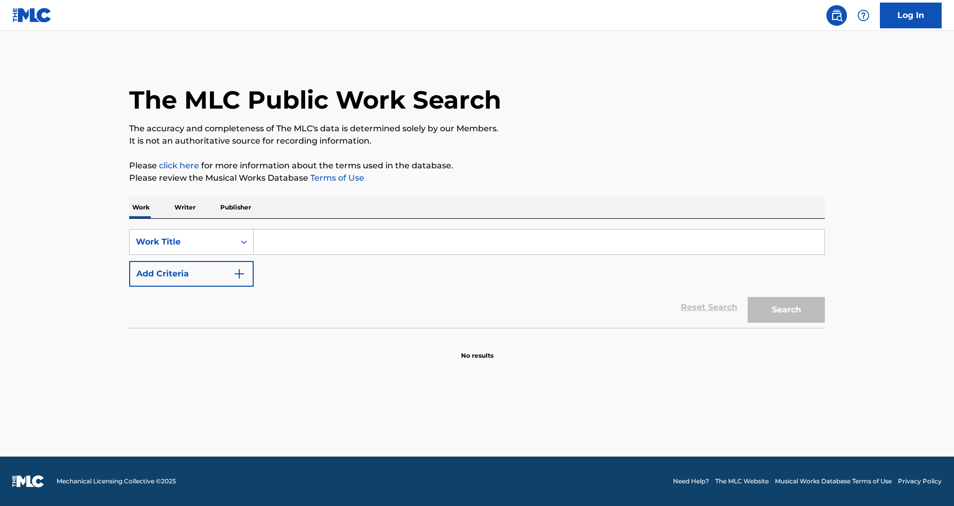
click at [295, 236] on input "Search Form" at bounding box center [539, 242] width 571 height 25
type input "T9026238222"
click at [213, 242] on div "Work Title" at bounding box center [182, 242] width 93 height 12
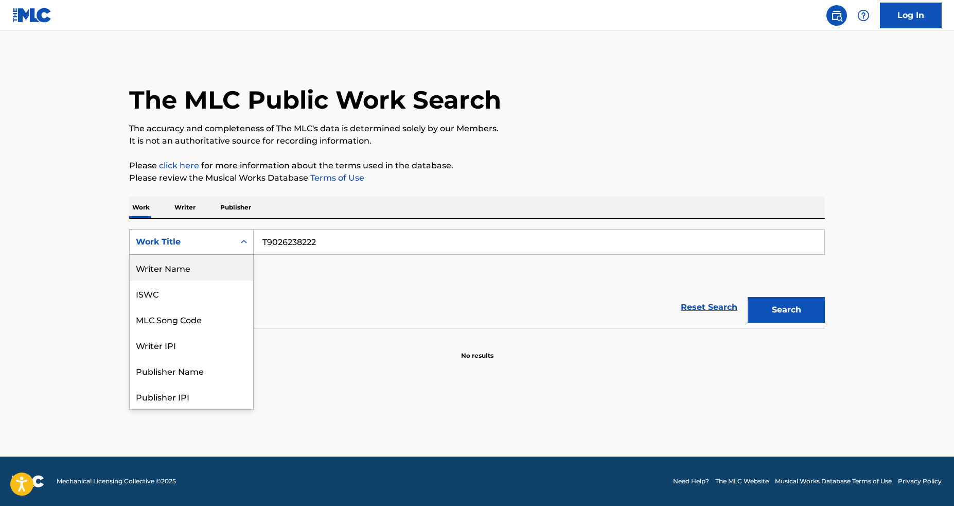
click at [209, 275] on div "Writer Name" at bounding box center [192, 268] width 124 height 26
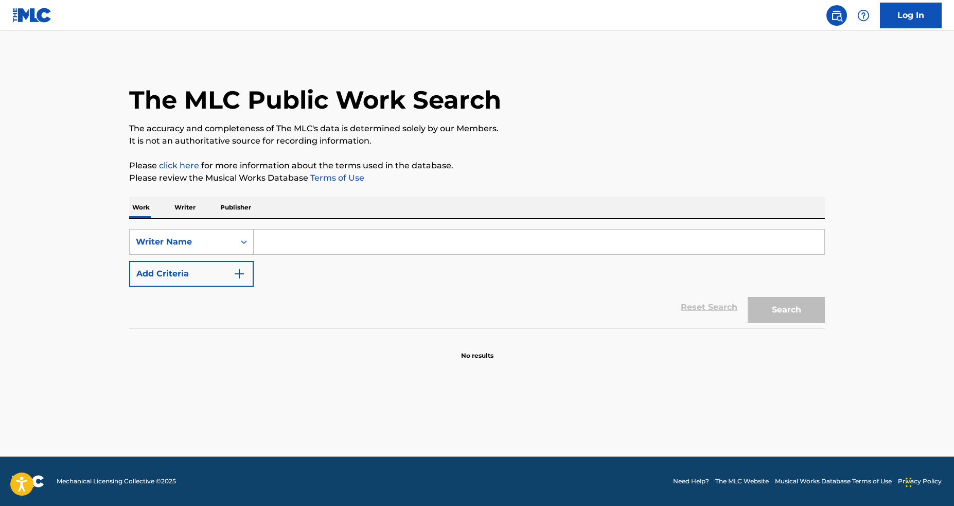
click at [293, 253] on input "Search Form" at bounding box center [539, 242] width 571 height 25
click at [194, 242] on div "Writer Name" at bounding box center [182, 242] width 93 height 12
click at [207, 289] on div "ISWC" at bounding box center [192, 294] width 124 height 26
click at [332, 246] on input "Search Form" at bounding box center [539, 242] width 571 height 25
paste input "T9026238222"
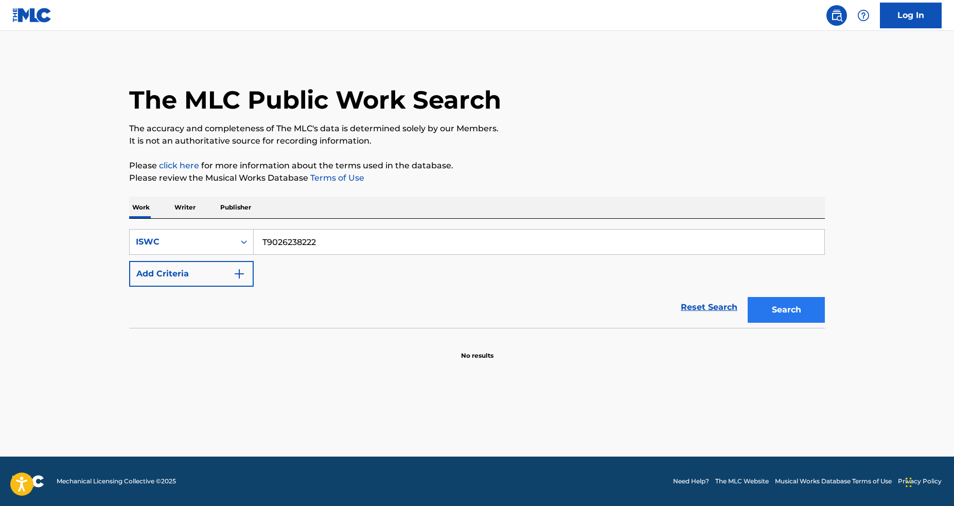
type input "T9026238222"
click at [792, 322] on div "Search" at bounding box center [784, 307] width 82 height 41
click at [792, 316] on button "Search" at bounding box center [786, 310] width 77 height 26
click at [410, 243] on input "T9026238222" at bounding box center [539, 242] width 571 height 25
click at [339, 246] on input "T9026238222" at bounding box center [539, 242] width 571 height 25
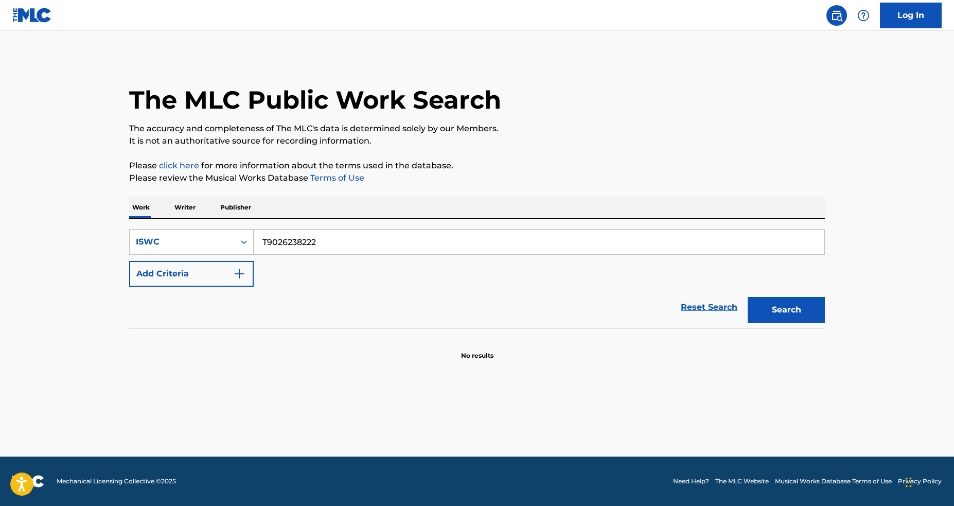
click at [339, 246] on input "T9026238222" at bounding box center [539, 242] width 571 height 25
click at [240, 245] on icon "Search Form" at bounding box center [244, 242] width 10 height 10
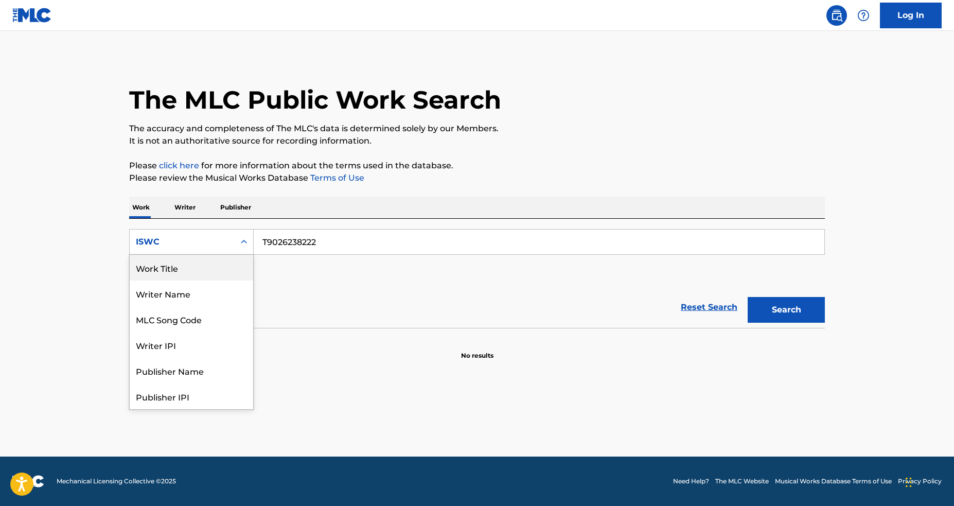
click at [220, 273] on div "Work Title" at bounding box center [192, 268] width 124 height 26
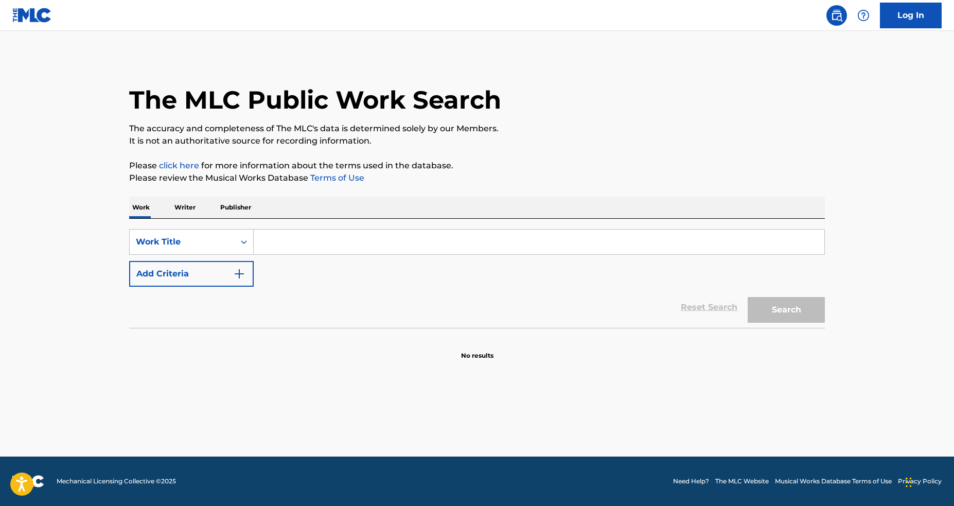
click at [311, 248] on input "Search Form" at bounding box center [539, 242] width 571 height 25
paste input "CAN T HELP FALLING IN LOVE"
type input "CAN T HELP FALLING IN LOVE"
click at [787, 324] on div "Search" at bounding box center [784, 307] width 82 height 41
click at [788, 322] on button "Search" at bounding box center [786, 310] width 77 height 26
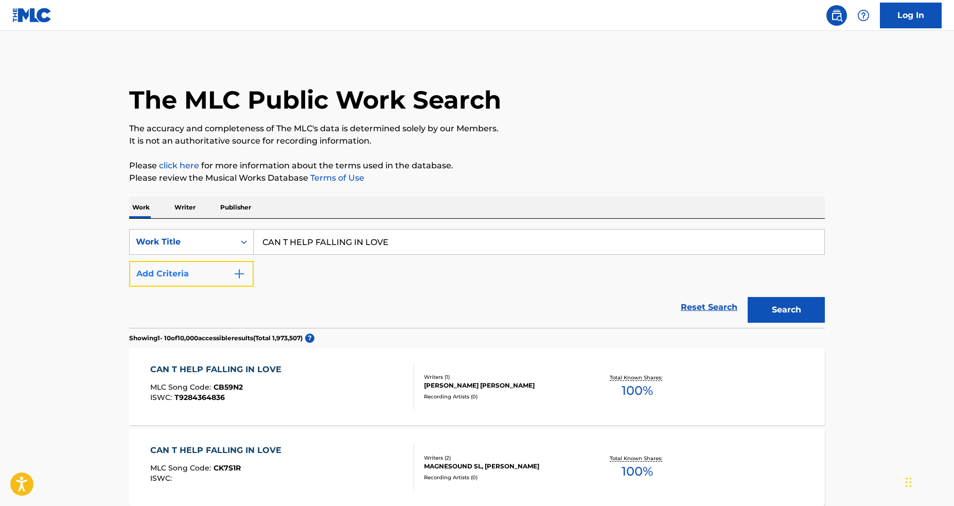
click at [218, 270] on button "Add Criteria" at bounding box center [191, 274] width 125 height 26
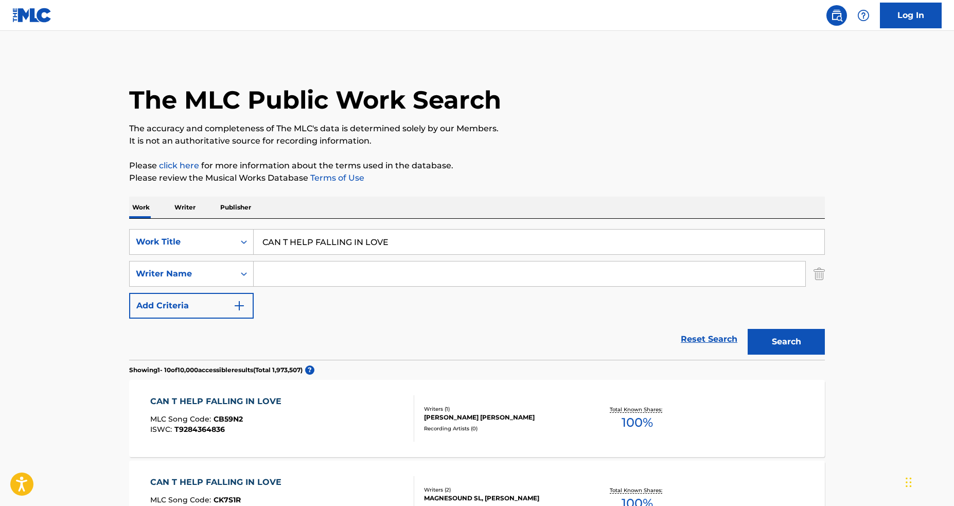
click at [327, 272] on input "Search Form" at bounding box center [530, 273] width 552 height 25
paste input "Peretti"
type input "Peretti"
click at [806, 345] on button "Search" at bounding box center [786, 342] width 77 height 26
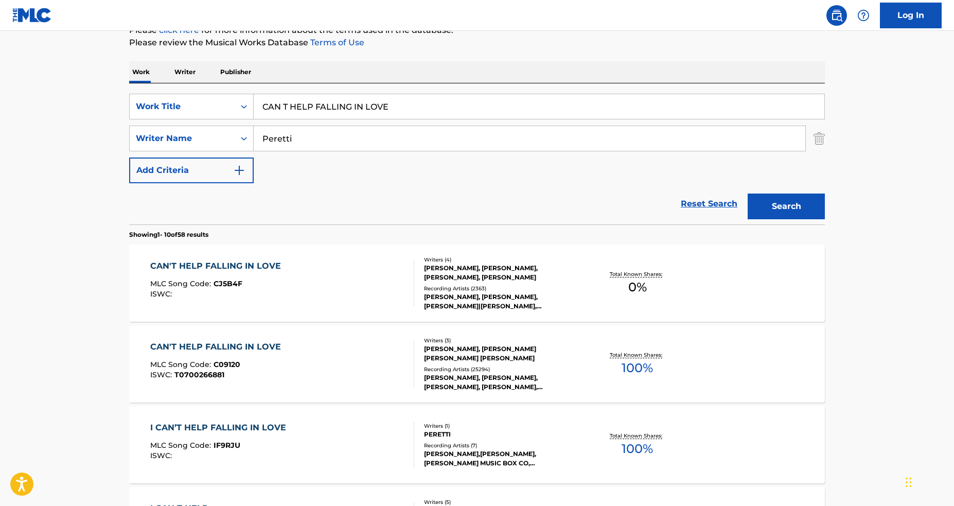
scroll to position [216, 0]
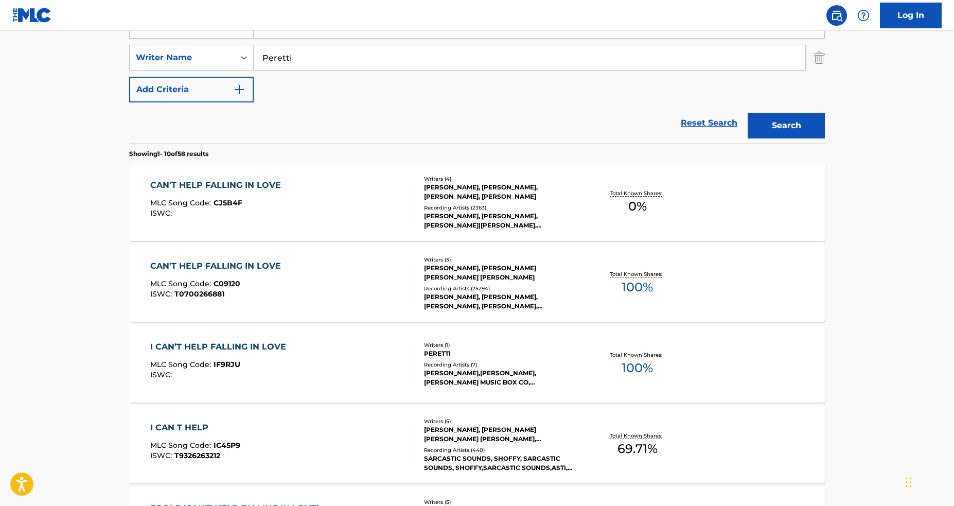
click at [422, 224] on div "Writers ( 4 ) ASHER QUINN, GEORGE WEISS, HUGO PERETTI, LUIGI CREATORE Recording…" at bounding box center [496, 202] width 165 height 55
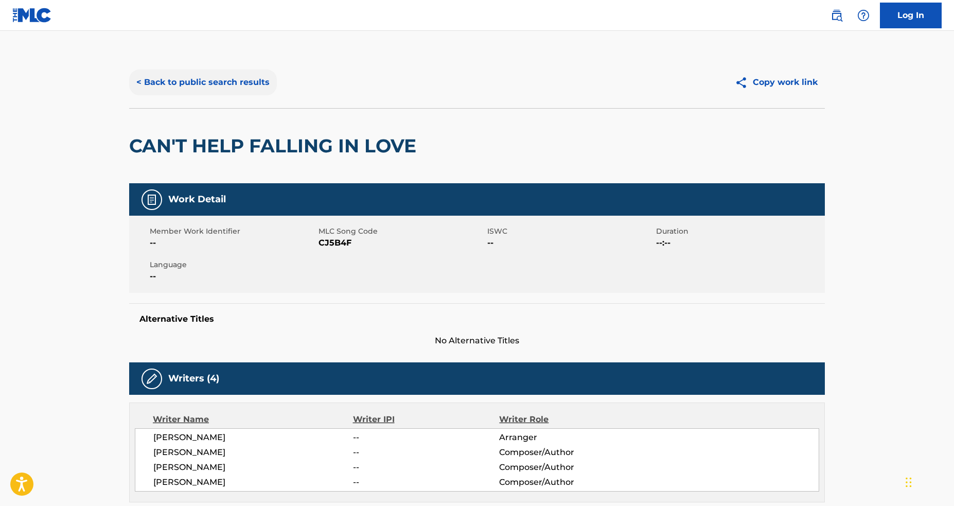
click at [179, 88] on button "< Back to public search results" at bounding box center [203, 82] width 148 height 26
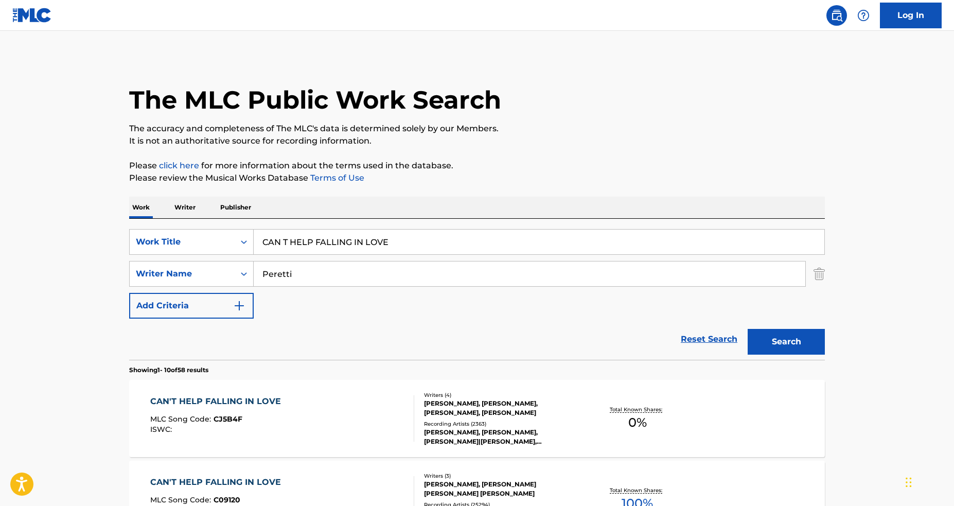
scroll to position [216, 0]
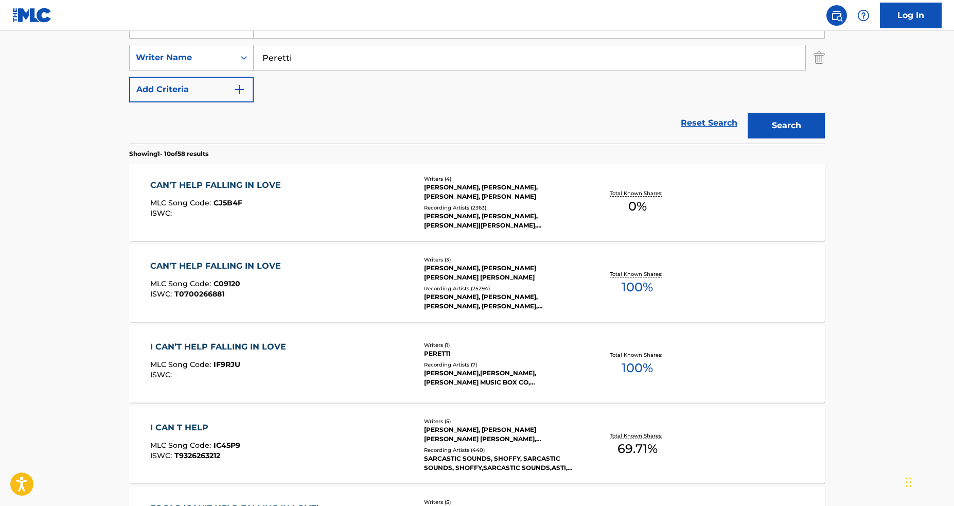
click at [419, 293] on div "Writers ( 3 ) HUGO E PERETTI, LUIGI CREATORE, GEORGE DAVID WEISS Recording Arti…" at bounding box center [496, 283] width 165 height 55
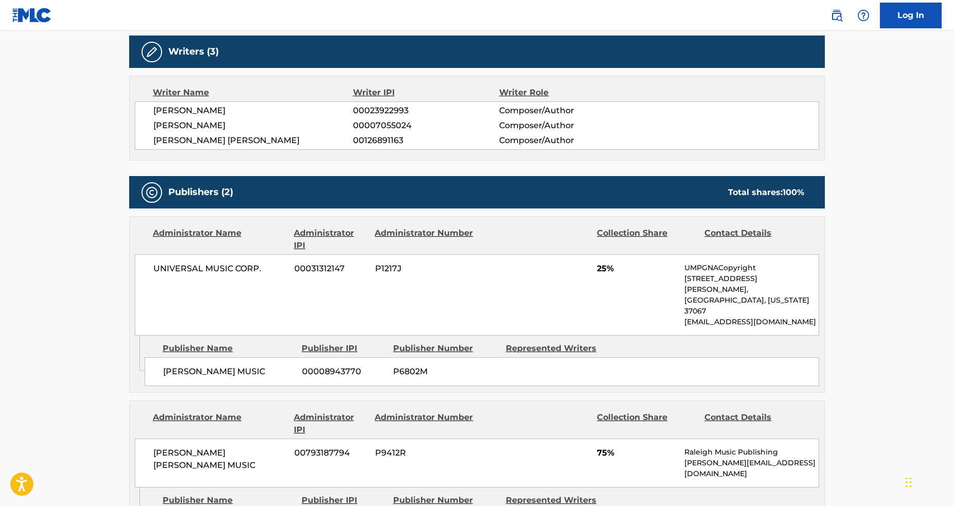
scroll to position [2171, 0]
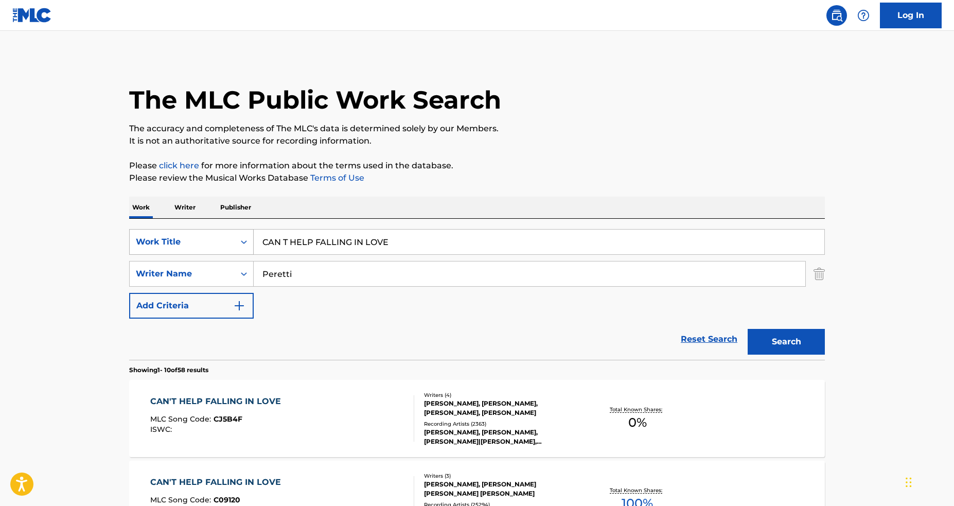
click at [185, 246] on div "Work Title" at bounding box center [182, 242] width 93 height 12
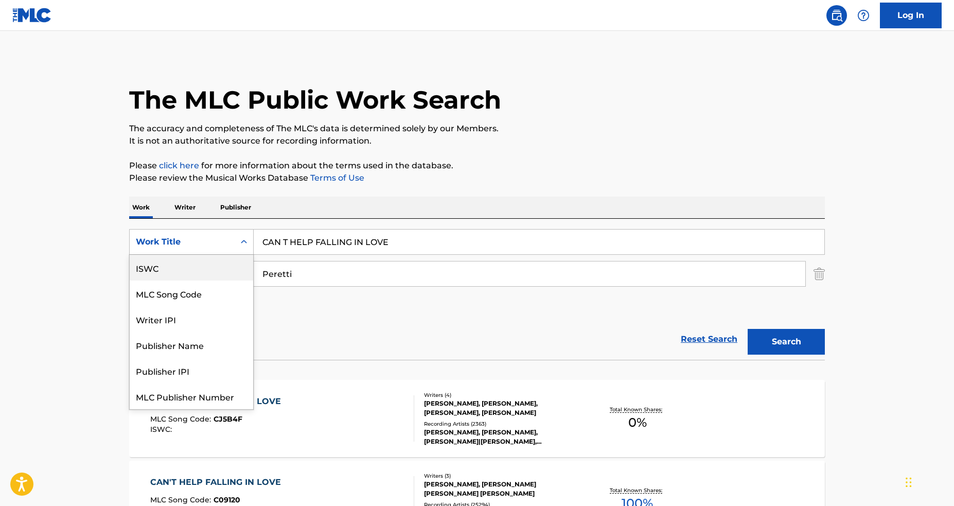
click at [199, 271] on div "ISWC" at bounding box center [192, 268] width 124 height 26
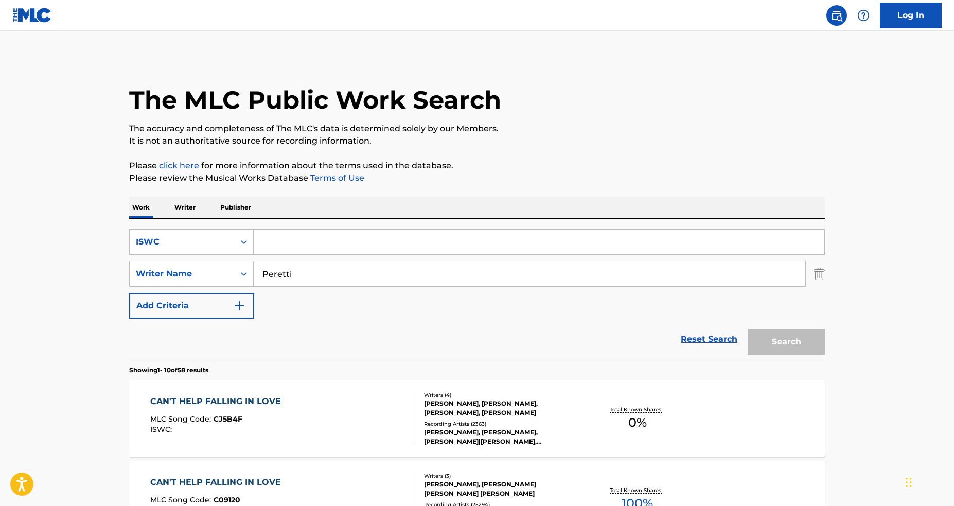
click at [331, 246] on input "Search Form" at bounding box center [539, 242] width 571 height 25
paste input "T9000042831"
type input "T9000042831"
click at [285, 278] on input "Peretti" at bounding box center [530, 273] width 552 height 25
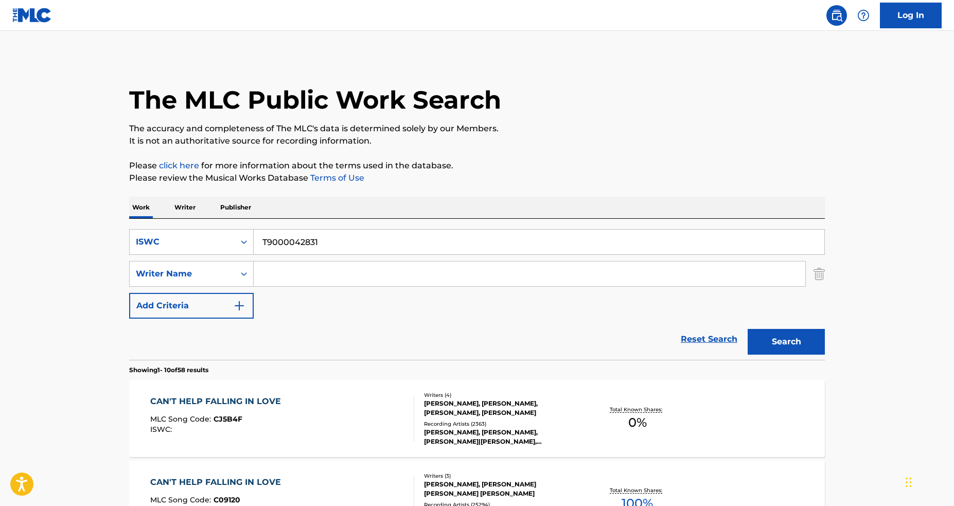
click at [748, 329] on button "Search" at bounding box center [786, 342] width 77 height 26
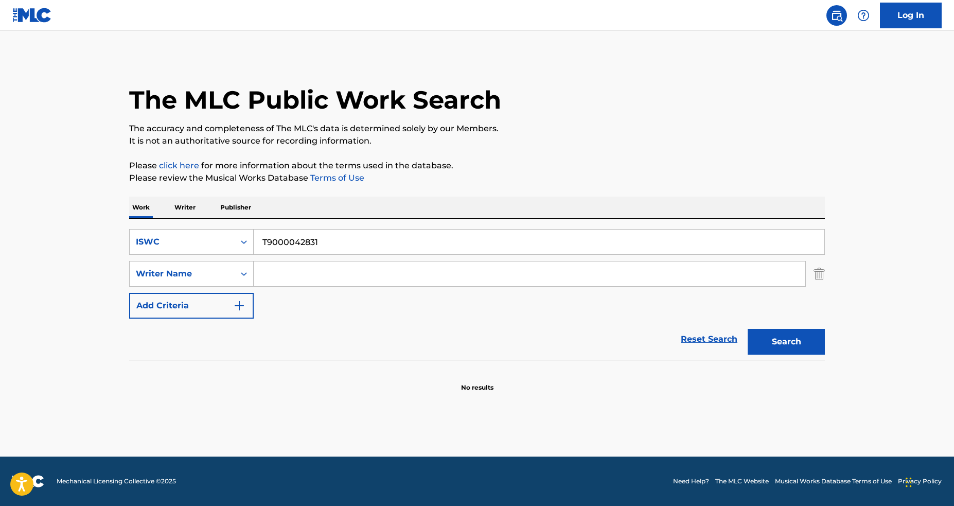
click at [73, 206] on main "The MLC Public Work Search The accuracy and completeness of The MLC's data is d…" at bounding box center [477, 244] width 954 height 426
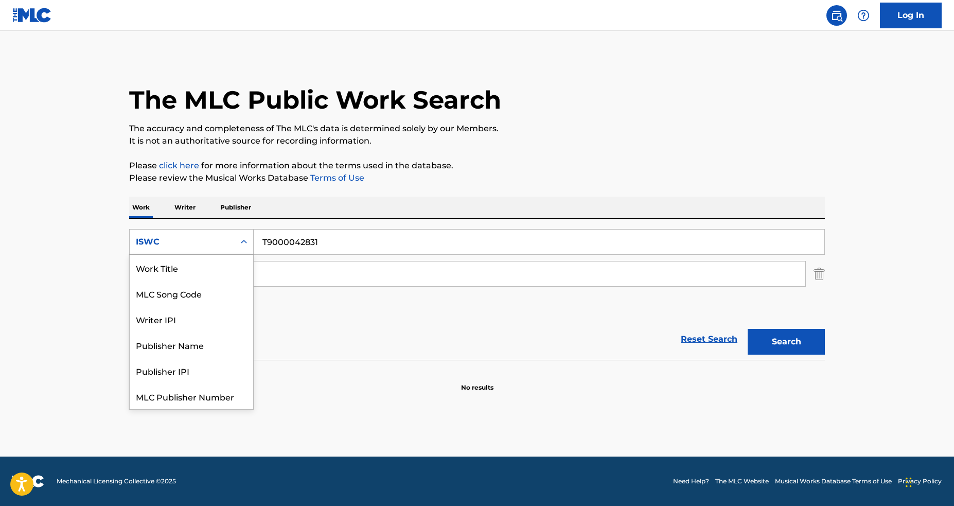
click at [231, 242] on div "ISWC" at bounding box center [182, 242] width 105 height 20
click at [213, 273] on div "Work Title" at bounding box center [192, 268] width 124 height 26
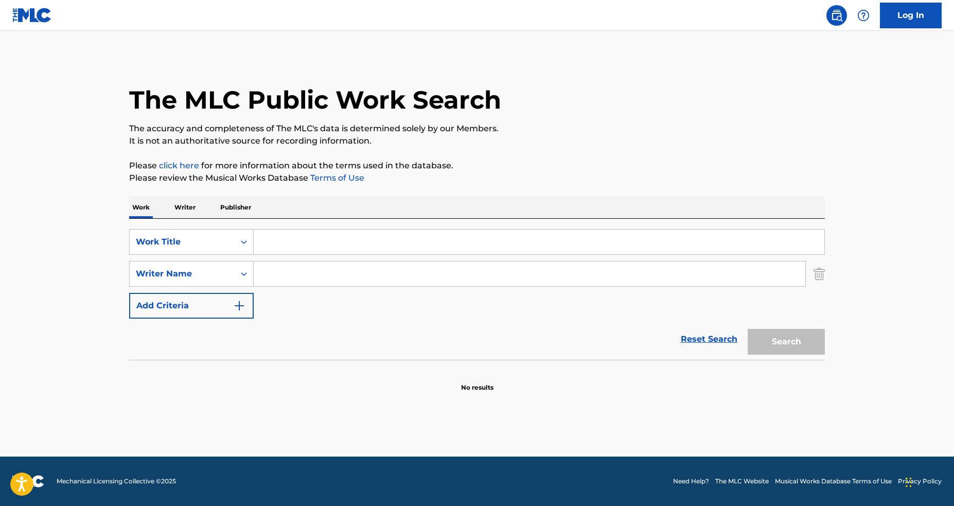
click at [336, 255] on div "SearchWithCriteriaa0b15c95-0321-4810-a3f8-c0d9abc57226 Work Title SearchWithCri…" at bounding box center [477, 274] width 696 height 90
click at [340, 247] on input "Search Form" at bounding box center [539, 242] width 571 height 25
paste input "LA REINA DEL SUR"
type input "LA REINA DEL SUR"
click at [759, 335] on button "Search" at bounding box center [786, 342] width 77 height 26
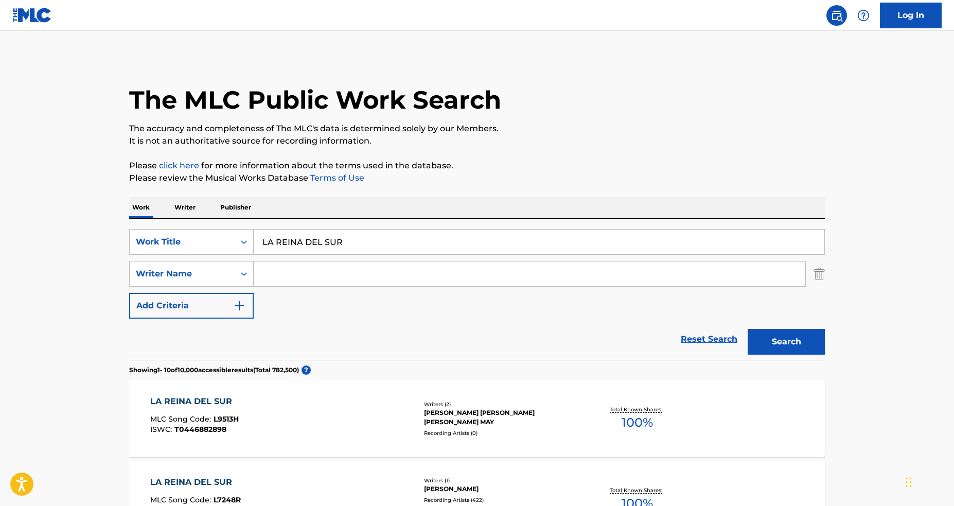
click at [411, 318] on div "SearchWithCriteriaa0b15c95-0321-4810-a3f8-c0d9abc57226 Work Title LA REINA DEL …" at bounding box center [477, 274] width 696 height 90
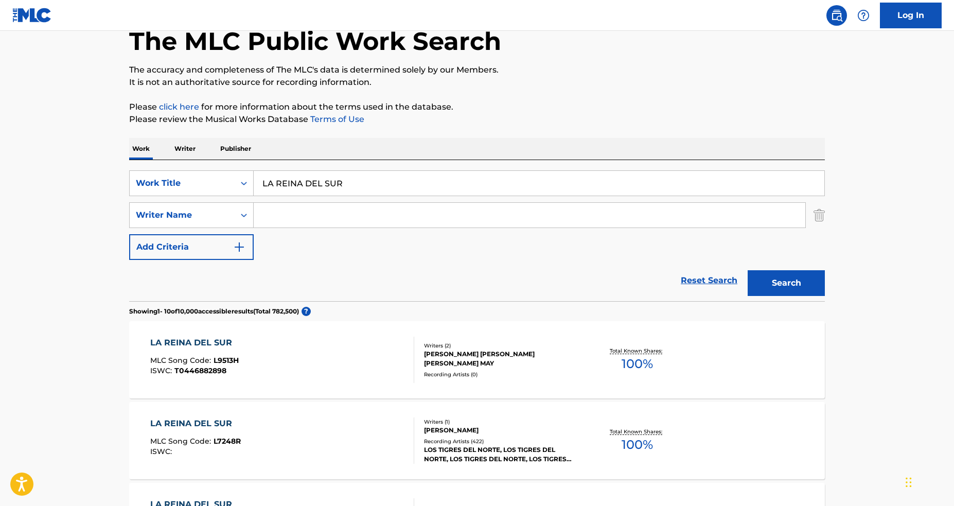
scroll to position [68, 0]
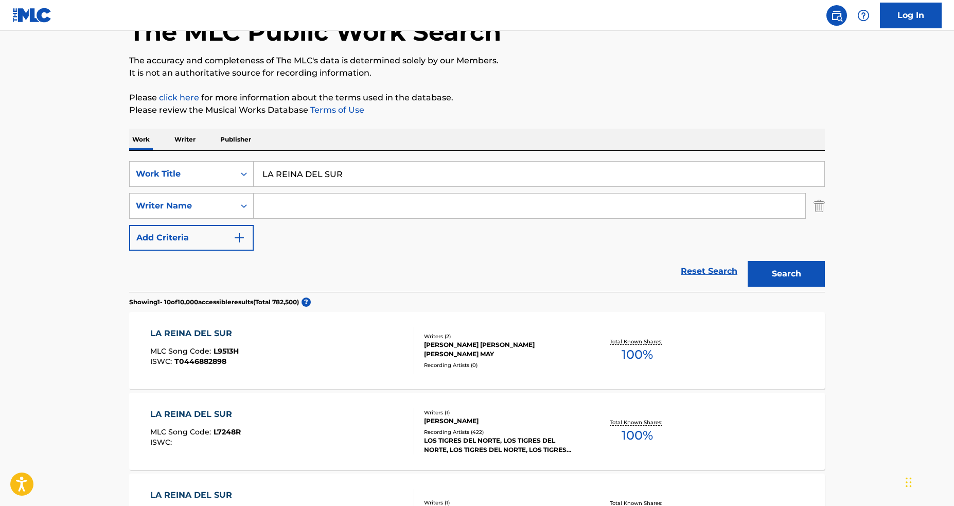
click at [410, 417] on div at bounding box center [410, 431] width 8 height 46
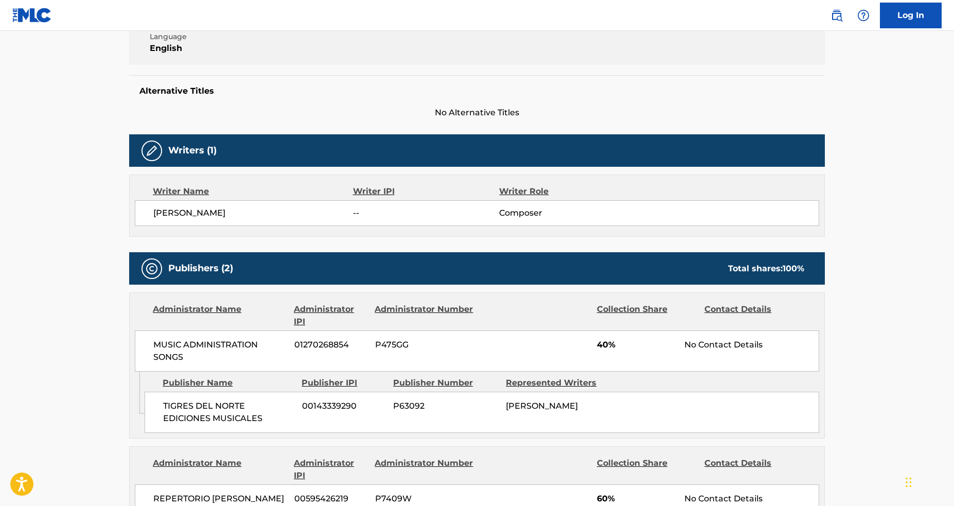
scroll to position [481, 0]
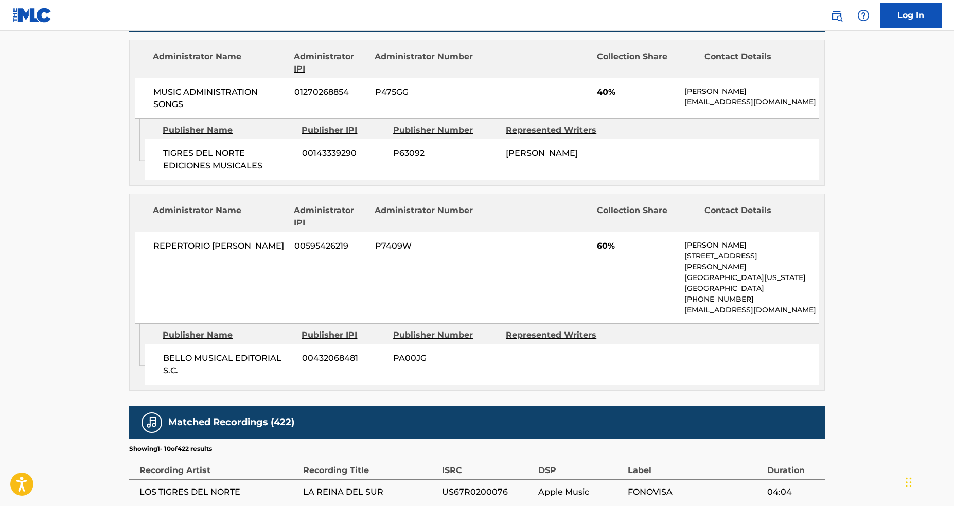
click at [566, 165] on div "TIGRES DEL NORTE EDICIONES MUSICALES 00143339290 P63092 JAIMES BELLO" at bounding box center [482, 159] width 675 height 41
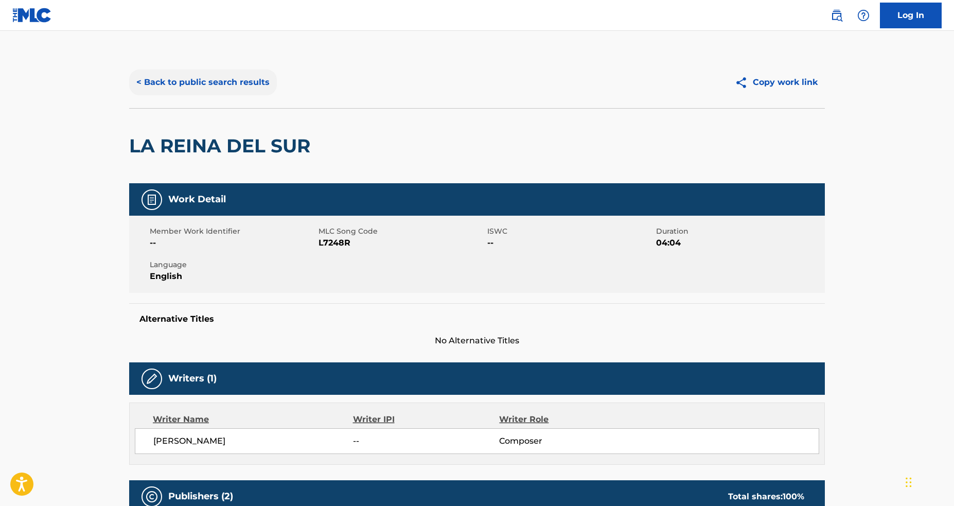
click at [236, 79] on button "< Back to public search results" at bounding box center [203, 82] width 148 height 26
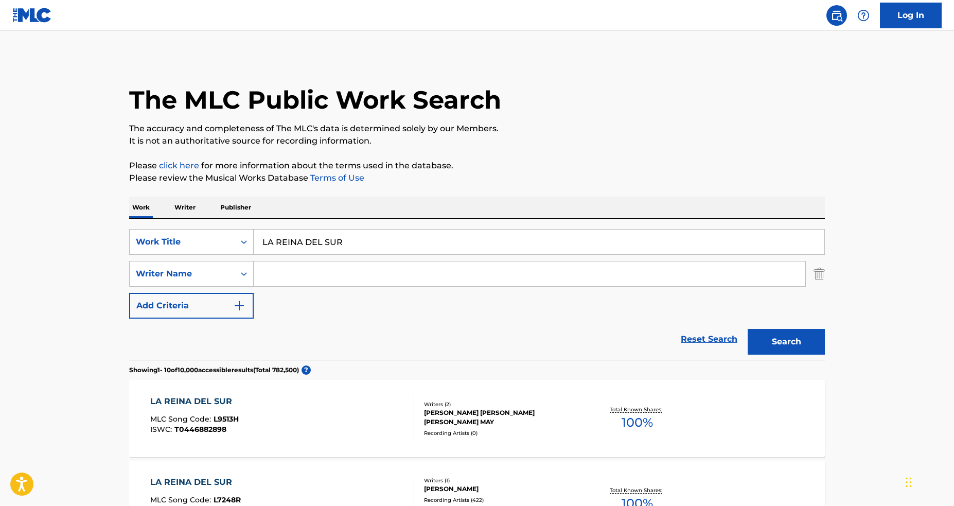
scroll to position [68, 0]
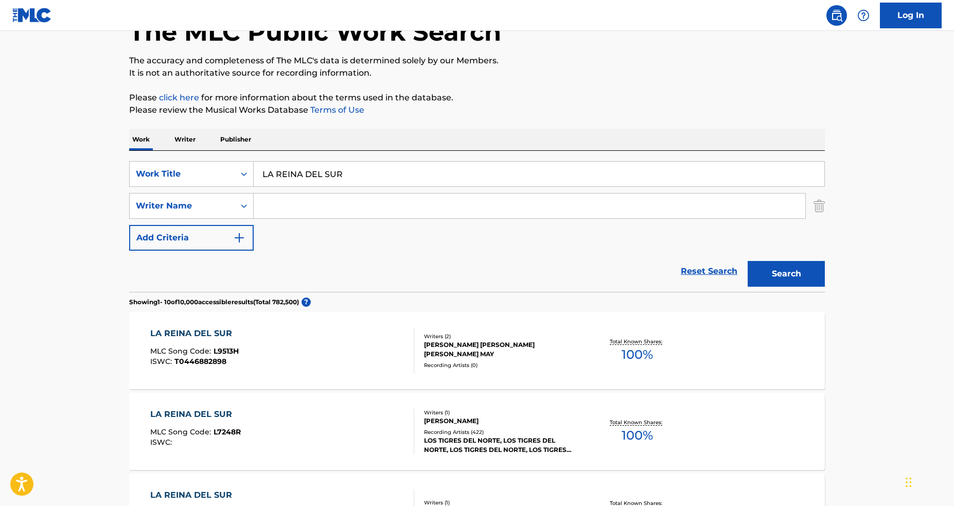
click at [313, 166] on input "LA REINA DEL SUR" at bounding box center [539, 174] width 571 height 25
paste input "I'll Be on My Way"
type input "I'll Be on My Way"
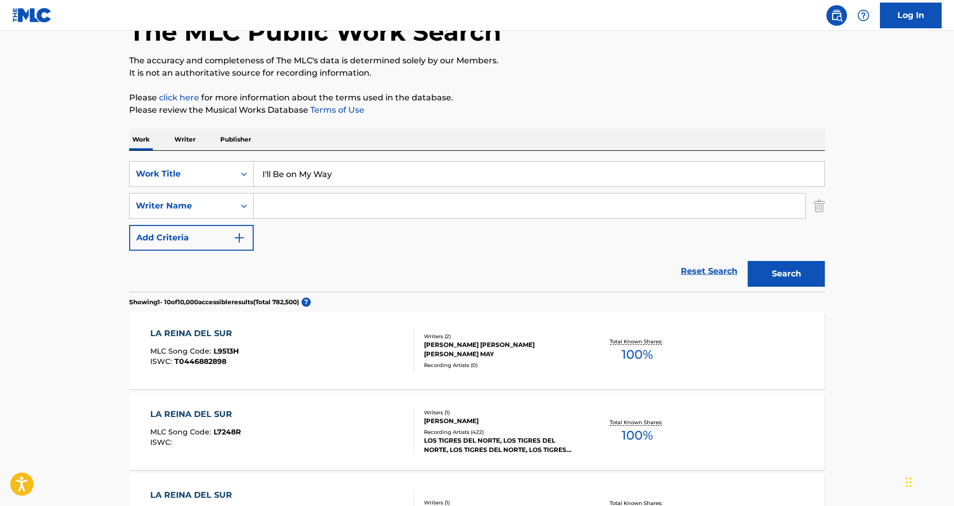
click at [748, 261] on button "Search" at bounding box center [786, 274] width 77 height 26
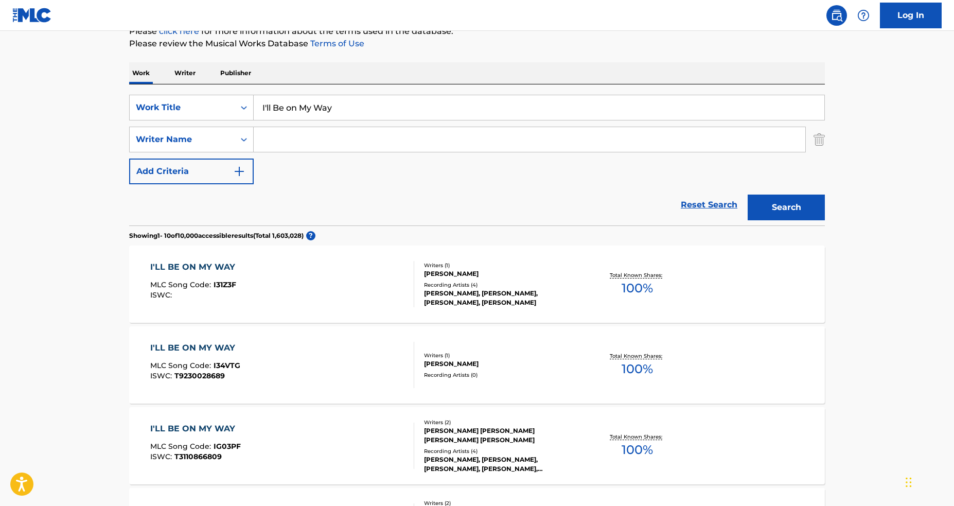
scroll to position [135, 0]
click at [334, 285] on div "I'LL BE ON MY WAY MLC Song Code : I31Z3F ISWC :" at bounding box center [282, 283] width 265 height 46
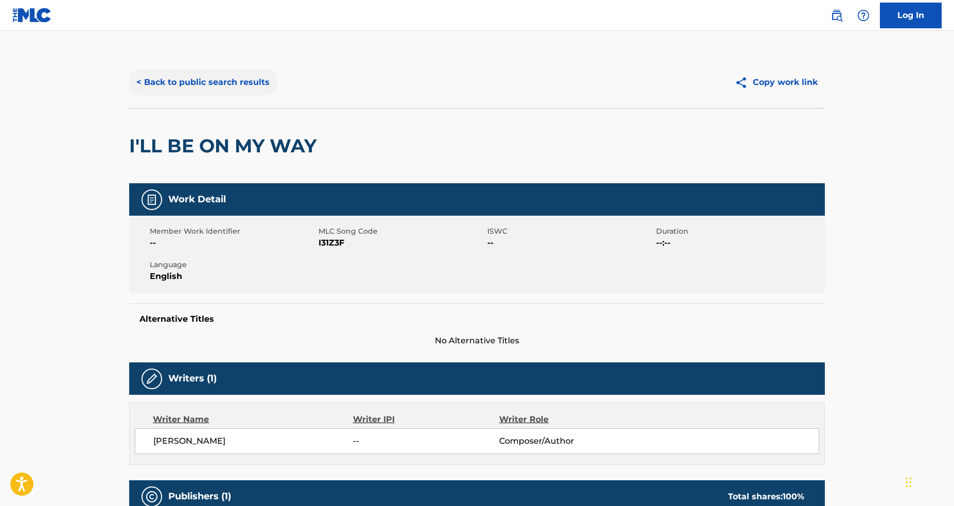
click at [224, 75] on button "< Back to public search results" at bounding box center [203, 82] width 148 height 26
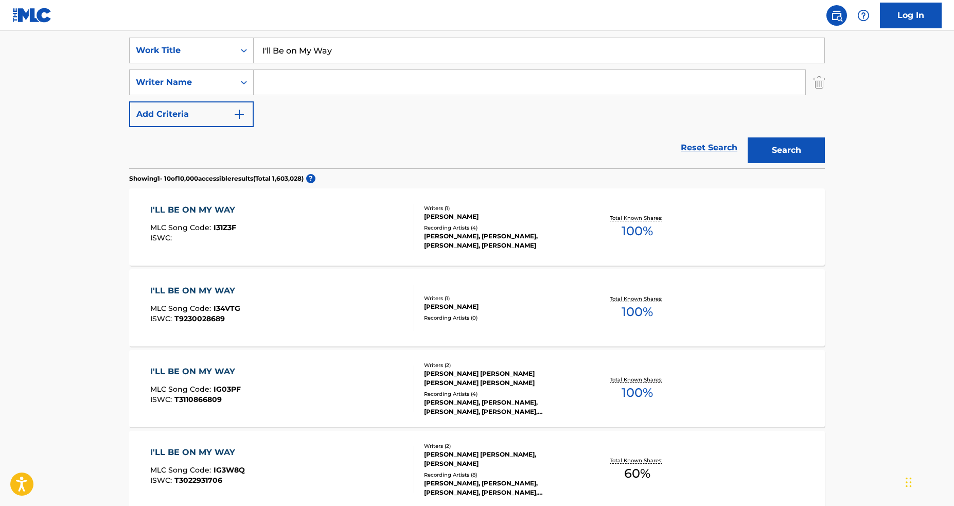
scroll to position [193, 0]
click at [351, 73] on input "Search Form" at bounding box center [530, 81] width 552 height 25
paste input "LENNON"
type input "LENNON"
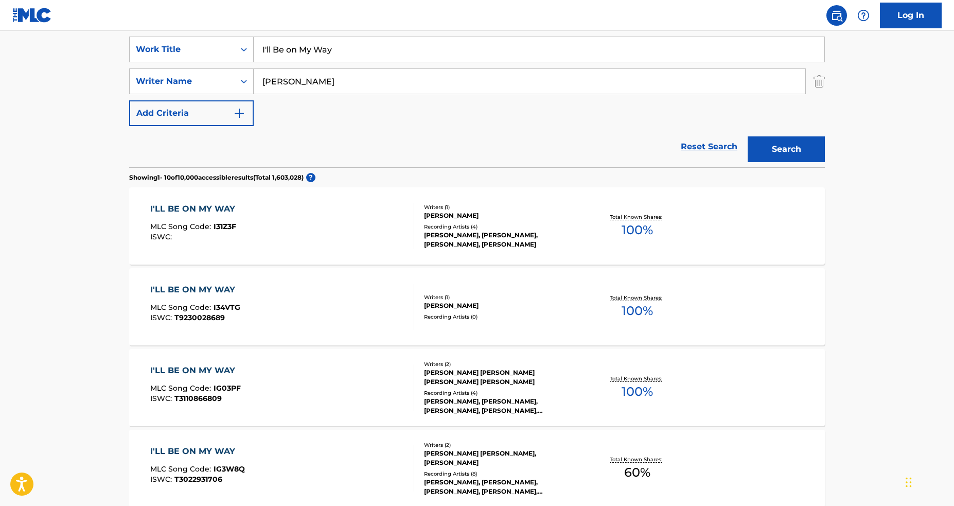
click at [748, 136] on button "Search" at bounding box center [786, 149] width 77 height 26
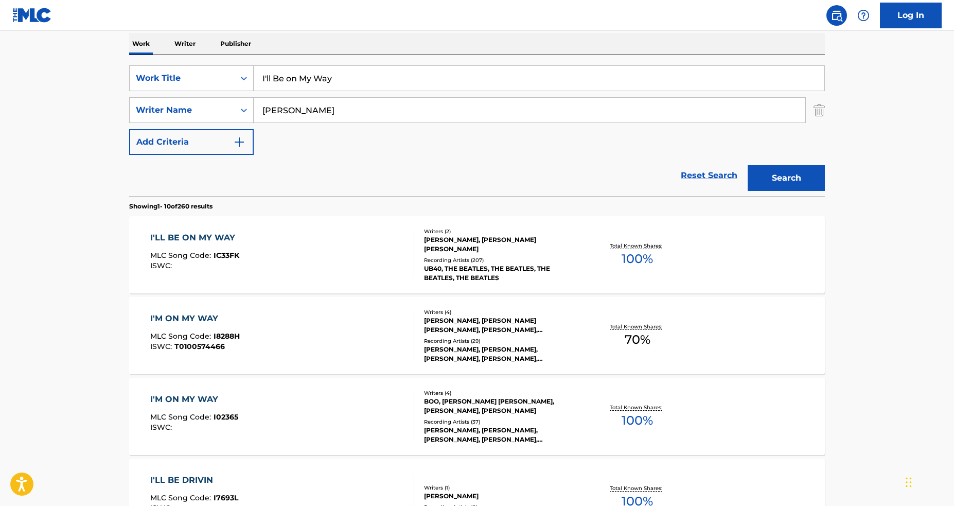
scroll to position [169, 0]
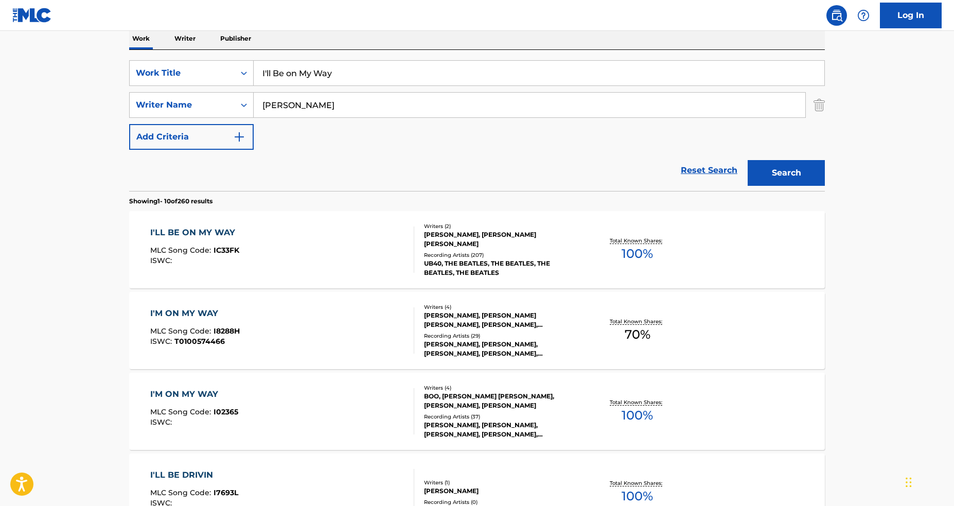
click at [405, 269] on div "I'LL BE ON MY WAY MLC Song Code : IC33FK ISWC :" at bounding box center [282, 249] width 265 height 46
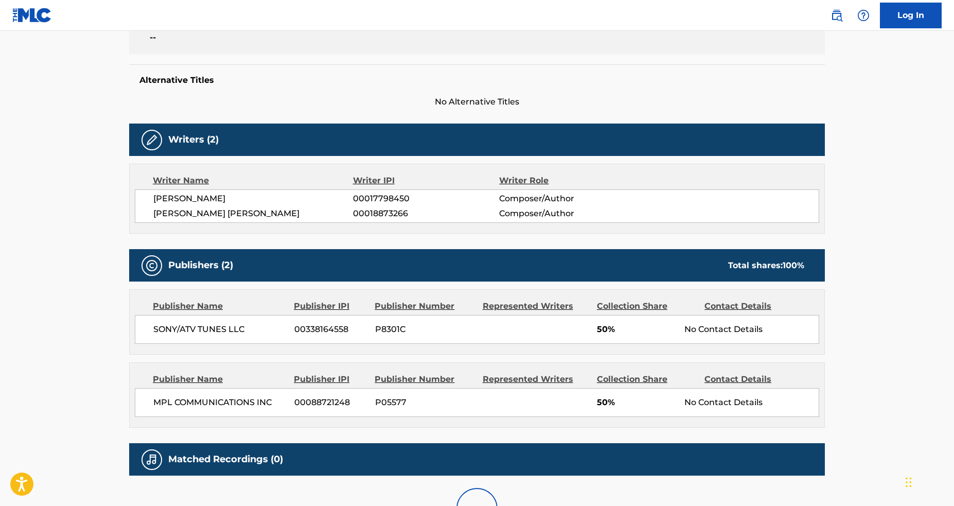
scroll to position [339, 0]
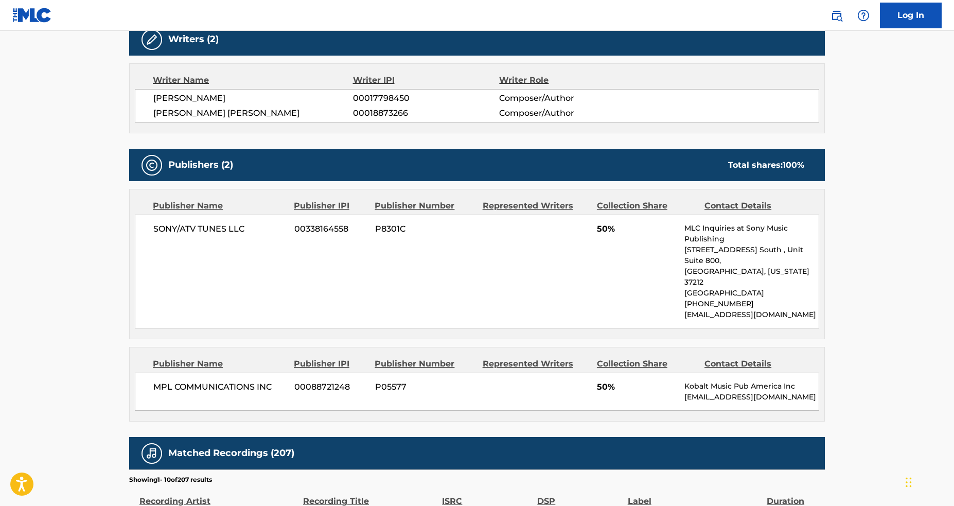
click at [684, 373] on div "MPL COMMUNICATIONS INC 00088721248 P05577 50% Kobalt Music Pub America Inc [EMA…" at bounding box center [477, 392] width 685 height 38
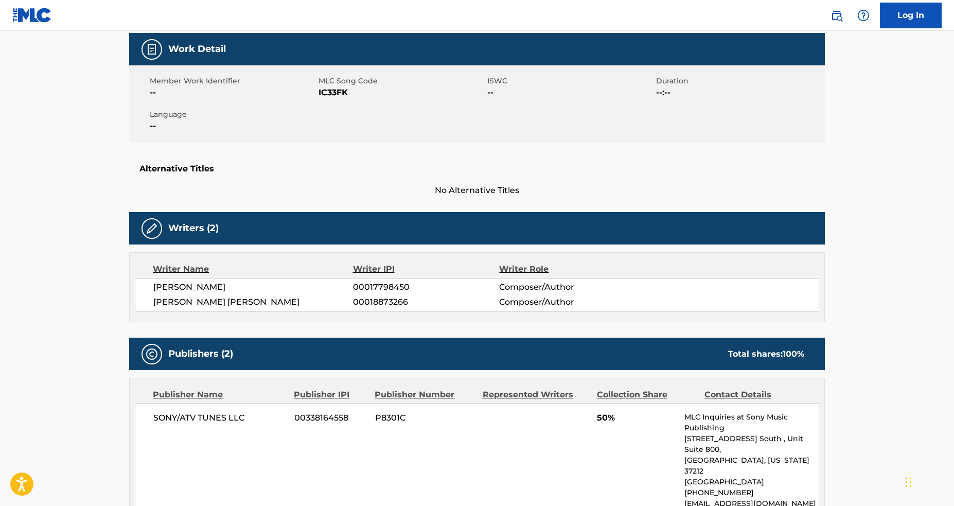
scroll to position [0, 0]
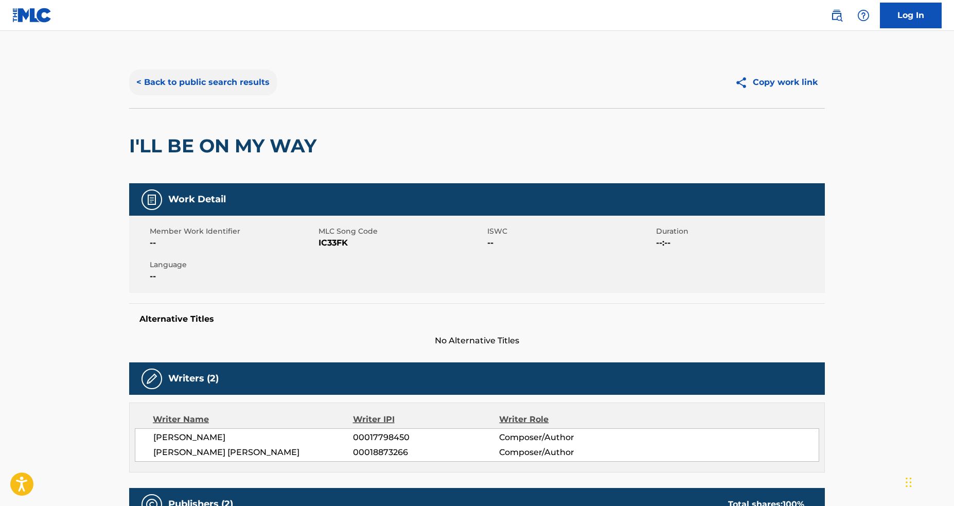
click at [197, 83] on button "< Back to public search results" at bounding box center [203, 82] width 148 height 26
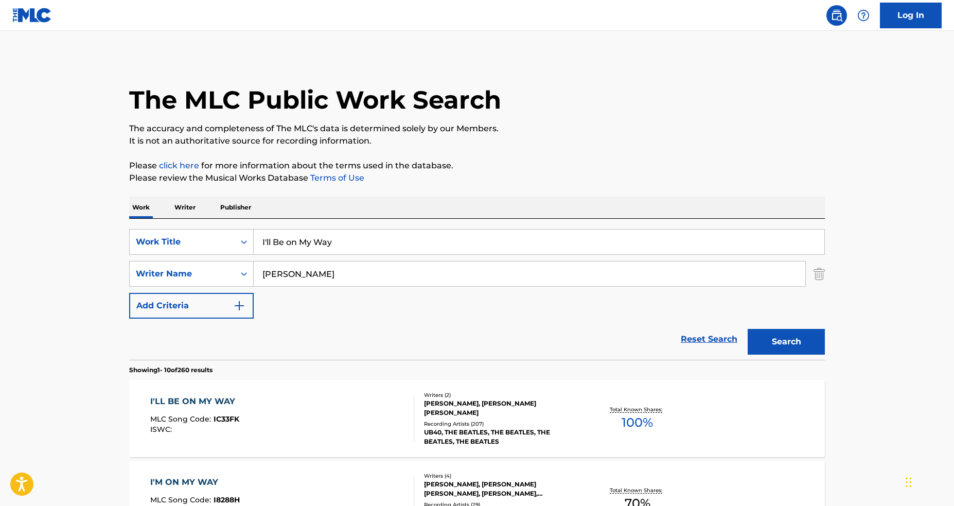
scroll to position [169, 0]
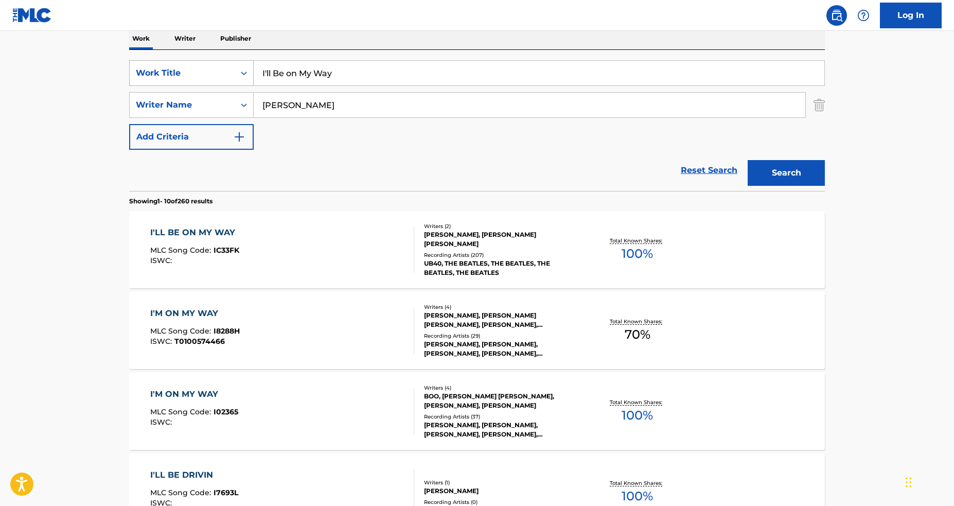
click at [197, 88] on div "SearchWithCriteriaa0b15c95-0321-4810-a3f8-c0d9abc57226 Work Title I'll Be on My…" at bounding box center [477, 105] width 696 height 90
click at [201, 81] on div "Work Title" at bounding box center [182, 73] width 105 height 20
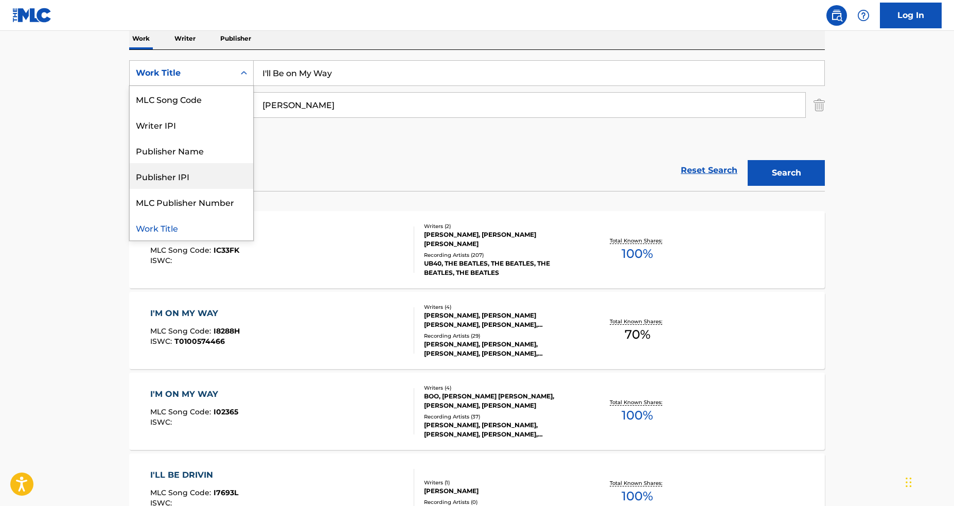
scroll to position [0, 0]
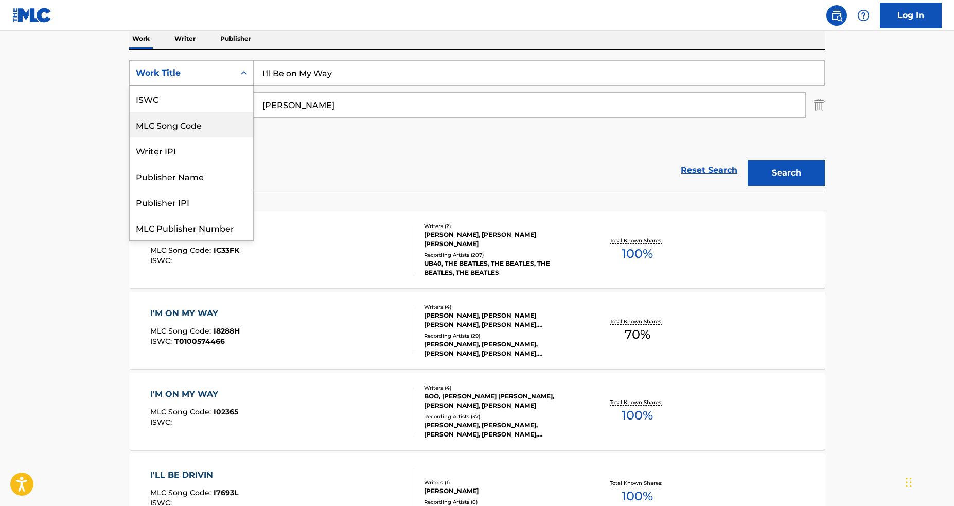
click at [194, 100] on div "ISWC" at bounding box center [192, 99] width 124 height 26
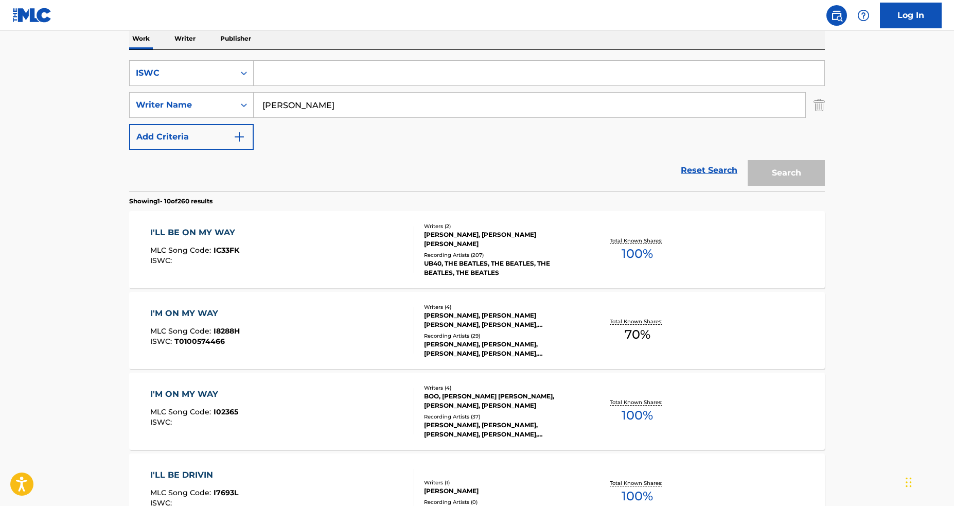
click at [353, 89] on div "SearchWithCriteriaeef41acc-1206-4d0c-86d0-be4c0f90bf9a ISWC SearchWithCriteria8…" at bounding box center [477, 105] width 696 height 90
click at [346, 107] on input "LENNON" at bounding box center [530, 105] width 552 height 25
click at [366, 77] on input "Search Form" at bounding box center [539, 73] width 571 height 25
paste input "T3154335367"
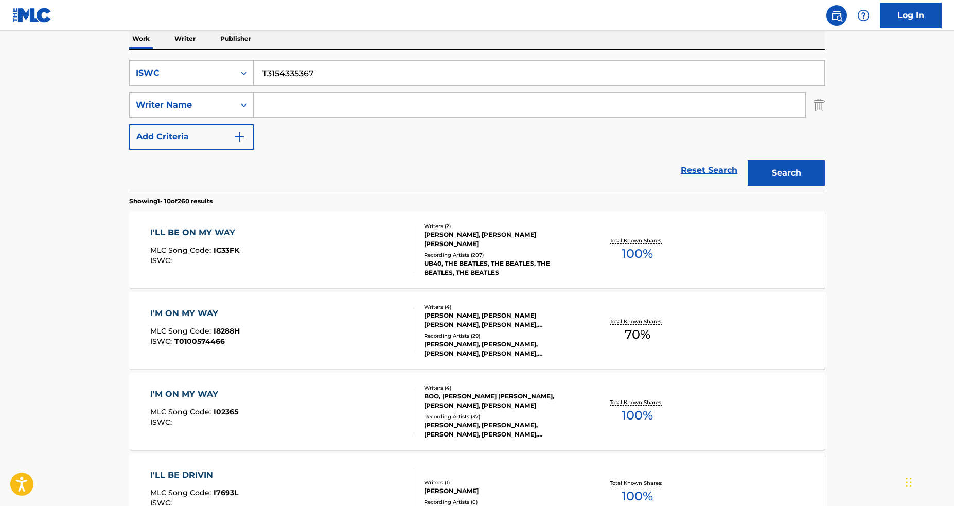
type input "T3154335367"
click at [748, 160] on button "Search" at bounding box center [786, 173] width 77 height 26
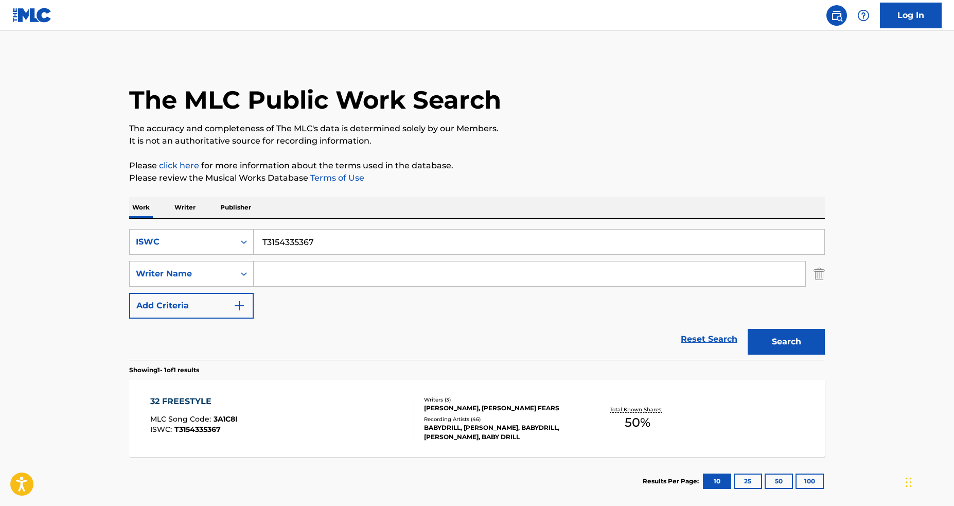
click at [379, 410] on div "32 FREESTYLE MLC Song Code : 3A1C8I ISWC : T3154335367" at bounding box center [282, 418] width 265 height 46
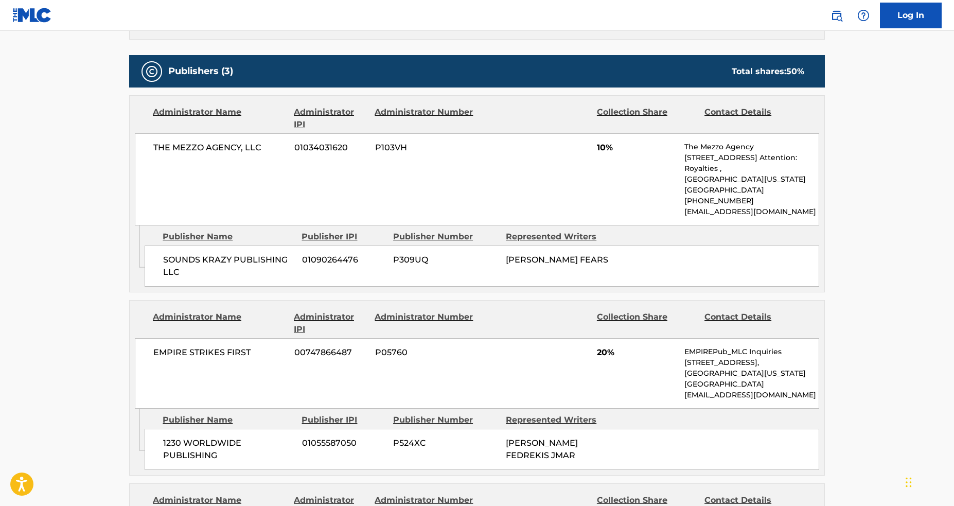
click at [644, 266] on div "SOUNDS KRAZY PUBLISHING LLC 01090264476 P309UQ JAKHARI LANIER FEARS" at bounding box center [482, 266] width 675 height 41
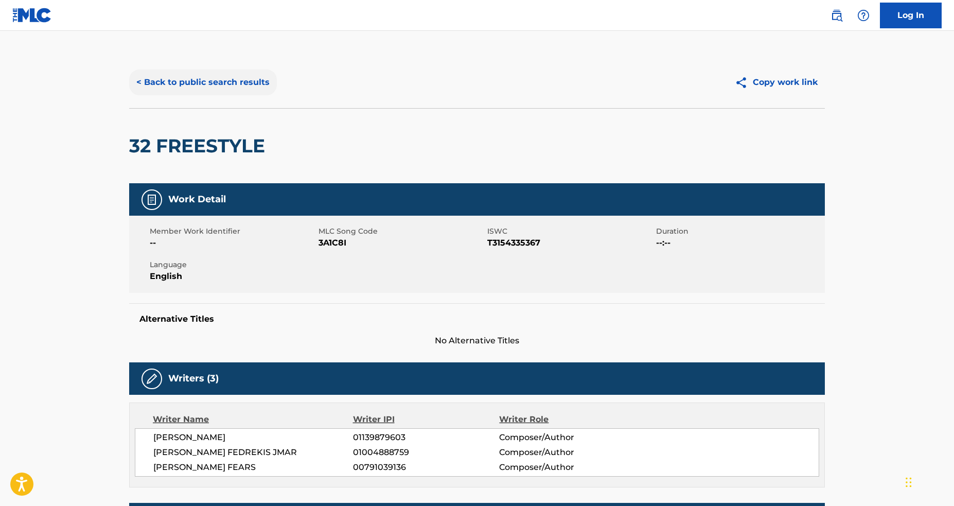
click at [189, 79] on button "< Back to public search results" at bounding box center [203, 82] width 148 height 26
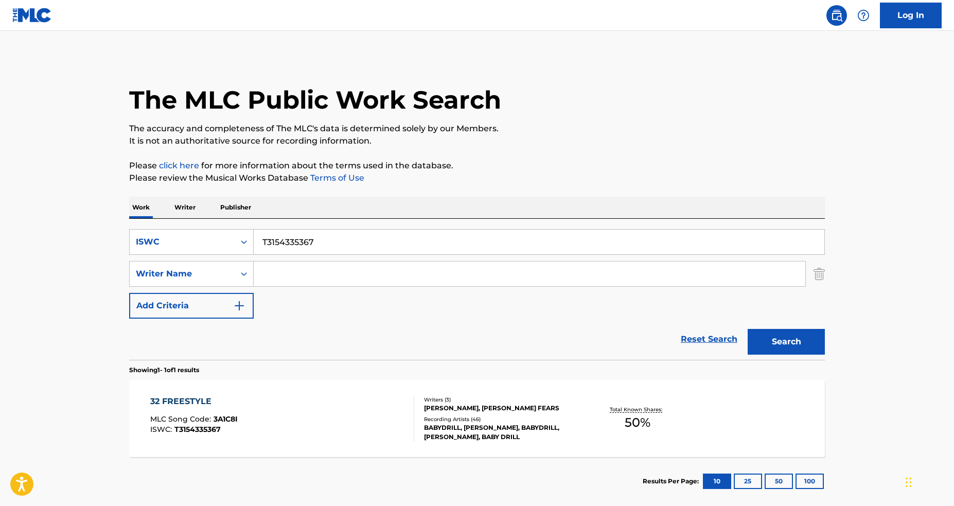
click at [351, 230] on input "T3154335367" at bounding box center [539, 242] width 571 height 25
click at [351, 234] on input "T3154335367" at bounding box center [539, 242] width 571 height 25
click at [351, 235] on input "T3154335367" at bounding box center [539, 242] width 571 height 25
paste input "9286713982"
type input "T9286713982"
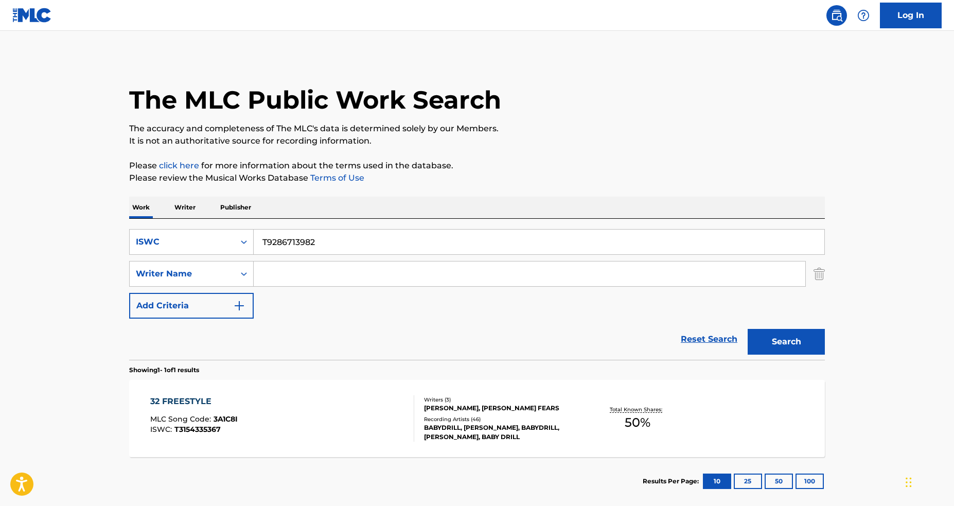
click at [748, 329] on button "Search" at bounding box center [786, 342] width 77 height 26
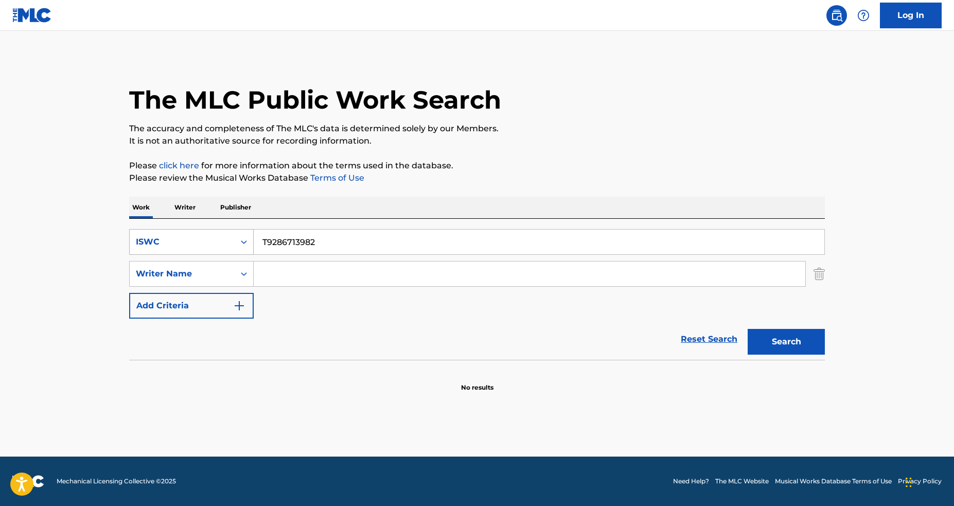
click at [208, 250] on div "ISWC" at bounding box center [182, 242] width 105 height 20
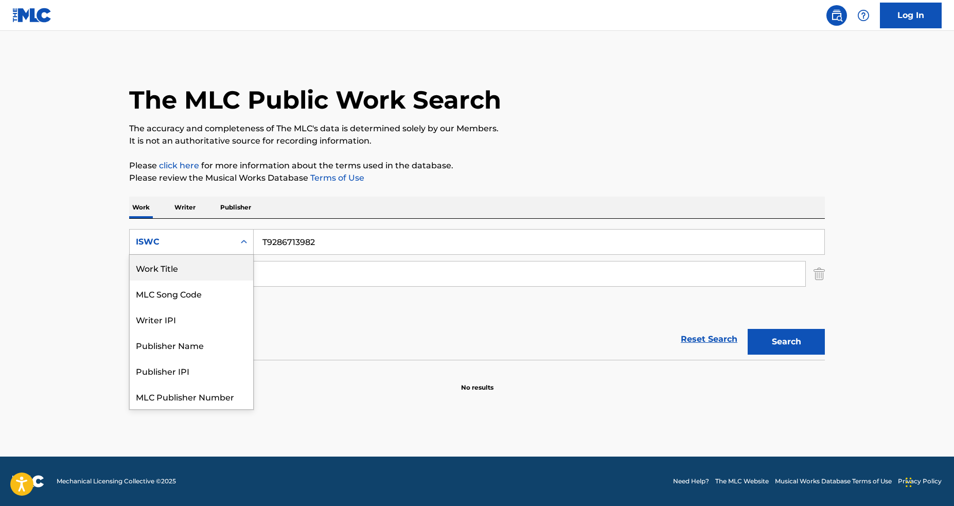
click at [195, 271] on div "Work Title" at bounding box center [192, 268] width 124 height 26
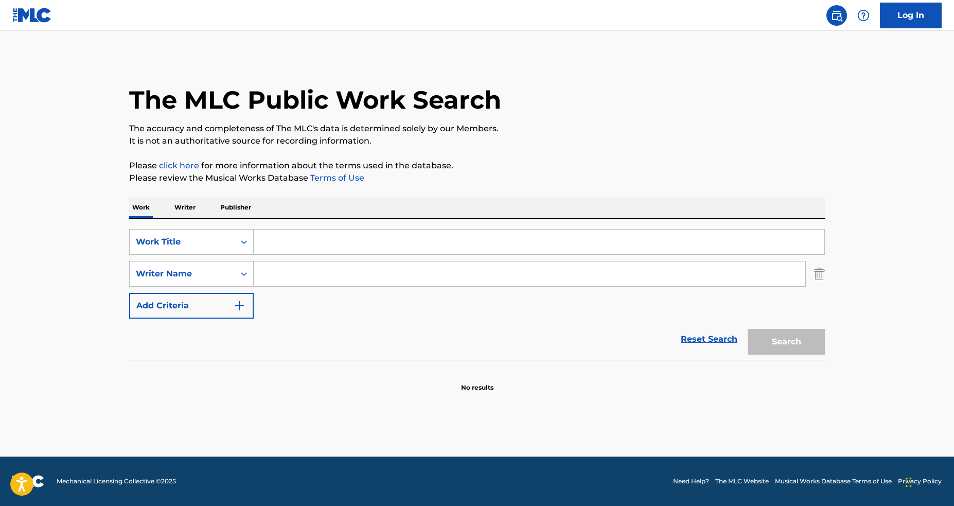
click at [307, 252] on input "Search Form" at bounding box center [539, 242] width 571 height 25
paste input "ELLA ES CALLE"
type input "ELLA ES CALLE"
click at [275, 286] on div "Search Form" at bounding box center [530, 274] width 552 height 26
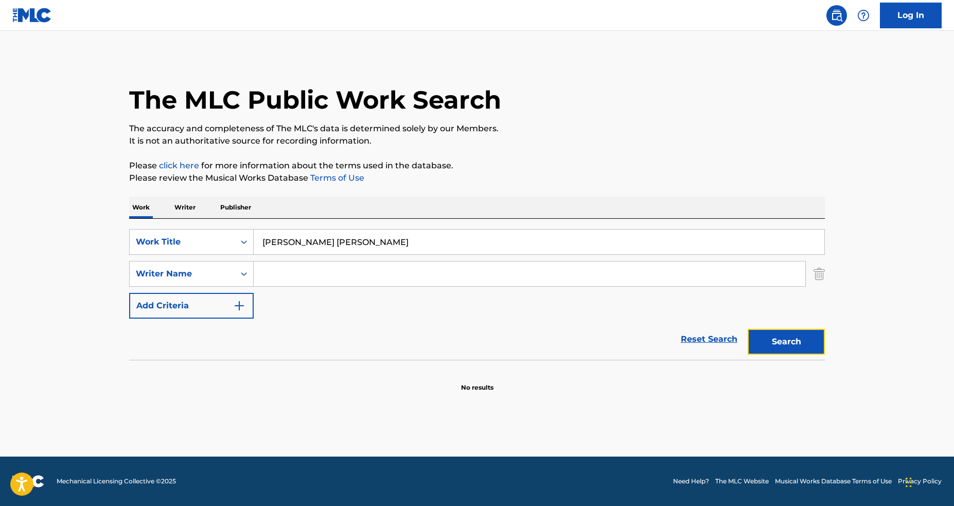
click at [800, 335] on button "Search" at bounding box center [786, 342] width 77 height 26
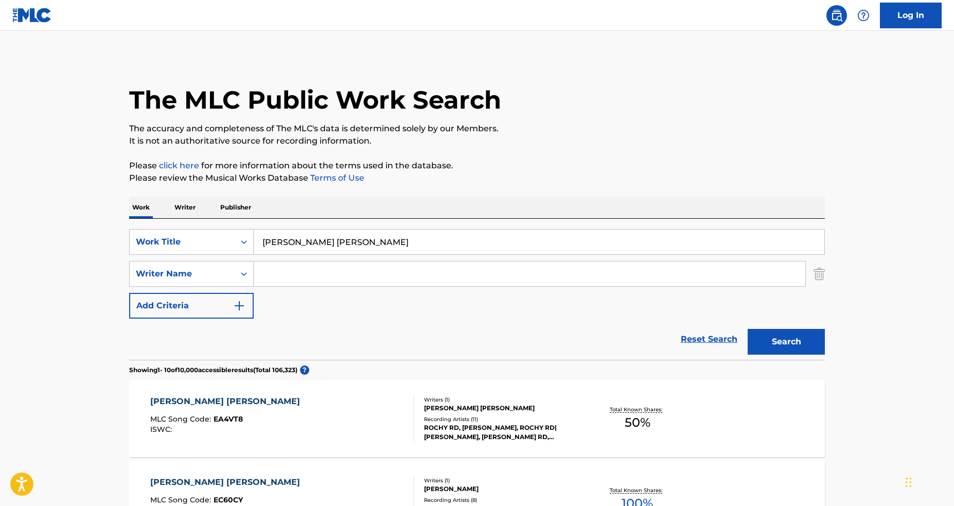
click at [374, 271] on input "Search Form" at bounding box center [530, 273] width 552 height 25
paste input "ALEXANDRA"
type input "ALEXANDRA"
click at [784, 340] on button "Search" at bounding box center [786, 342] width 77 height 26
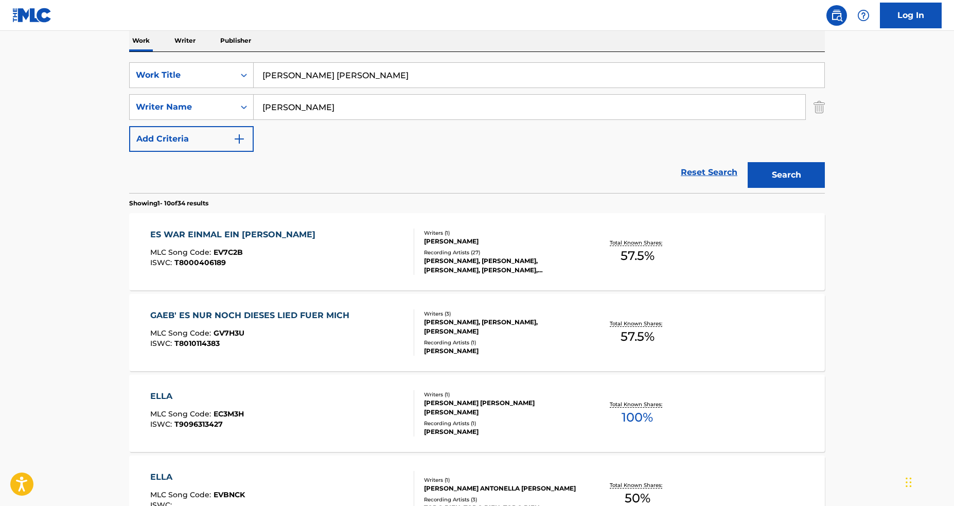
scroll to position [69, 0]
